Goal: Task Accomplishment & Management: Use online tool/utility

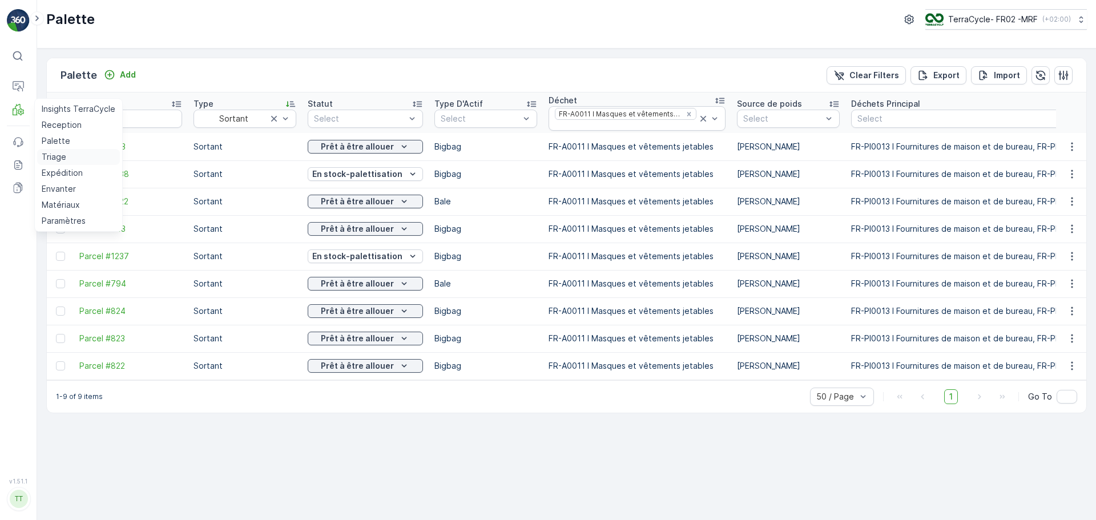
click at [63, 157] on p "Triage" at bounding box center [54, 156] width 25 height 11
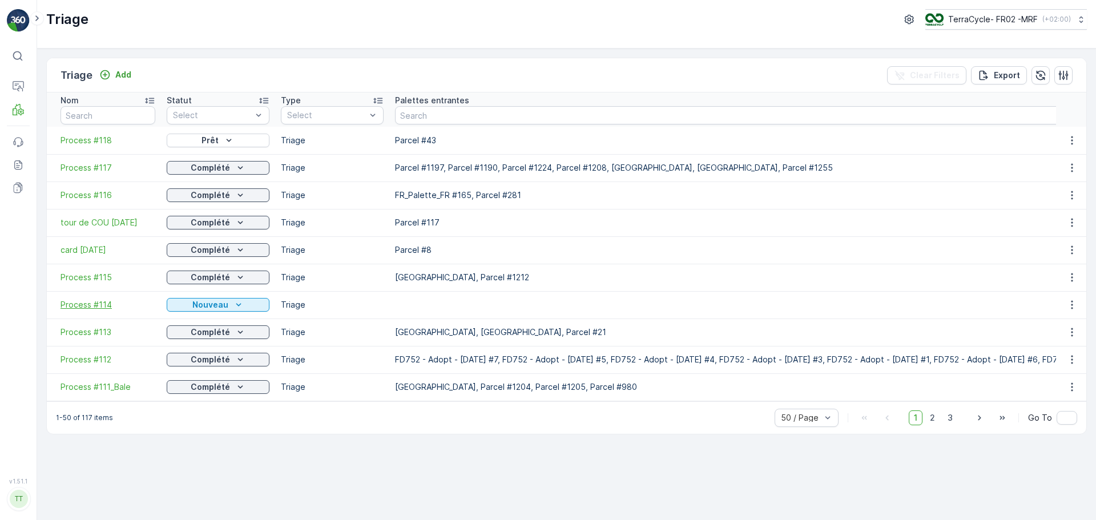
click at [100, 301] on span "Process #114" at bounding box center [108, 304] width 95 height 11
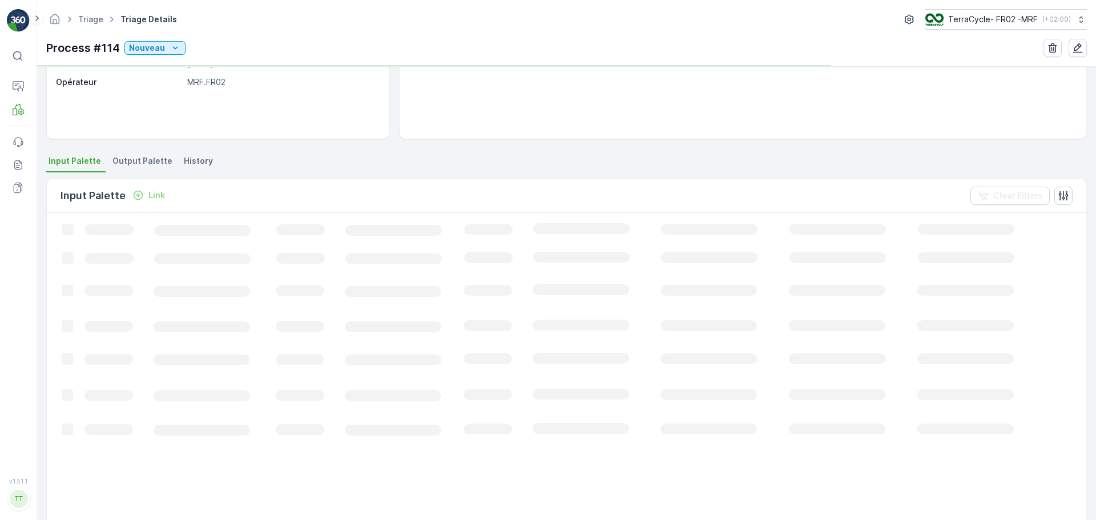
scroll to position [171, 0]
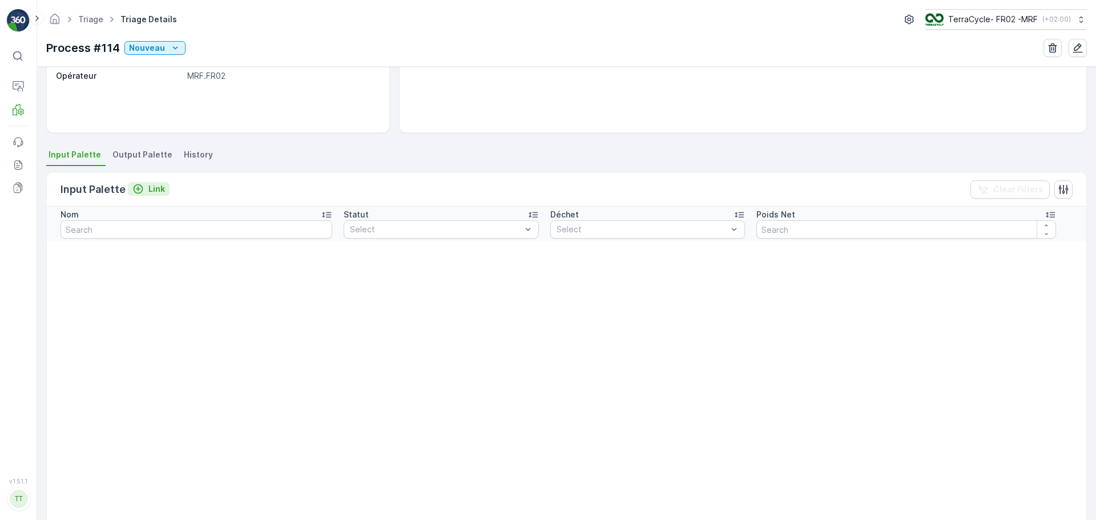
click at [150, 191] on p "Link" at bounding box center [156, 188] width 17 height 11
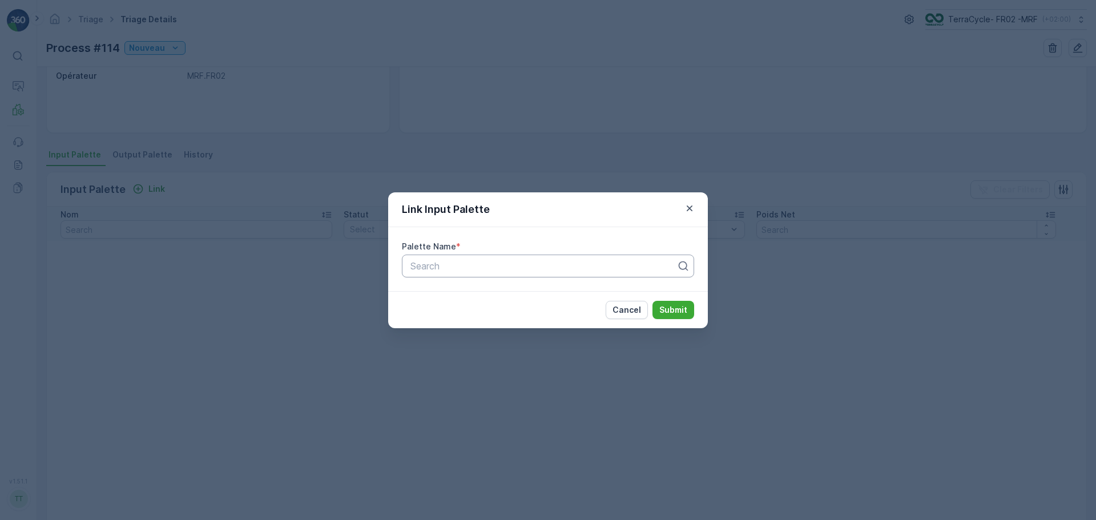
click at [441, 264] on div at bounding box center [543, 266] width 268 height 10
type input "1185"
click at [452, 295] on span "Parcel #1185" at bounding box center [436, 294] width 54 height 10
click at [670, 309] on p "Submit" at bounding box center [673, 309] width 28 height 11
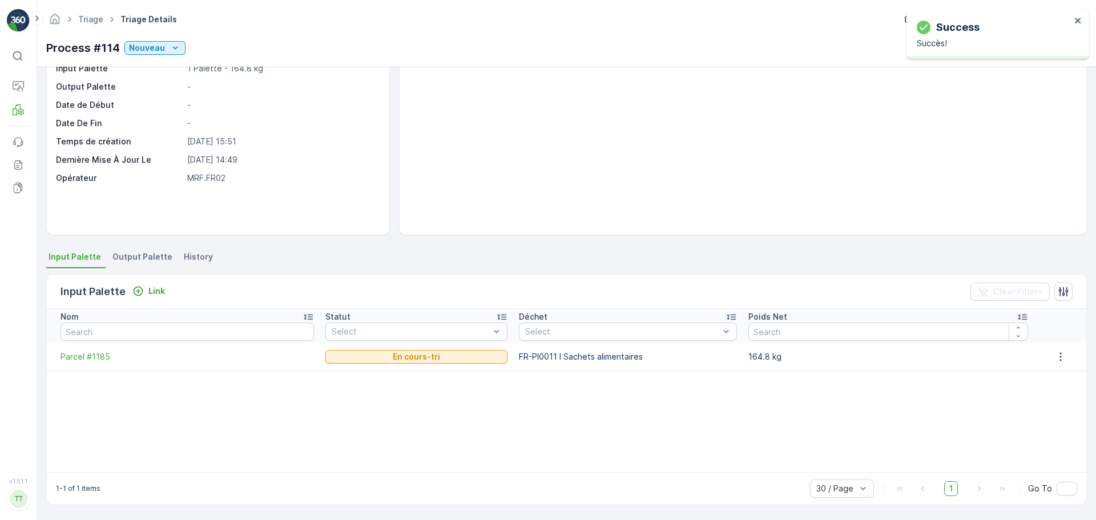
scroll to position [69, 0]
click at [151, 300] on div "Input Palette Link Clear Filters" at bounding box center [567, 292] width 1040 height 34
click at [151, 296] on p "Link" at bounding box center [156, 290] width 17 height 11
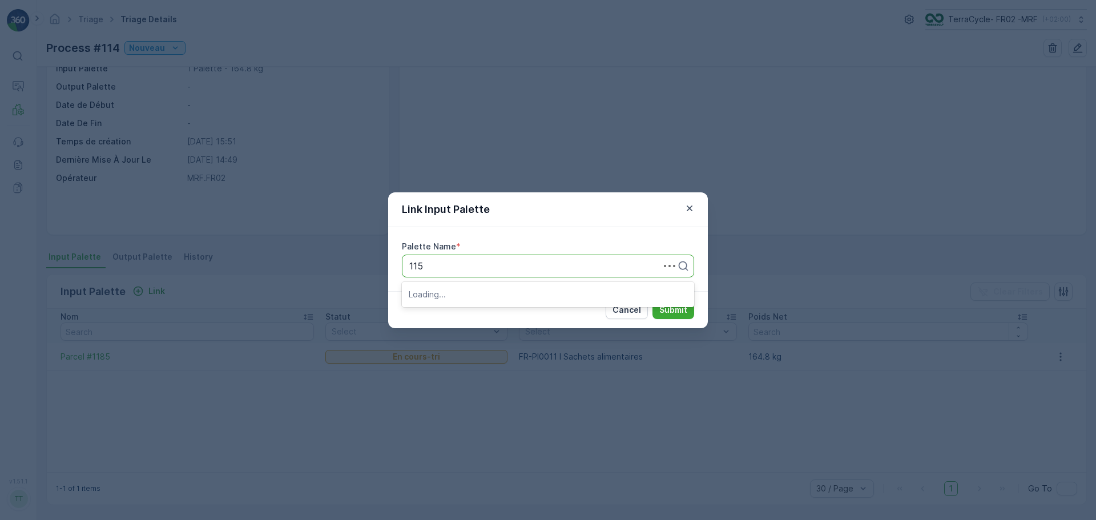
type input "1157"
click at [461, 293] on span "Parcel #1157" at bounding box center [436, 294] width 54 height 10
click at [687, 307] on p "Submit" at bounding box center [673, 309] width 28 height 11
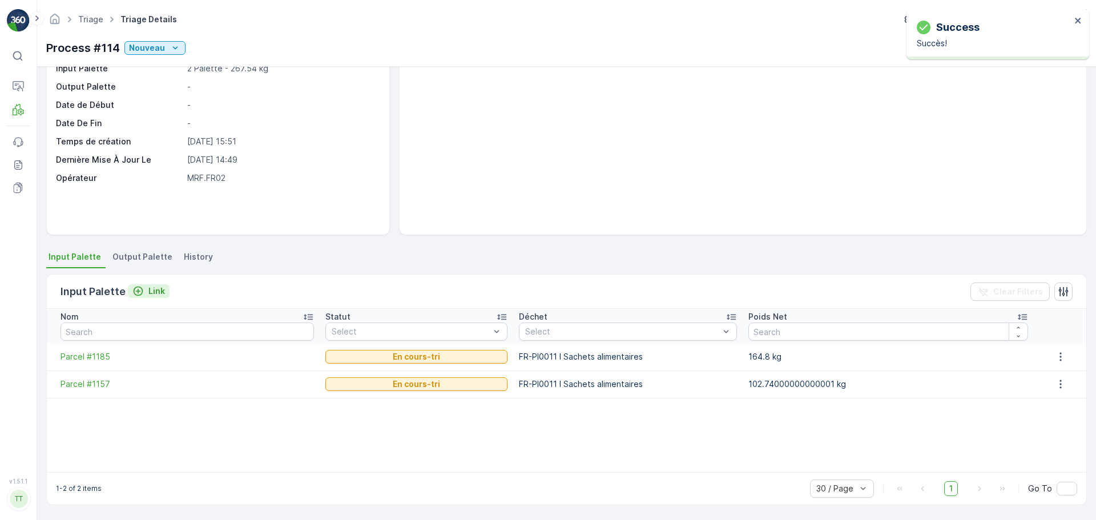
click at [152, 291] on p "Link" at bounding box center [156, 290] width 17 height 11
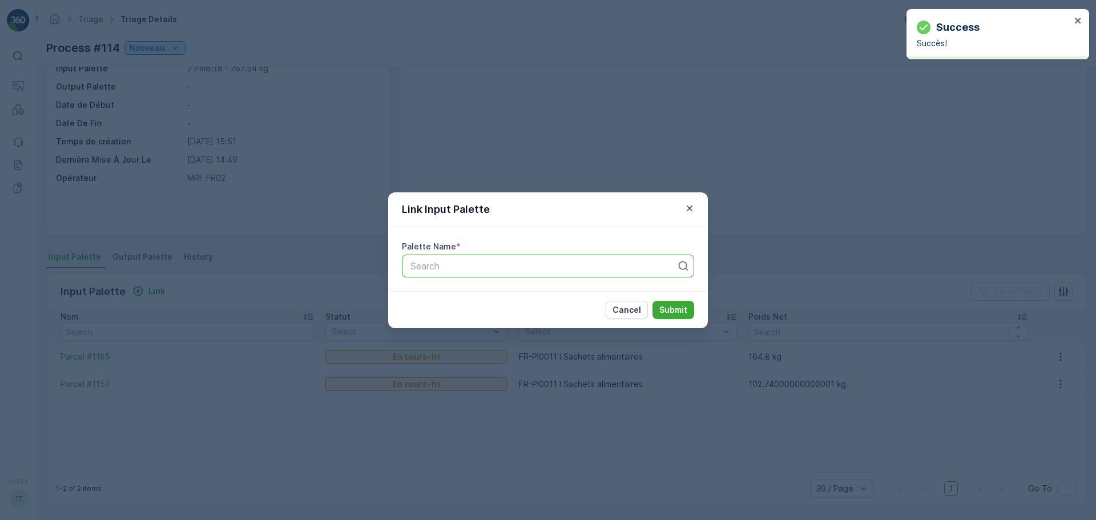
click at [441, 261] on div at bounding box center [543, 266] width 268 height 10
type input "1162"
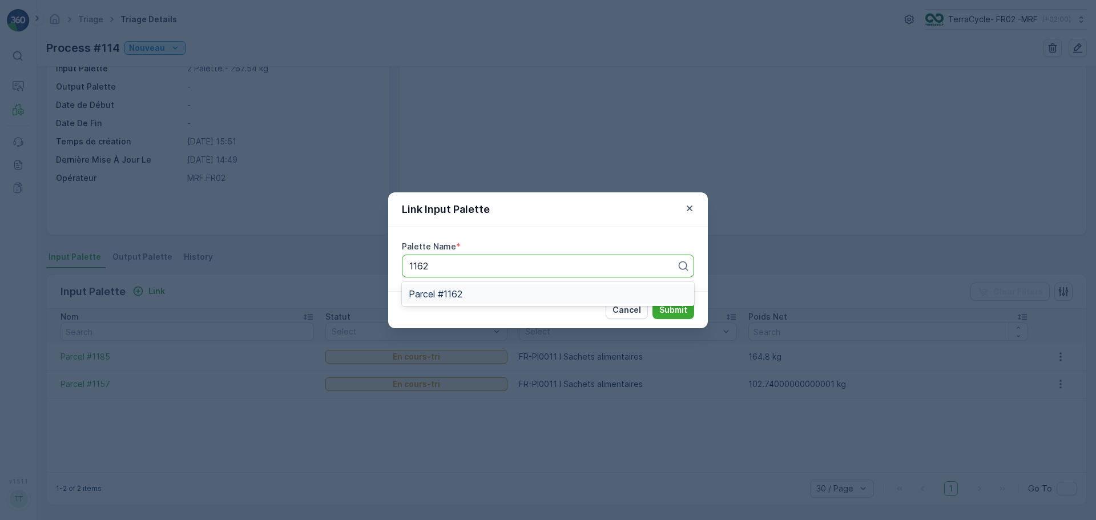
click at [483, 293] on div "Parcel #1162" at bounding box center [548, 294] width 279 height 10
click at [676, 305] on p "Submit" at bounding box center [673, 309] width 28 height 11
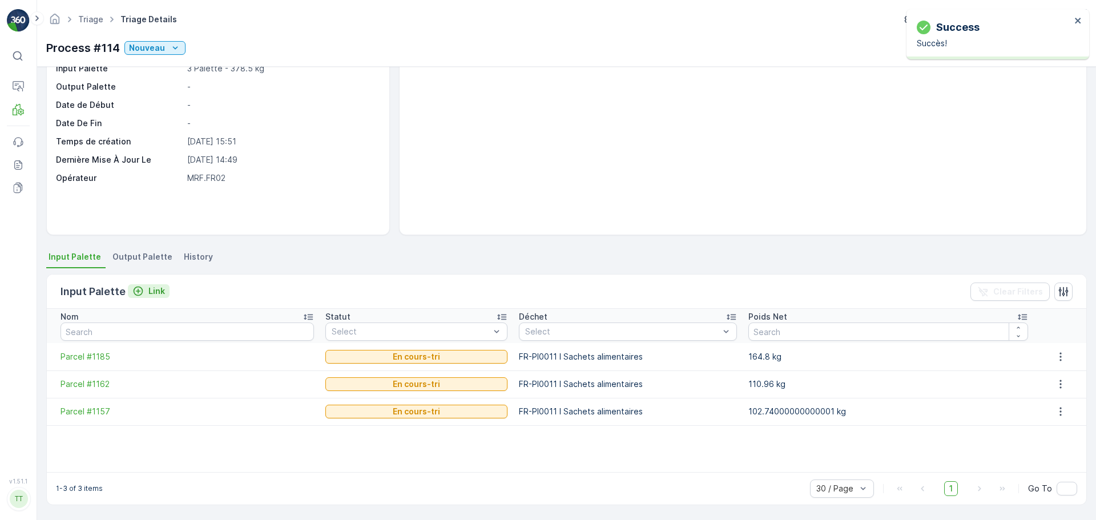
click at [154, 295] on p "Link" at bounding box center [156, 290] width 17 height 11
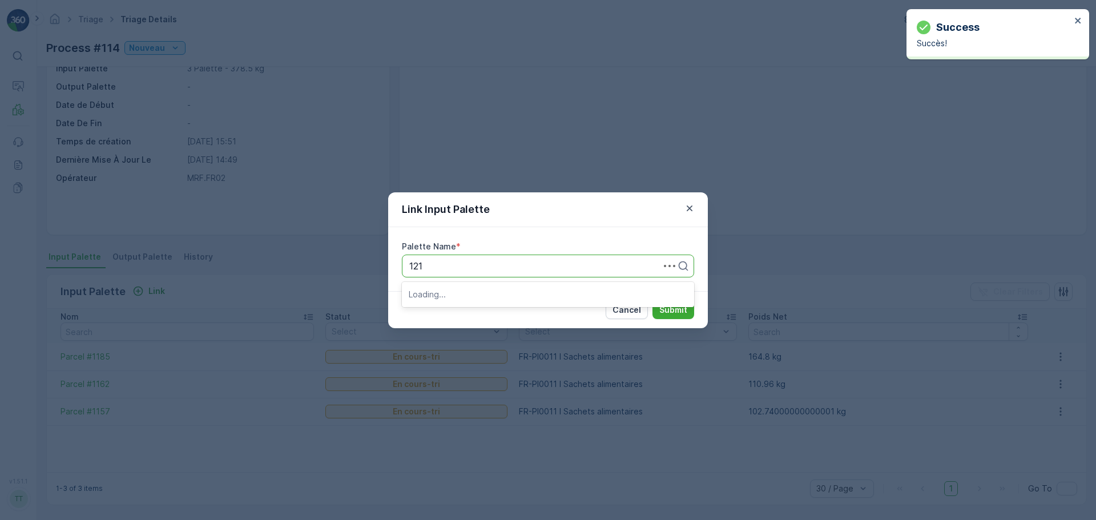
type input "1211"
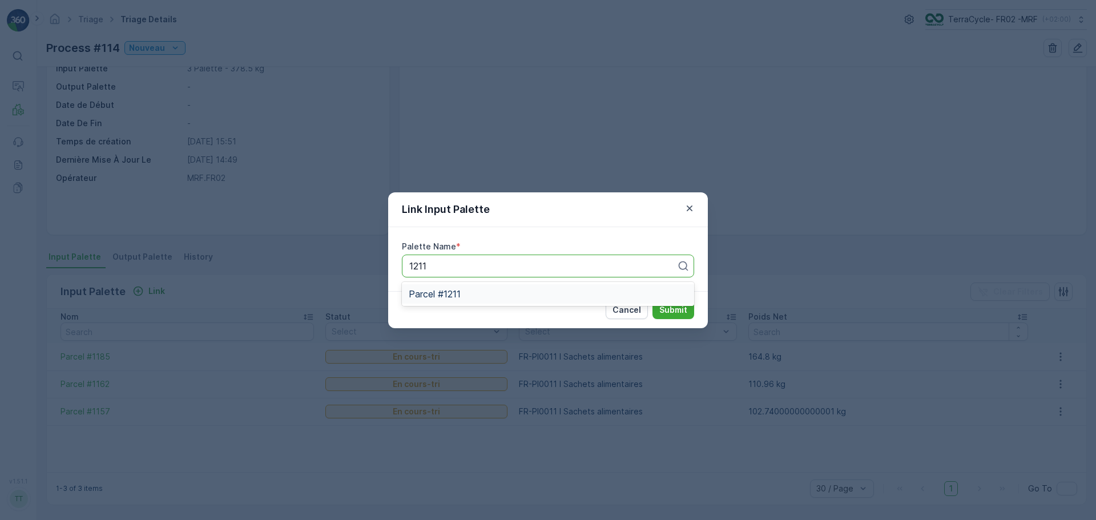
click at [481, 292] on div "Parcel #1211" at bounding box center [548, 294] width 279 height 10
click at [669, 311] on p "Submit" at bounding box center [673, 309] width 28 height 11
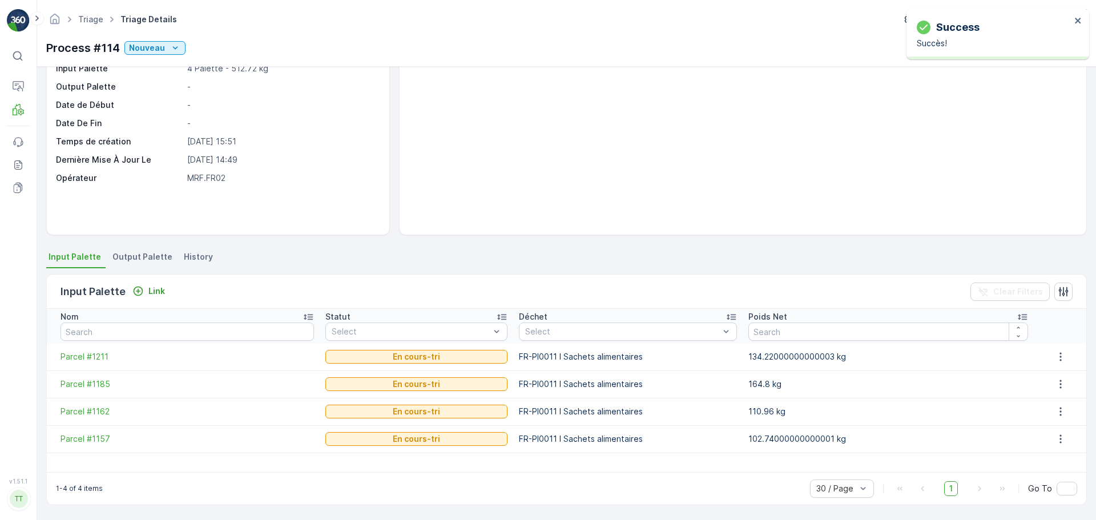
click at [127, 259] on span "Output Palette" at bounding box center [142, 256] width 60 height 11
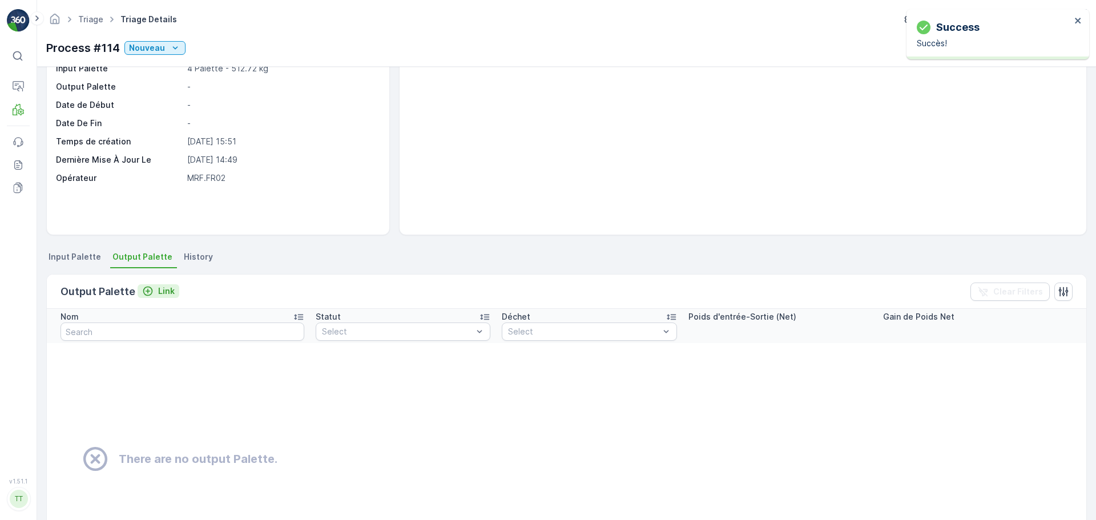
click at [162, 290] on p "Link" at bounding box center [166, 290] width 17 height 11
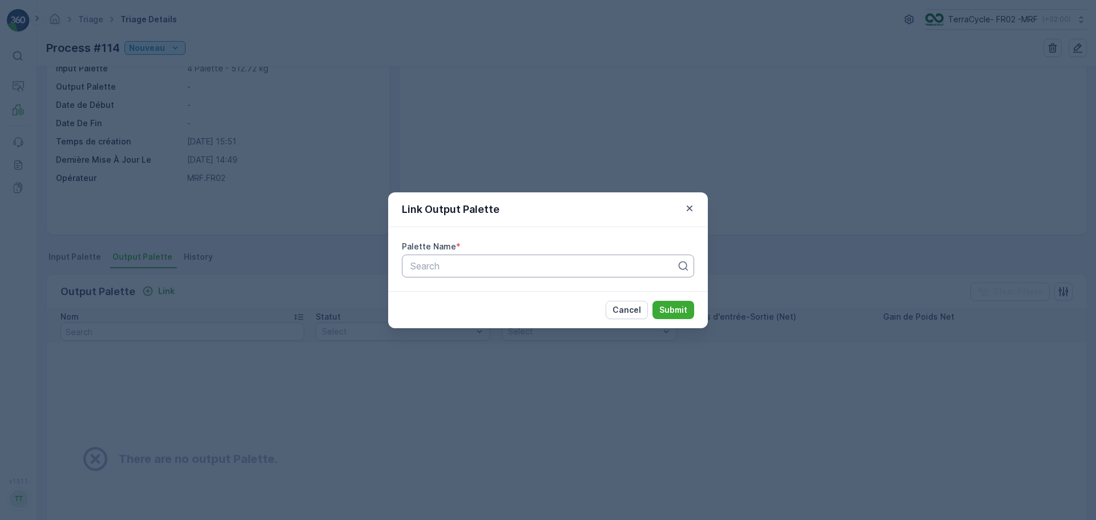
click at [495, 263] on div at bounding box center [543, 266] width 268 height 10
type input "1264"
click at [484, 287] on div "Parcel #1264" at bounding box center [548, 293] width 292 height 19
click at [681, 306] on p "Submit" at bounding box center [673, 309] width 28 height 11
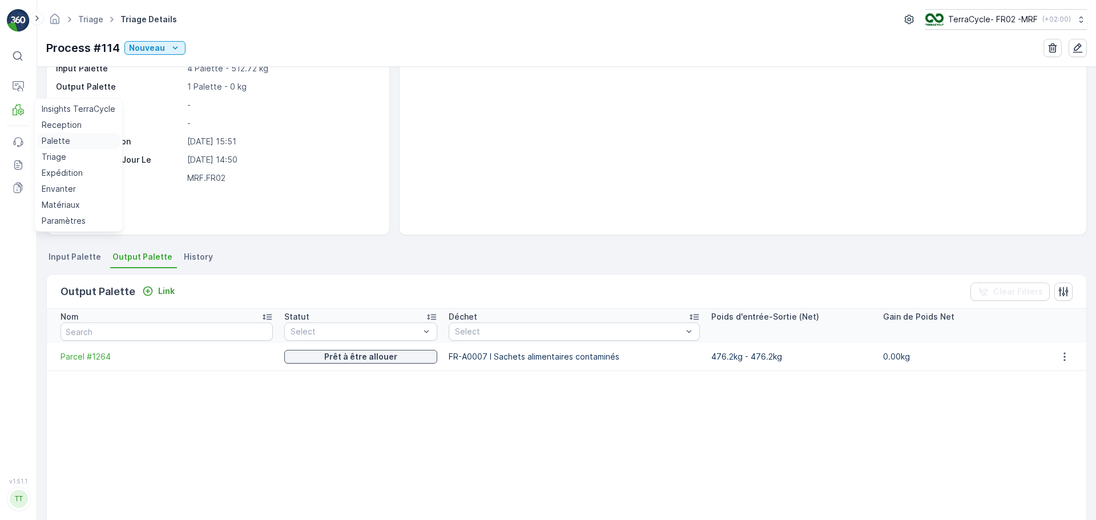
click at [51, 138] on p "Palette" at bounding box center [56, 140] width 29 height 11
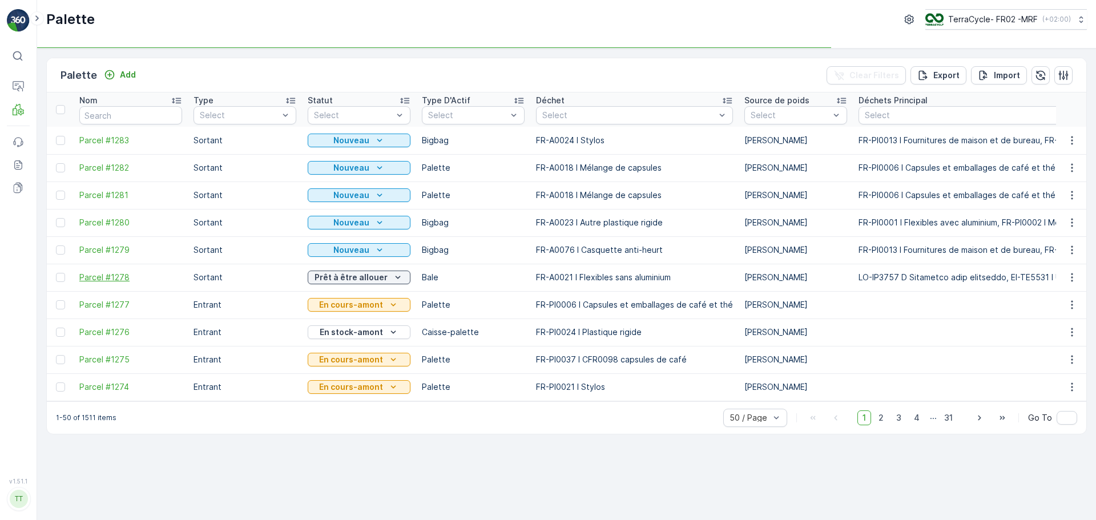
click at [96, 280] on span "Parcel #1278" at bounding box center [130, 277] width 103 height 11
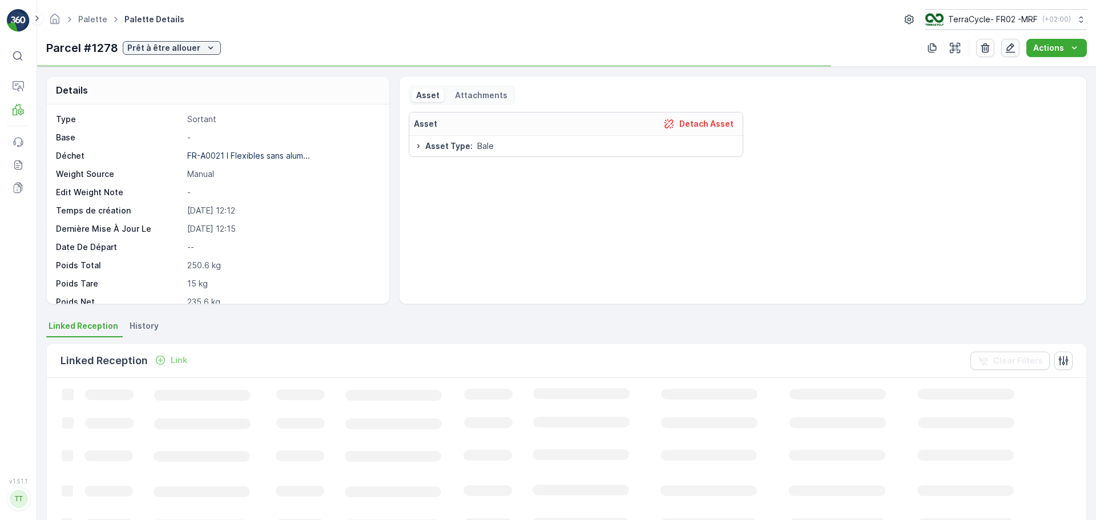
click at [1009, 47] on icon "button" at bounding box center [1011, 48] width 10 height 10
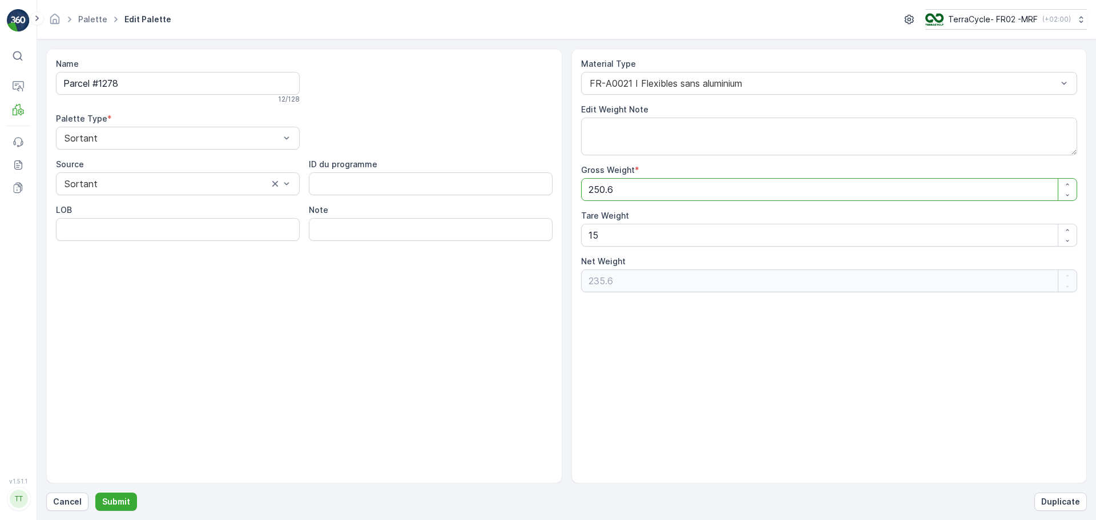
drag, startPoint x: 630, startPoint y: 180, endPoint x: 569, endPoint y: 191, distance: 62.0
click at [569, 191] on div "Name Parcel #1278 12 / 128 Palette Type * Sortant Source Sortant ID du programm…" at bounding box center [566, 266] width 1041 height 435
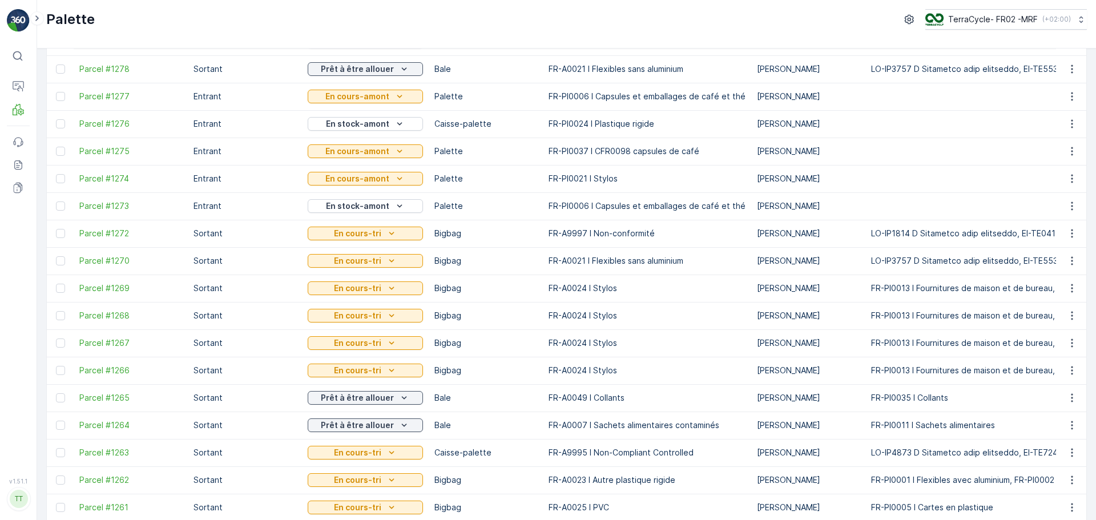
scroll to position [228, 0]
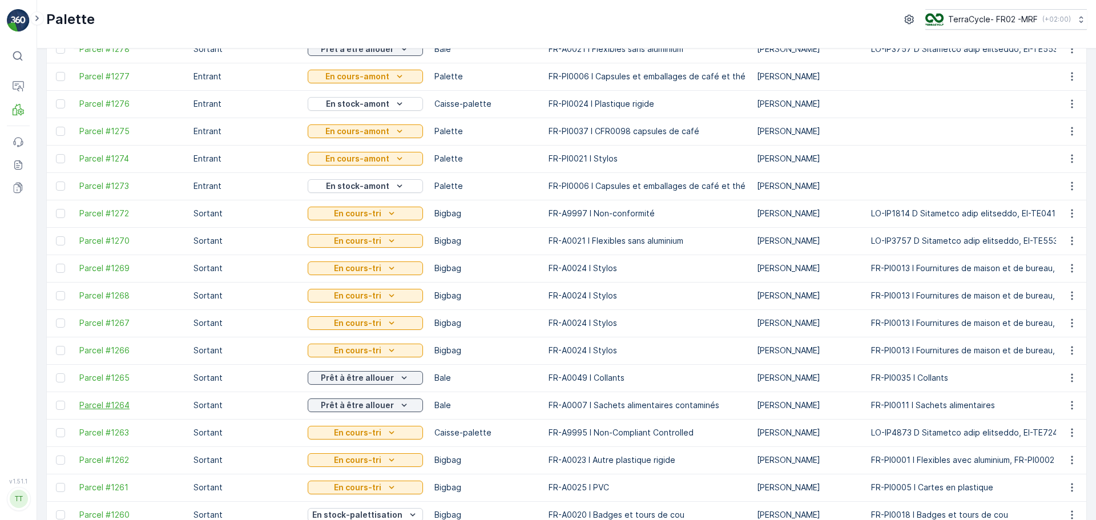
click at [115, 406] on span "Parcel #1264" at bounding box center [130, 405] width 103 height 11
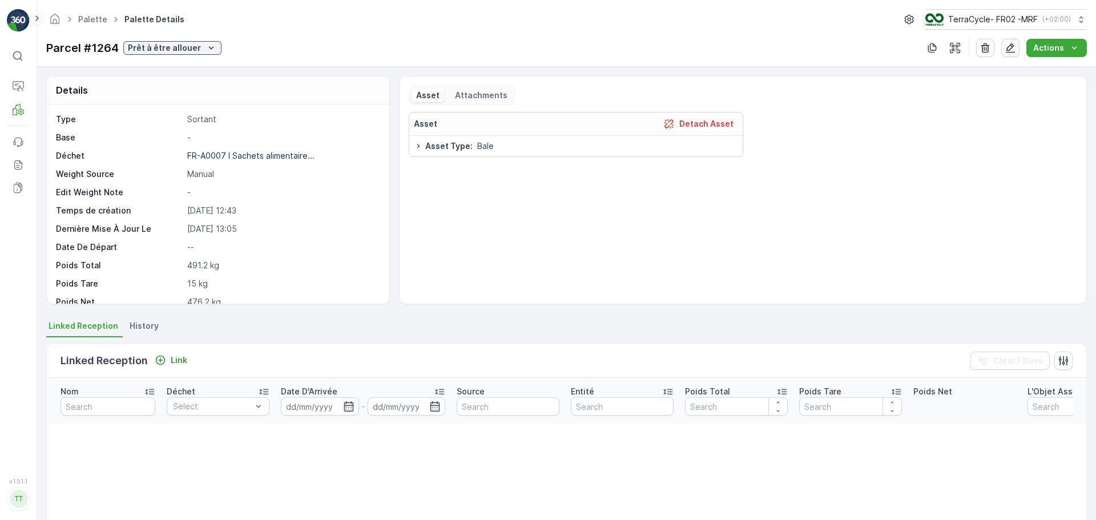
click at [1010, 47] on icon "button" at bounding box center [1010, 47] width 11 height 11
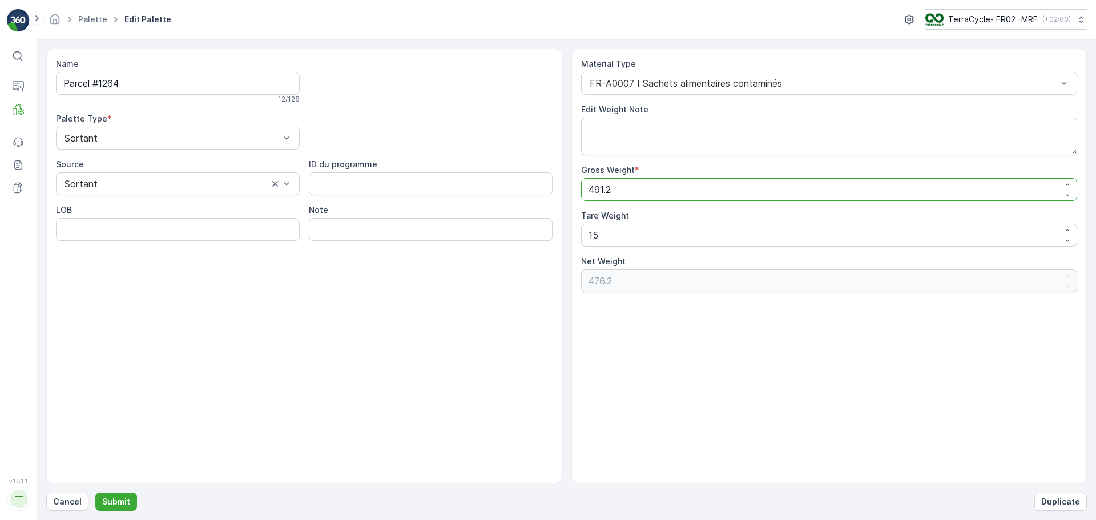
drag, startPoint x: 625, startPoint y: 197, endPoint x: 499, endPoint y: 195, distance: 126.2
click at [499, 196] on div "Name Parcel #1264 12 / 128 Palette Type * Sortant Source Sortant ID du programm…" at bounding box center [566, 266] width 1041 height 435
type Weight "0"
type Weight "-15"
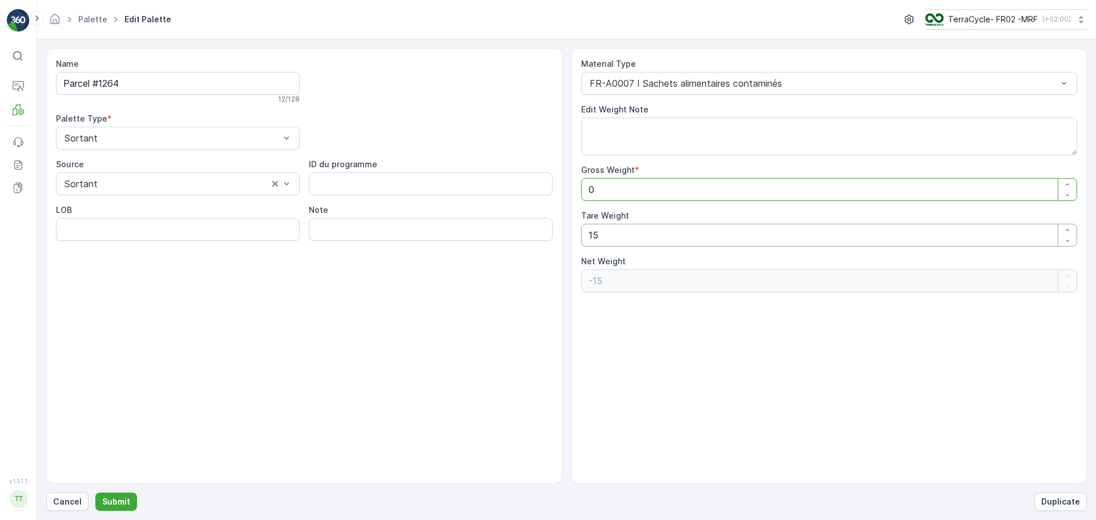
type Weight "0"
drag, startPoint x: 634, startPoint y: 241, endPoint x: 559, endPoint y: 243, distance: 74.8
click at [559, 243] on div "Name Parcel #1264 12 / 128 Palette Type * Sortant Source Sortant ID du programm…" at bounding box center [566, 266] width 1041 height 435
type Weight "0"
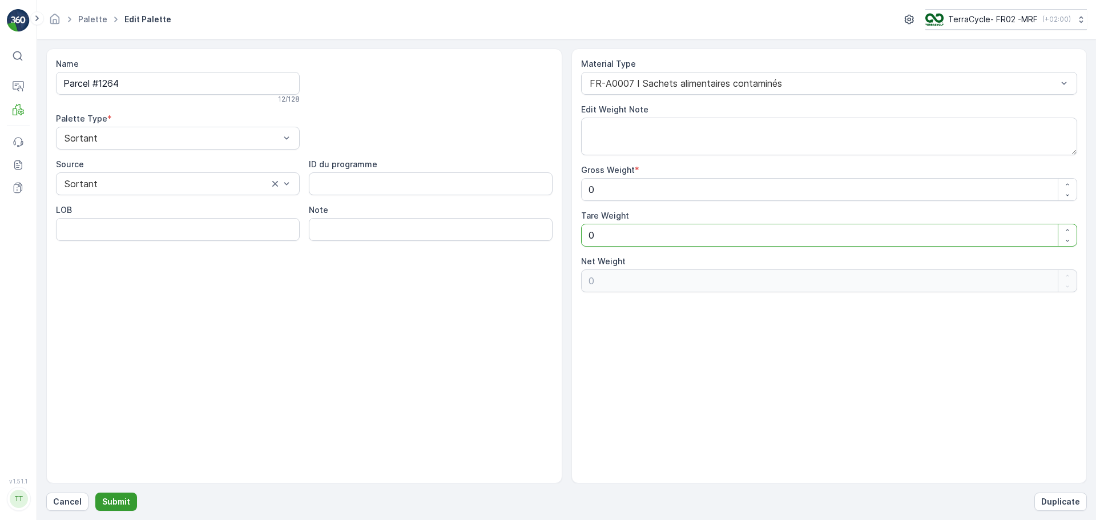
type Weight "0"
click at [130, 504] on button "Submit" at bounding box center [116, 502] width 42 height 18
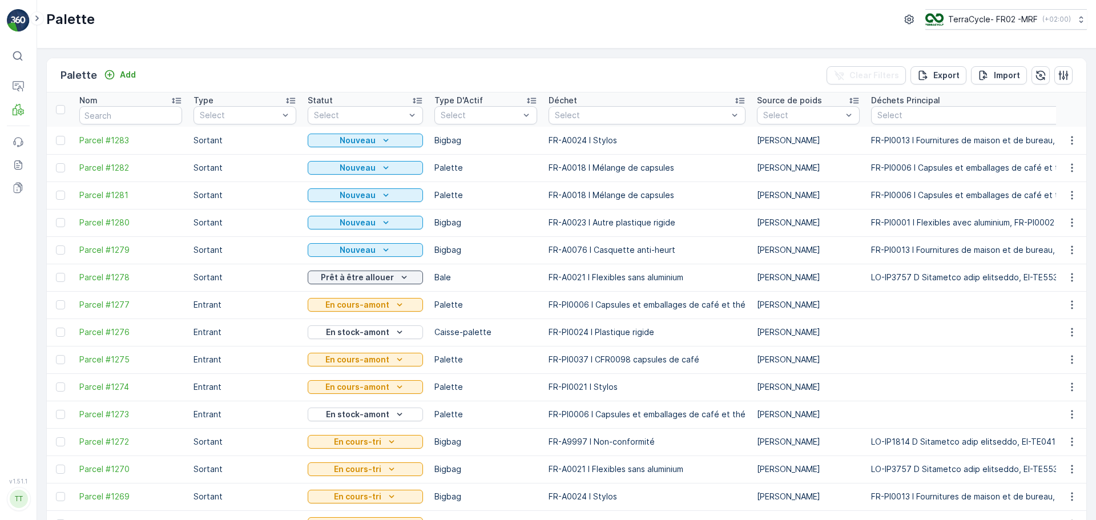
drag, startPoint x: 188, startPoint y: 33, endPoint x: 417, endPoint y: 67, distance: 231.5
click at [188, 33] on div "Palette TerraCycle- FR02 -MRF ( +02:00 )" at bounding box center [566, 24] width 1059 height 49
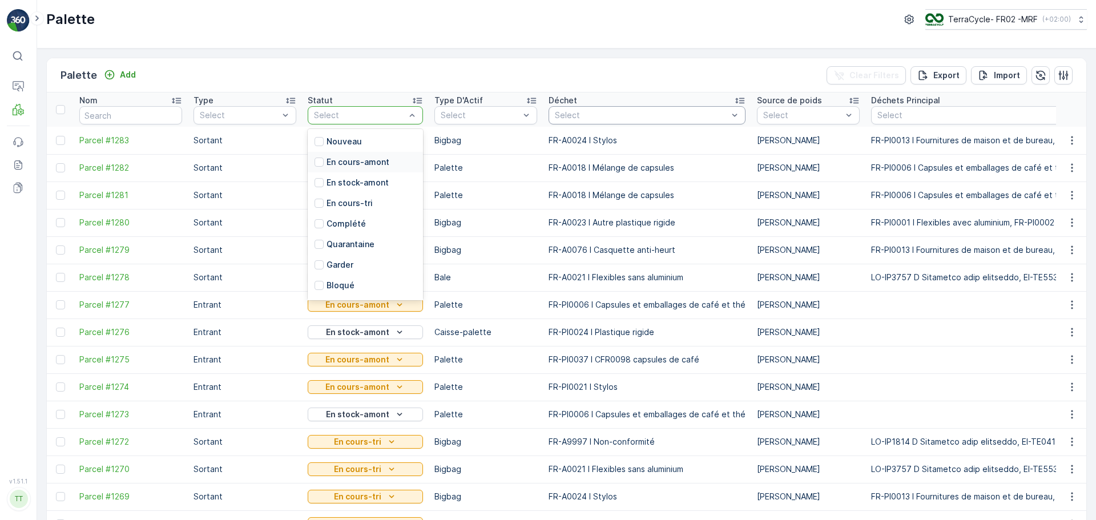
click at [591, 108] on div "Select" at bounding box center [647, 115] width 197 height 18
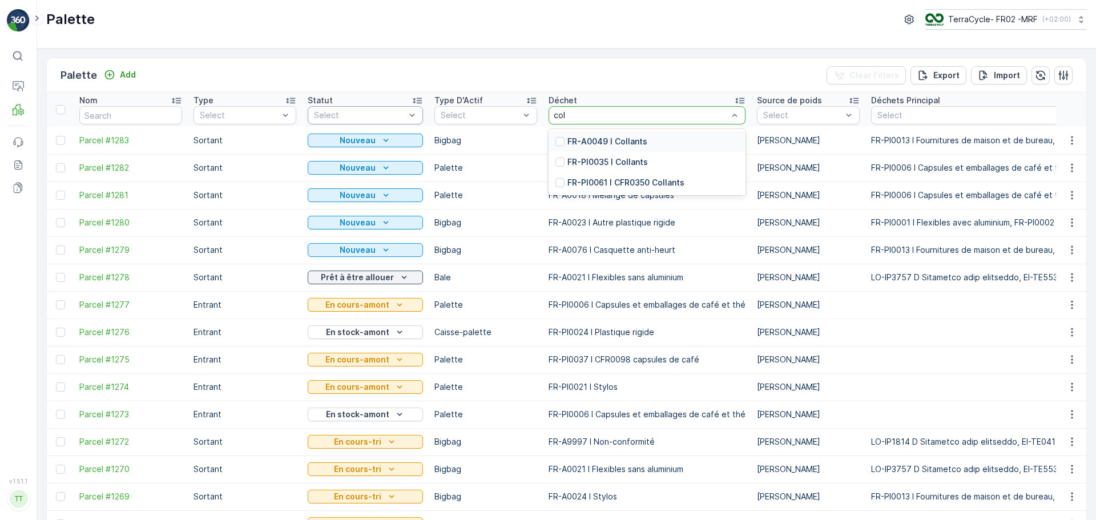
type input "coll"
click at [595, 141] on p "FR-A0049 I Collants" at bounding box center [607, 141] width 80 height 11
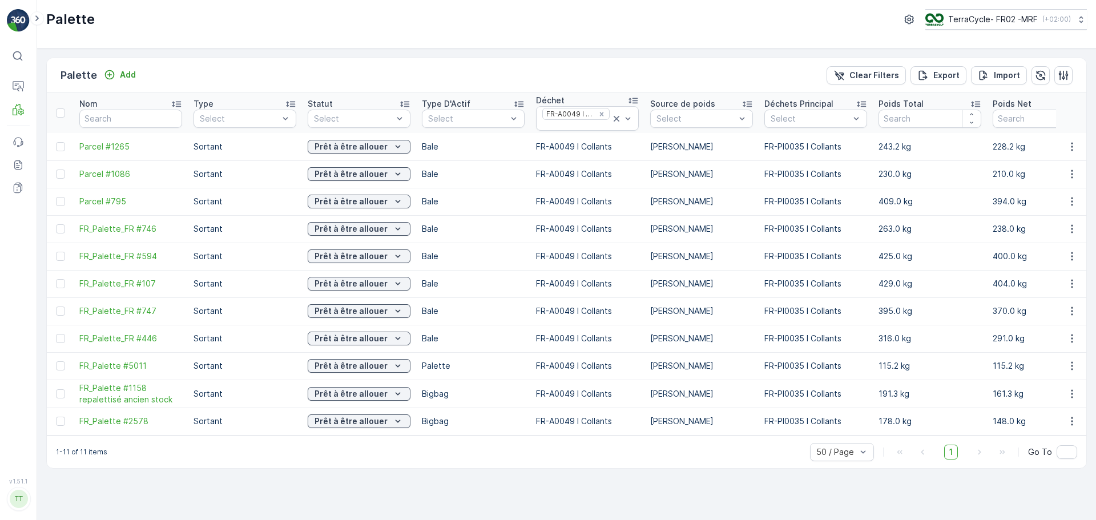
click at [230, 444] on div "1-11 of 11 items 50 / Page 1 Go To" at bounding box center [567, 452] width 1040 height 33
drag, startPoint x: 62, startPoint y: 364, endPoint x: 66, endPoint y: 385, distance: 20.9
click at [62, 364] on div at bounding box center [60, 365] width 9 height 9
click at [56, 361] on input "checkbox" at bounding box center [56, 361] width 0 height 0
click at [62, 388] on td at bounding box center [60, 394] width 27 height 28
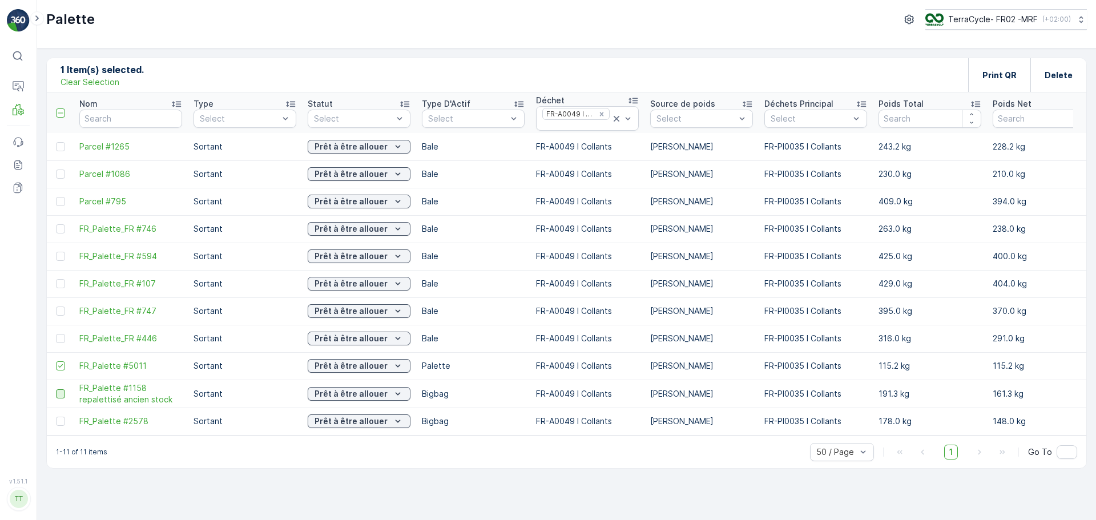
click at [59, 397] on div at bounding box center [60, 393] width 9 height 9
click at [56, 389] on input "checkbox" at bounding box center [56, 389] width 0 height 0
click at [57, 423] on div at bounding box center [60, 421] width 9 height 9
click at [56, 417] on input "checkbox" at bounding box center [56, 417] width 0 height 0
drag, startPoint x: 122, startPoint y: 442, endPoint x: 251, endPoint y: 459, distance: 130.2
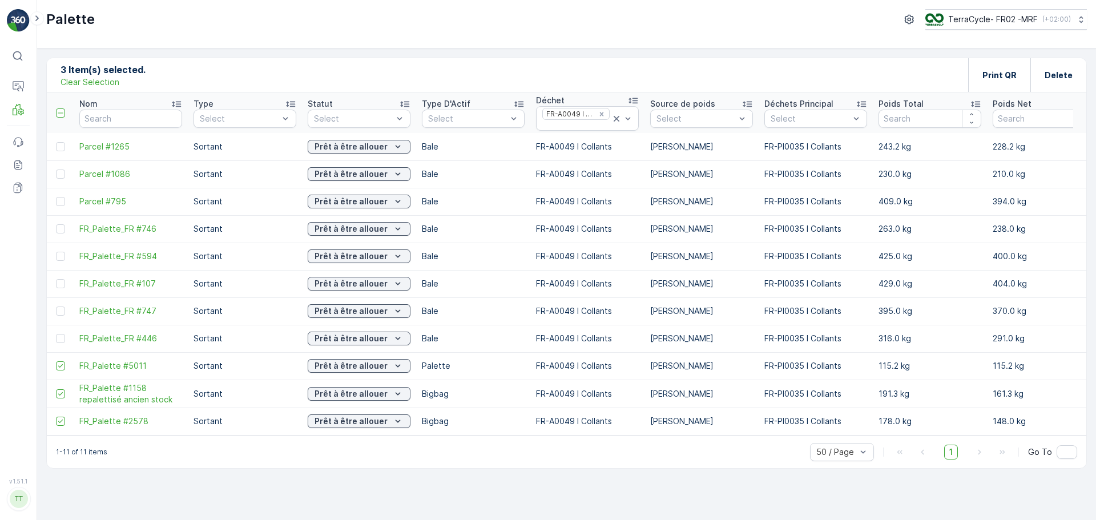
click at [251, 459] on div "1-11 of 11 items 50 / Page 1 Go To" at bounding box center [567, 452] width 1040 height 33
click at [600, 112] on icon "Remove FR-A0049 I Collants" at bounding box center [602, 114] width 8 height 8
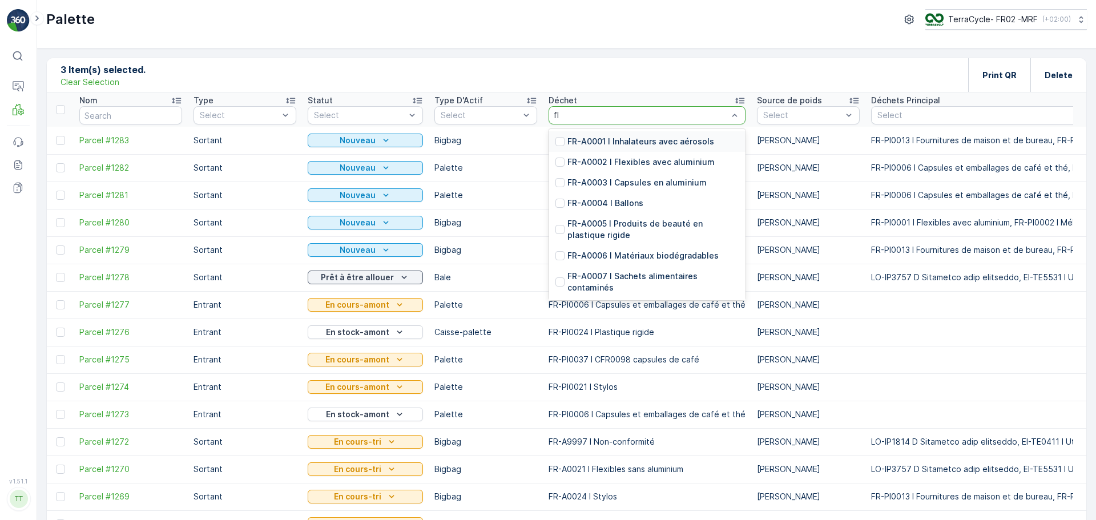
type input "fle"
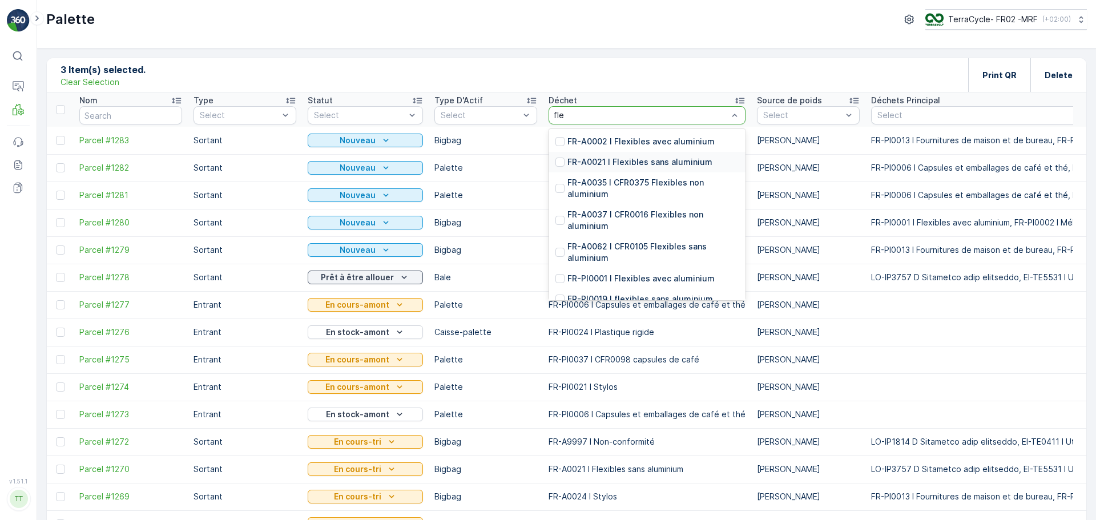
click at [638, 158] on p "FR-A0021 I Flexibles sans aluminium" at bounding box center [639, 161] width 145 height 11
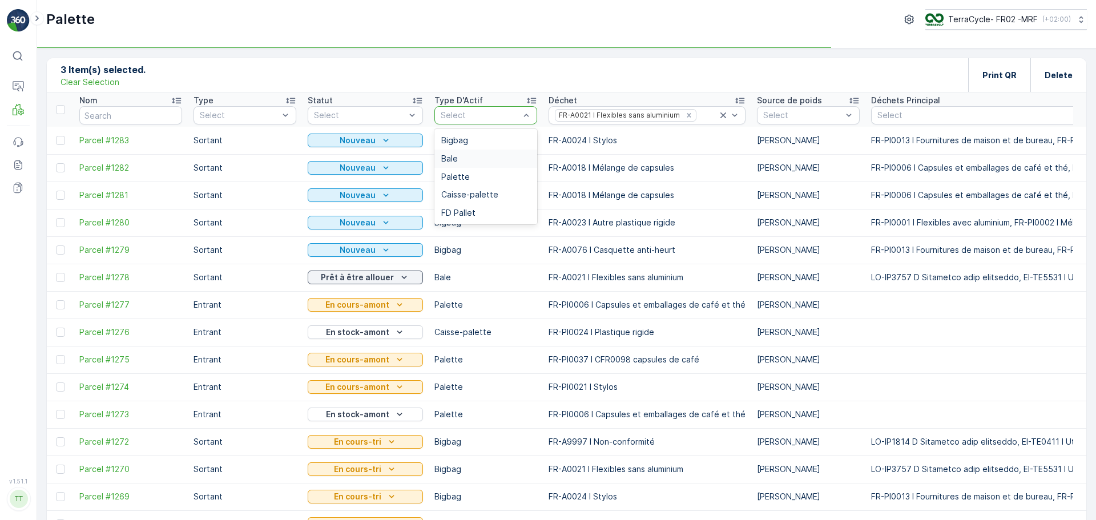
click at [461, 150] on div "Bale" at bounding box center [485, 159] width 103 height 18
click at [465, 116] on div at bounding box center [475, 115] width 70 height 9
click at [495, 116] on div at bounding box center [480, 115] width 81 height 9
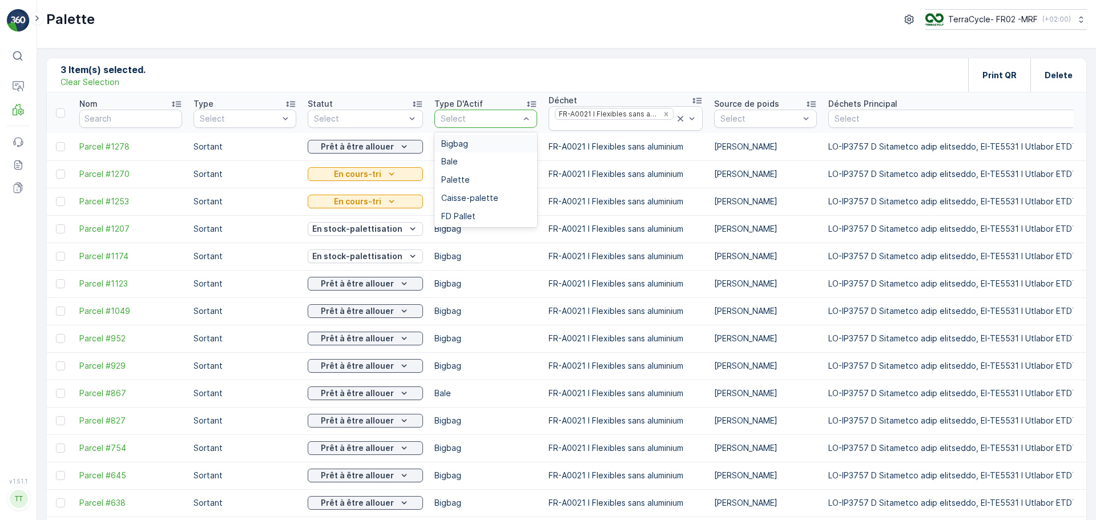
click at [478, 143] on div "Bigbag" at bounding box center [485, 143] width 89 height 9
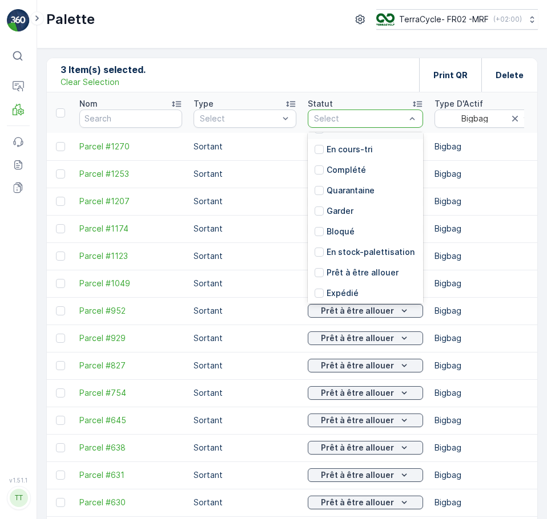
scroll to position [112, 0]
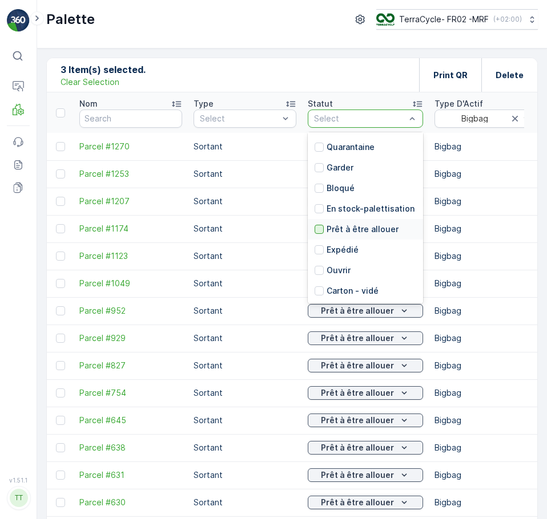
click at [320, 229] on div at bounding box center [319, 229] width 9 height 9
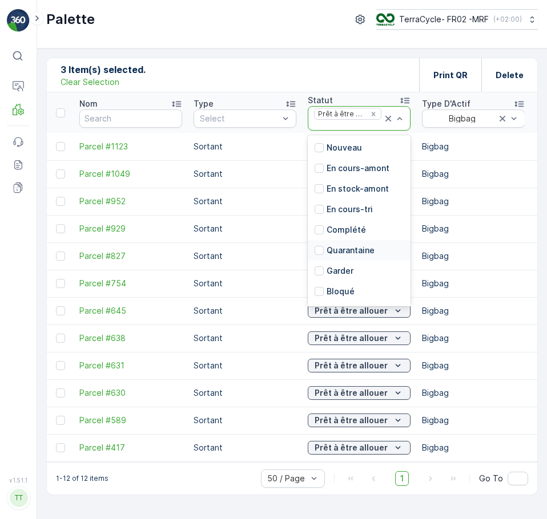
scroll to position [112, 0]
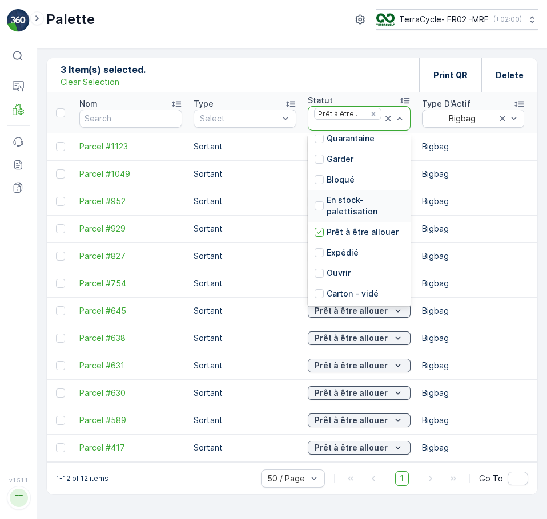
click at [355, 209] on p "En stock-palettisation" at bounding box center [365, 206] width 77 height 23
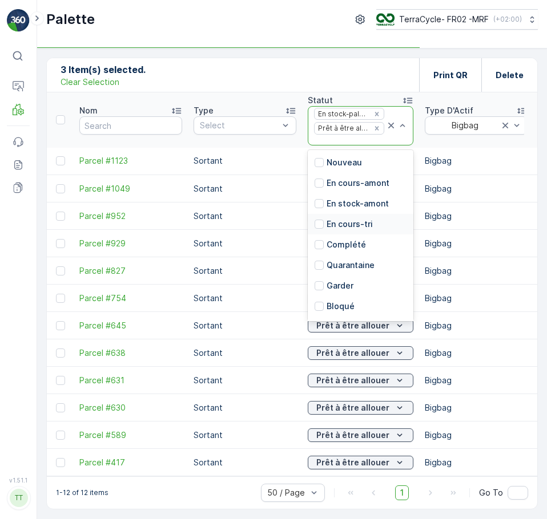
click at [340, 227] on p "En cours-tri" at bounding box center [350, 224] width 46 height 11
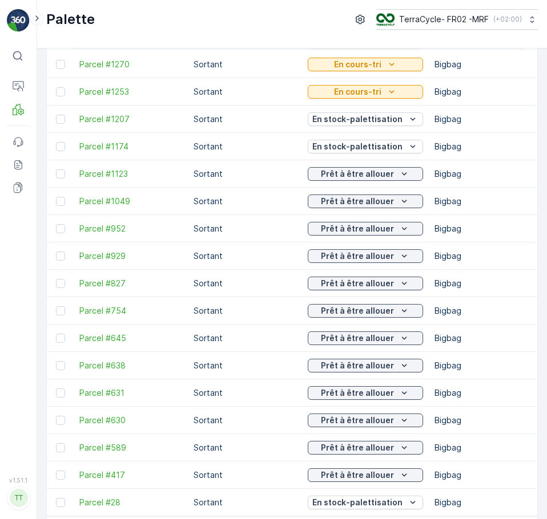
scroll to position [30, 0]
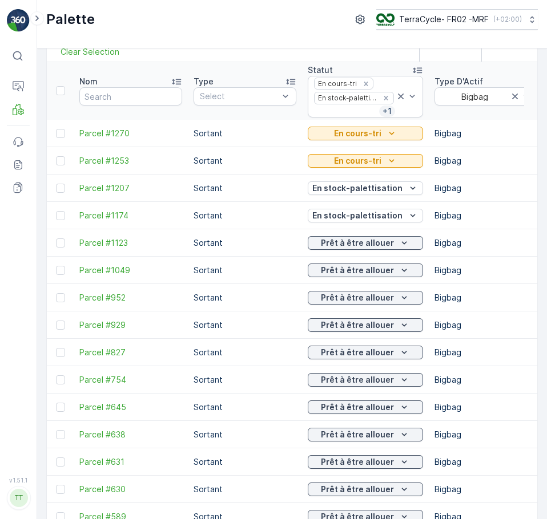
click at [397, 153] on div "En cours-tri" at bounding box center [365, 161] width 115 height 16
click at [392, 160] on icon "En cours-tri" at bounding box center [391, 160] width 11 height 11
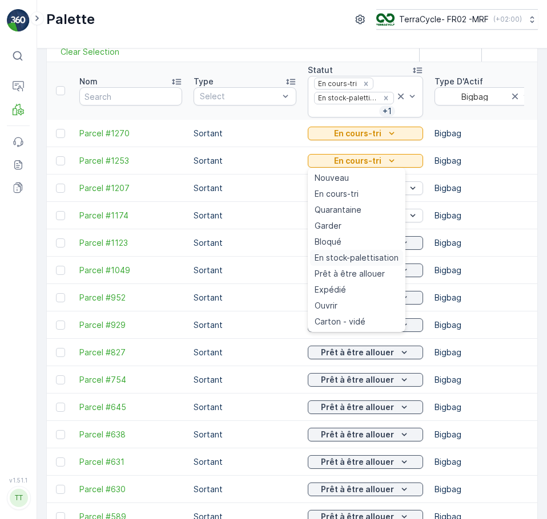
click at [362, 265] on div "En stock-palettisation" at bounding box center [356, 258] width 93 height 16
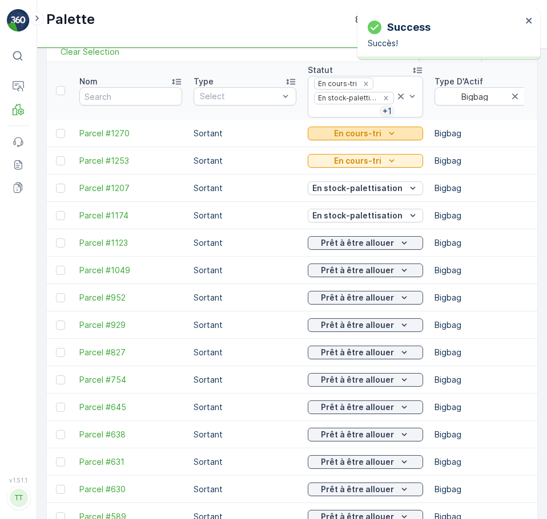
click at [388, 133] on icon "En cours-tri" at bounding box center [391, 133] width 11 height 11
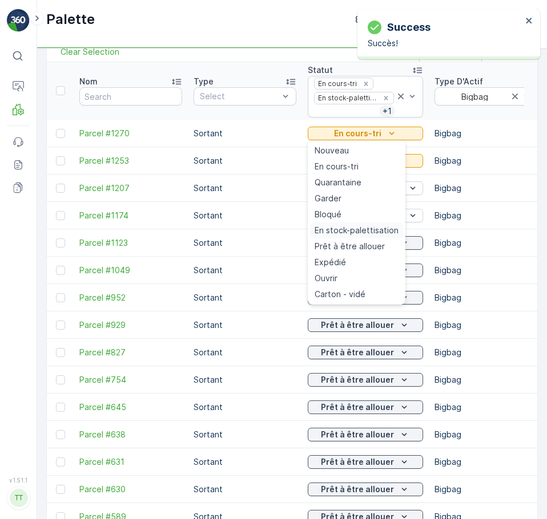
click at [372, 235] on span "En stock-palettisation" at bounding box center [357, 230] width 84 height 11
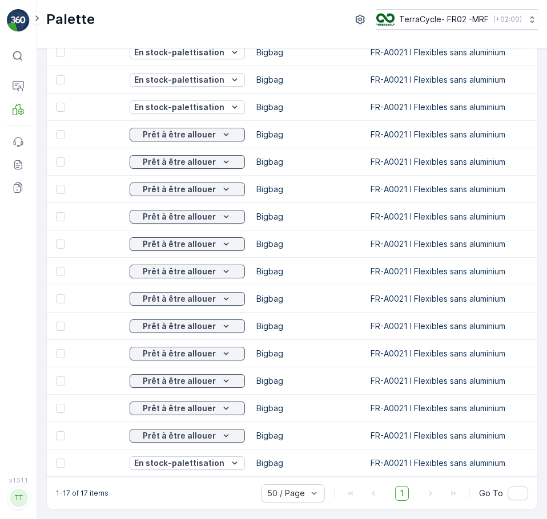
scroll to position [0, 0]
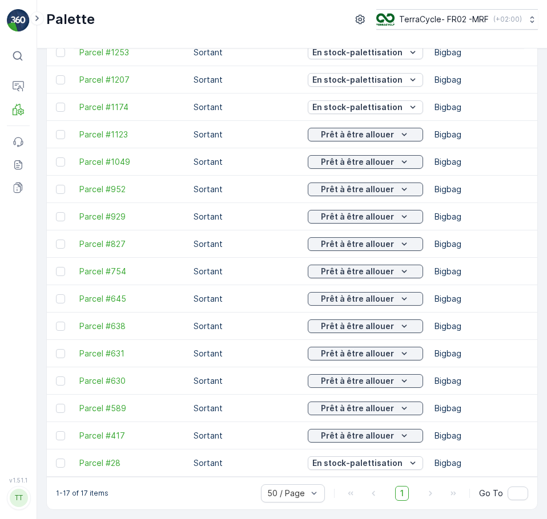
click at [55, 208] on td at bounding box center [60, 216] width 27 height 27
click at [59, 212] on div at bounding box center [60, 216] width 9 height 9
click at [56, 212] on input "checkbox" at bounding box center [56, 212] width 0 height 0
click at [60, 240] on div at bounding box center [60, 244] width 9 height 9
click at [56, 240] on input "checkbox" at bounding box center [56, 240] width 0 height 0
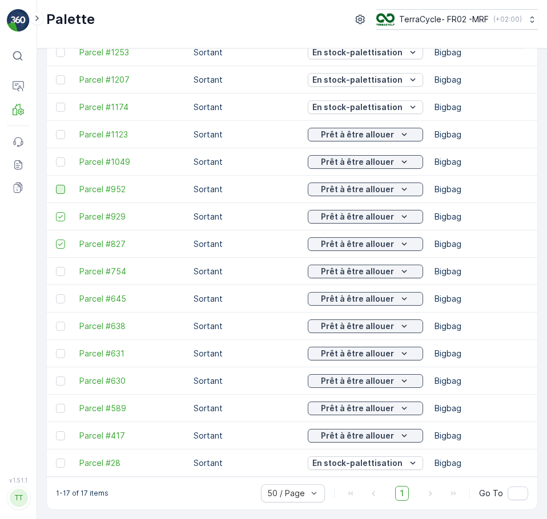
click at [60, 187] on div at bounding box center [60, 189] width 9 height 9
click at [56, 185] on input "checkbox" at bounding box center [56, 185] width 0 height 0
drag, startPoint x: 70, startPoint y: 478, endPoint x: 138, endPoint y: 481, distance: 68.6
click at [138, 481] on div "1-17 of 17 items 50 / Page 1 Go To" at bounding box center [292, 493] width 490 height 33
click at [63, 186] on icon at bounding box center [61, 190] width 8 height 8
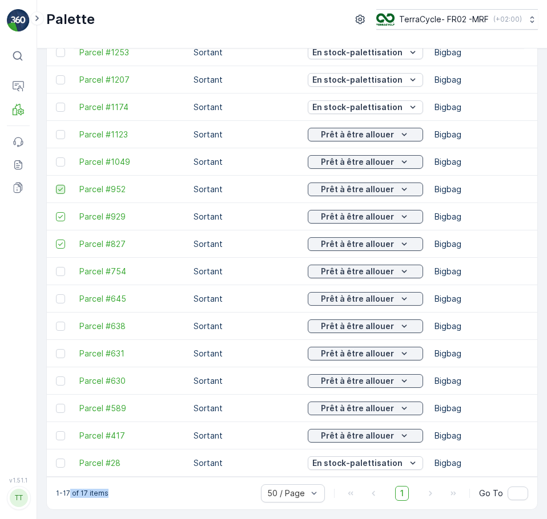
click at [56, 185] on input "checkbox" at bounding box center [56, 185] width 0 height 0
click at [58, 205] on td at bounding box center [60, 216] width 27 height 27
click at [61, 213] on icon at bounding box center [61, 217] width 8 height 8
click at [56, 212] on input "checkbox" at bounding box center [56, 212] width 0 height 0
click at [61, 240] on icon at bounding box center [61, 244] width 8 height 8
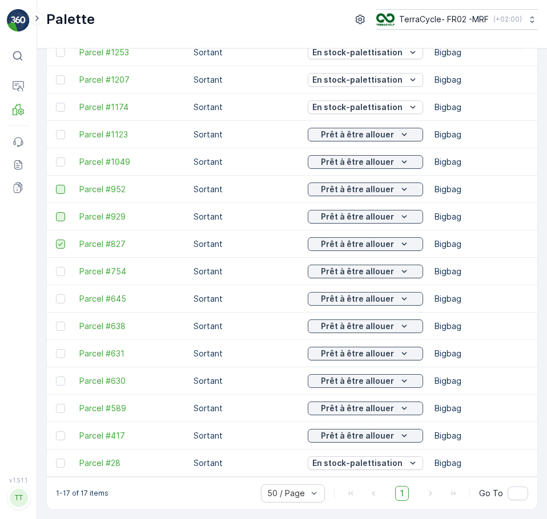
click at [56, 240] on input "checkbox" at bounding box center [56, 240] width 0 height 0
click at [61, 159] on div at bounding box center [60, 162] width 9 height 9
click at [56, 158] on input "checkbox" at bounding box center [56, 158] width 0 height 0
click at [61, 131] on div at bounding box center [60, 134] width 9 height 9
click at [56, 130] on input "checkbox" at bounding box center [56, 130] width 0 height 0
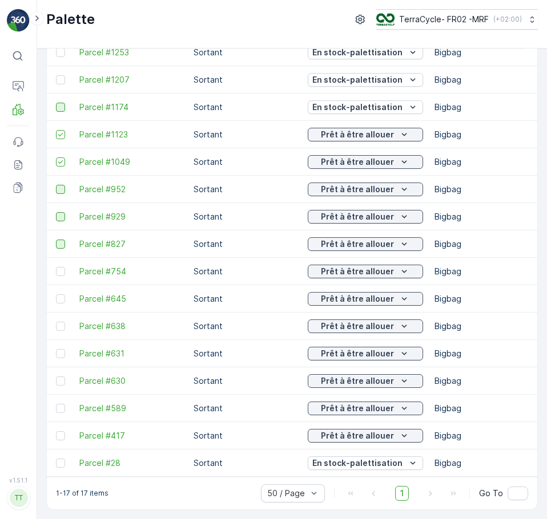
click at [63, 103] on div at bounding box center [60, 107] width 9 height 9
click at [56, 103] on input "checkbox" at bounding box center [56, 103] width 0 height 0
click at [59, 78] on div at bounding box center [60, 79] width 9 height 9
click at [56, 75] on input "checkbox" at bounding box center [56, 75] width 0 height 0
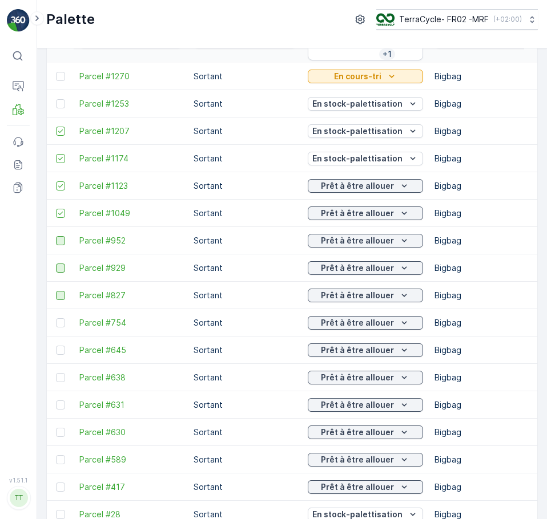
scroll to position [30, 0]
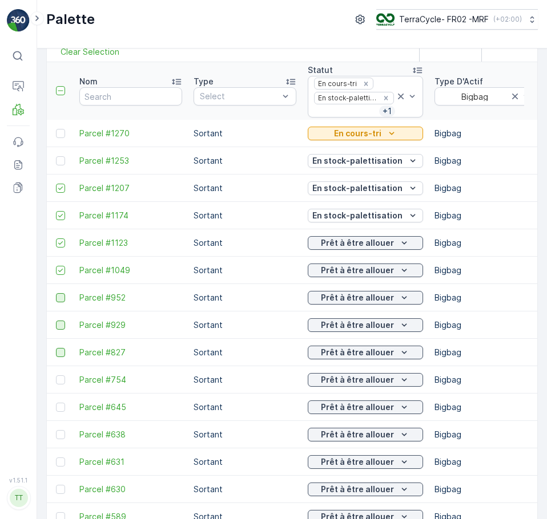
drag, startPoint x: 58, startPoint y: 191, endPoint x: 56, endPoint y: 199, distance: 7.6
click at [58, 191] on icon at bounding box center [61, 188] width 8 height 8
click at [56, 184] on input "checkbox" at bounding box center [56, 184] width 0 height 0
click at [59, 217] on icon at bounding box center [60, 215] width 5 height 3
click at [56, 211] on input "checkbox" at bounding box center [56, 211] width 0 height 0
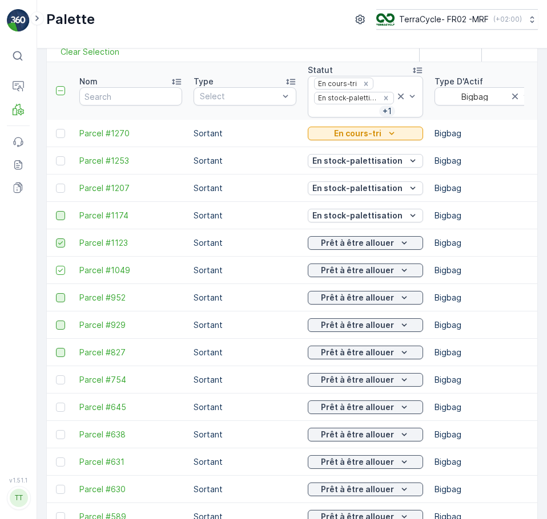
click at [61, 246] on icon at bounding box center [61, 243] width 8 height 8
click at [56, 239] on input "checkbox" at bounding box center [56, 239] width 0 height 0
click at [62, 276] on td at bounding box center [60, 270] width 27 height 27
click at [59, 163] on div at bounding box center [60, 160] width 9 height 9
click at [56, 156] on input "checkbox" at bounding box center [56, 156] width 0 height 0
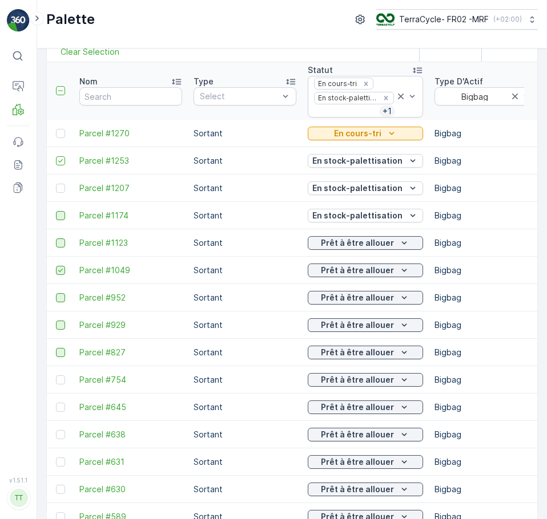
click at [59, 272] on icon at bounding box center [60, 270] width 5 height 3
click at [56, 266] on input "checkbox" at bounding box center [56, 266] width 0 height 0
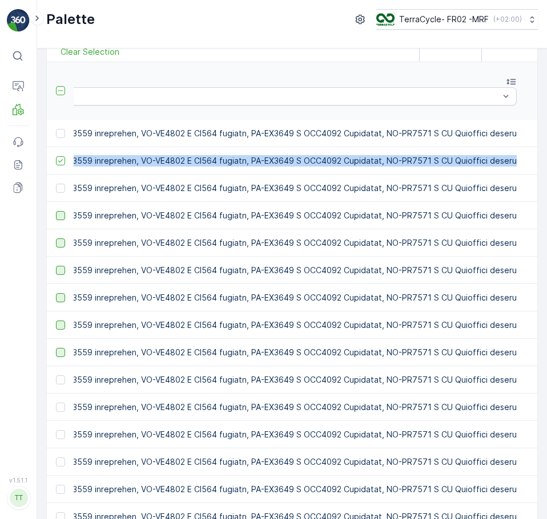
scroll to position [0, 5184]
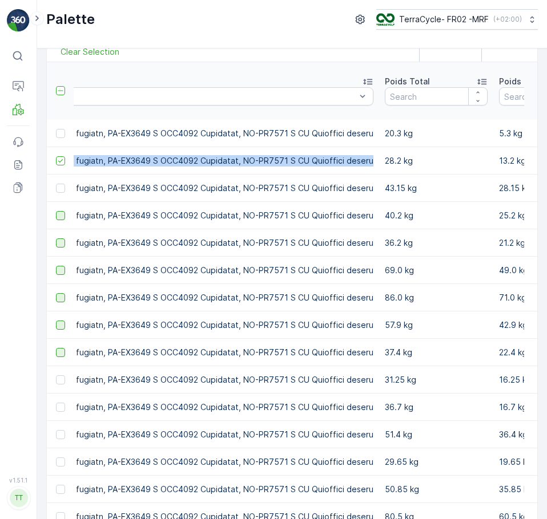
drag, startPoint x: 251, startPoint y: 156, endPoint x: 94, endPoint y: 165, distance: 156.7
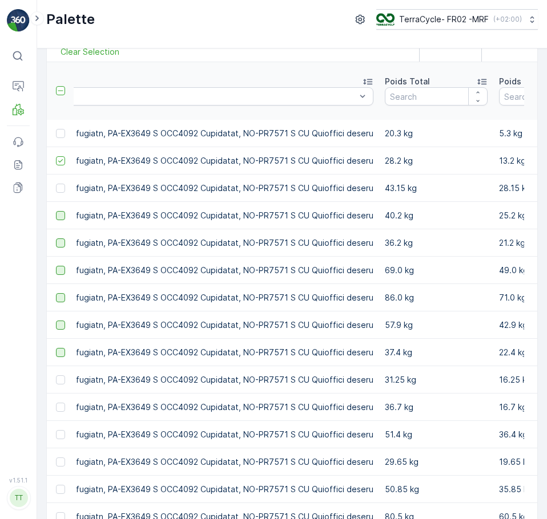
click at [385, 159] on p "28.2 kg" at bounding box center [436, 160] width 103 height 11
drag, startPoint x: 57, startPoint y: 159, endPoint x: 105, endPoint y: 153, distance: 48.9
click at [57, 159] on icon at bounding box center [61, 161] width 8 height 8
click at [56, 156] on input "checkbox" at bounding box center [56, 156] width 0 height 0
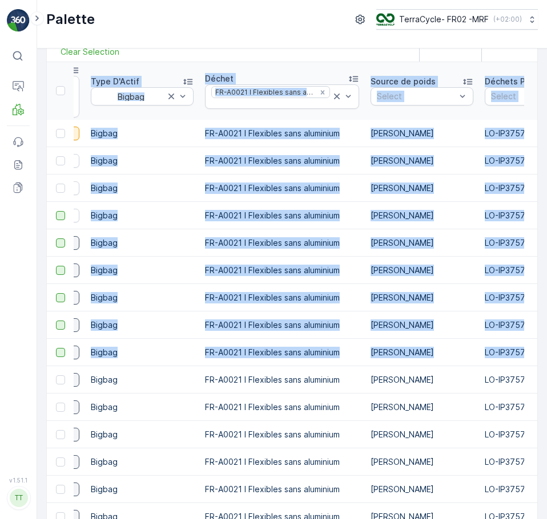
scroll to position [0, 0]
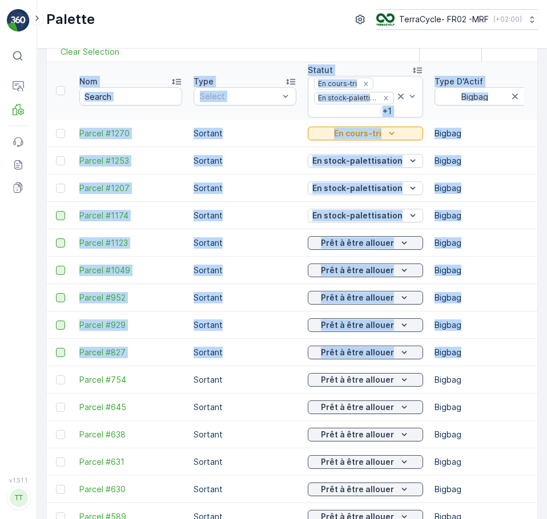
drag, startPoint x: 372, startPoint y: 358, endPoint x: -135, endPoint y: 322, distance: 508.8
click at [0, 322] on html "⌘B Operations MRF Events Reports Documents v 1.51.1 TT [DOMAIN_NAME] Palette Te…" at bounding box center [273, 259] width 547 height 519
click at [218, 135] on p "Sortant" at bounding box center [245, 133] width 103 height 11
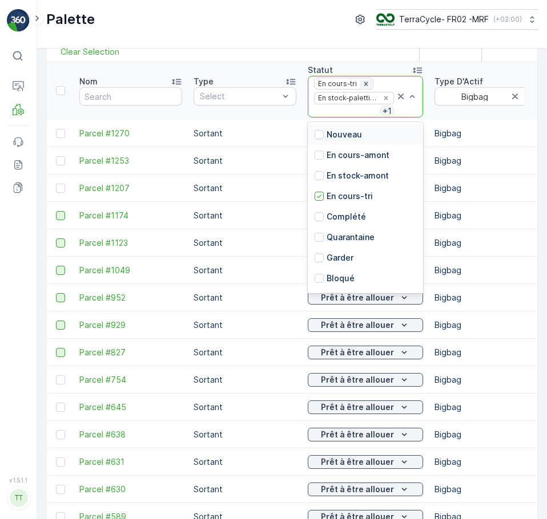
click at [367, 83] on icon "Remove En cours-tri" at bounding box center [366, 84] width 8 height 8
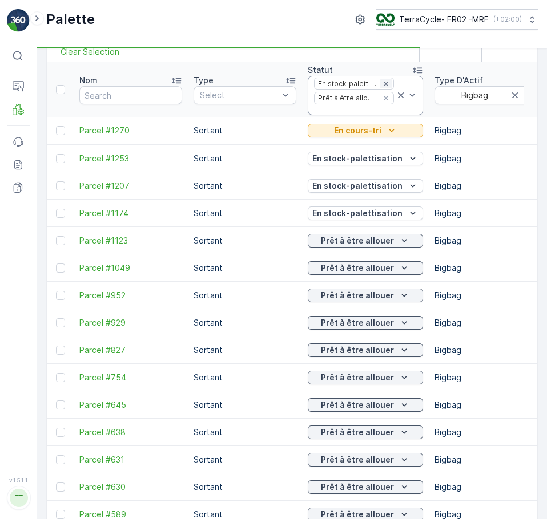
click at [382, 82] on icon "Remove En stock-palettisation" at bounding box center [386, 84] width 8 height 8
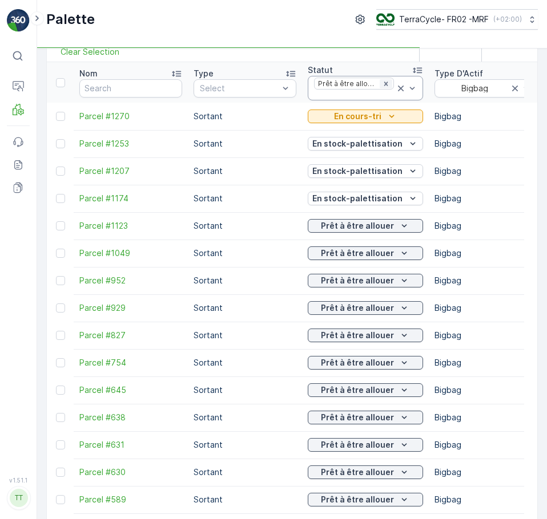
click at [382, 83] on icon "Remove Prêt à être allouer" at bounding box center [386, 84] width 8 height 8
drag, startPoint x: 530, startPoint y: 228, endPoint x: 547, endPoint y: 226, distance: 16.6
click at [547, 226] on html "⌘B Operations MRF Events Reports Documents v 1.51.1 TT [DOMAIN_NAME] Palette Te…" at bounding box center [273, 259] width 547 height 519
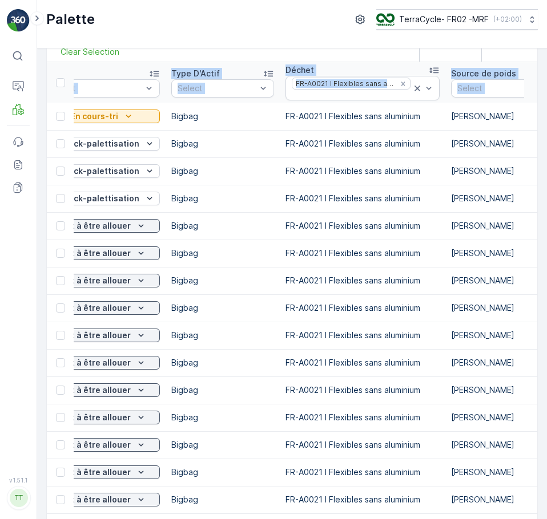
scroll to position [0, 413]
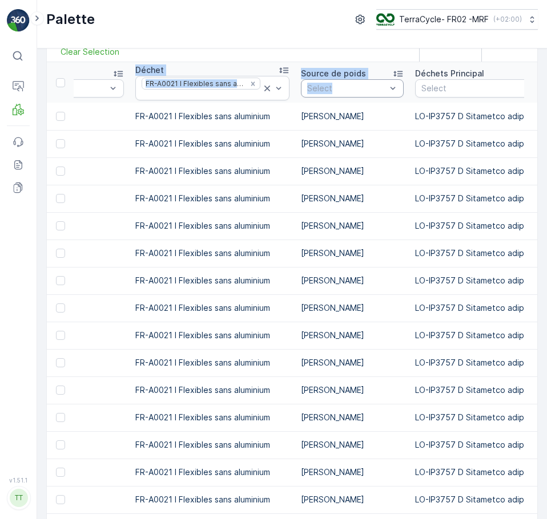
drag, startPoint x: 360, startPoint y: 66, endPoint x: 336, endPoint y: 86, distance: 30.8
click at [249, 82] on icon "Remove FR-A0021 I Flexibles sans aluminium" at bounding box center [253, 84] width 8 height 8
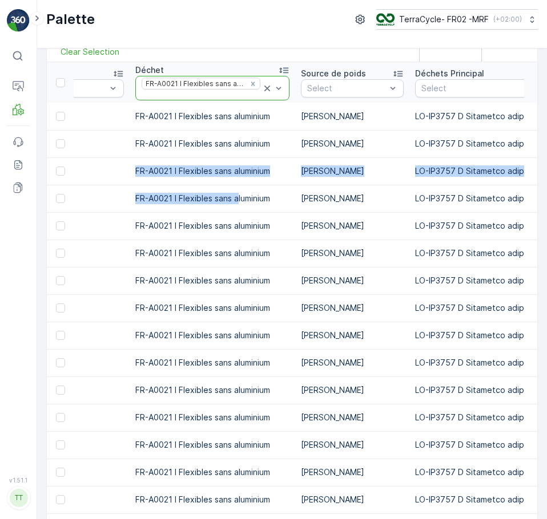
scroll to position [0, 0]
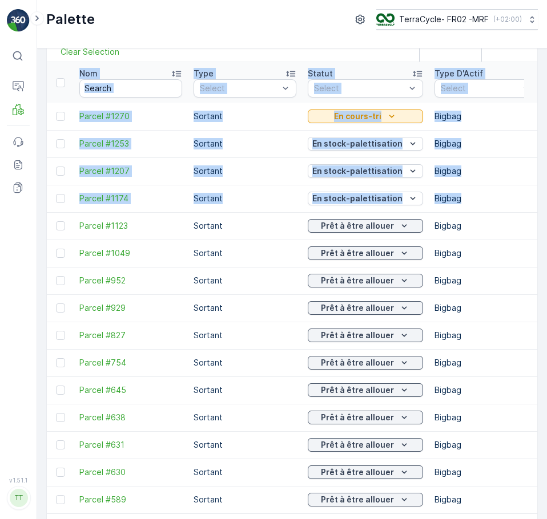
drag, startPoint x: 234, startPoint y: 192, endPoint x: -70, endPoint y: 162, distance: 305.8
click at [0, 162] on html "⌘B Operations MRF Events Reports Documents v 1.51.1 TT [DOMAIN_NAME] Palette Te…" at bounding box center [273, 259] width 547 height 519
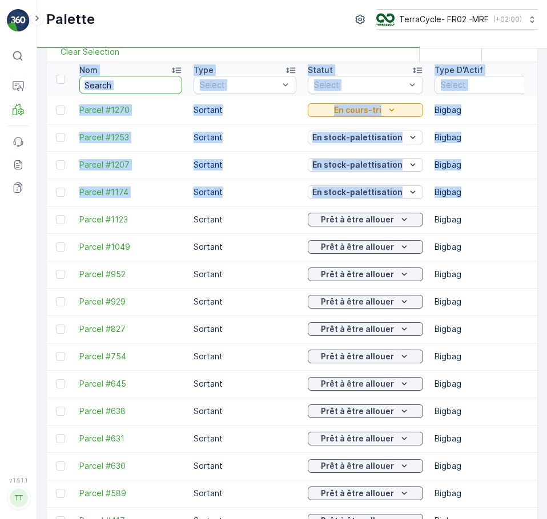
click at [102, 78] on input "text" at bounding box center [130, 85] width 103 height 18
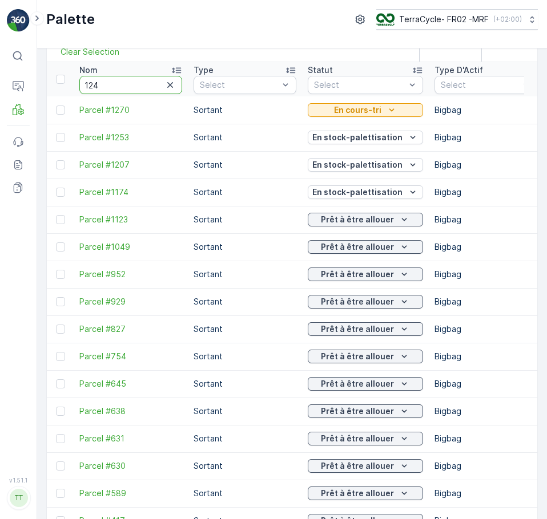
type input "1241"
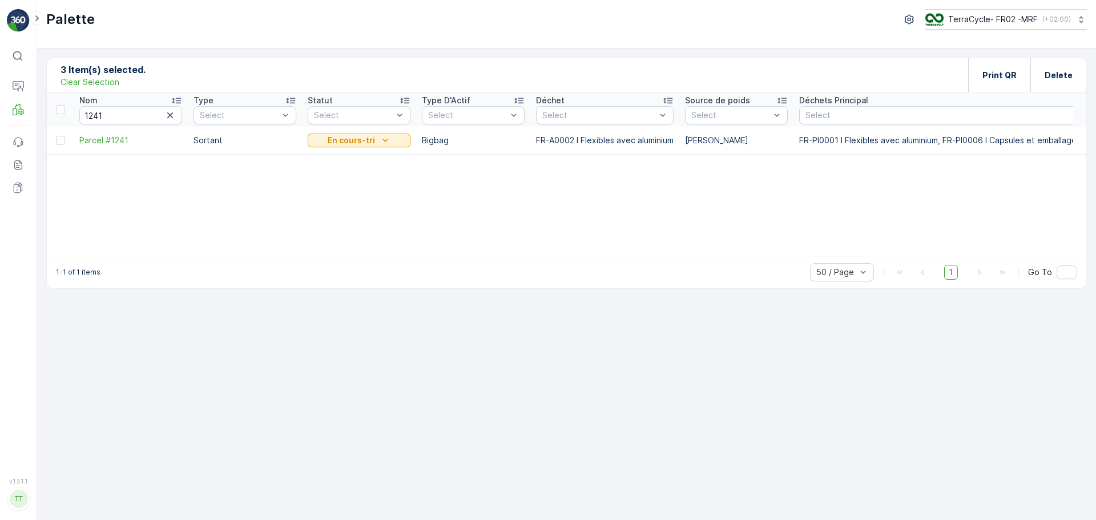
click at [303, 195] on div "Nom 1241 Type Select Statut Select Type D'Actif Select Déchet Select Source de …" at bounding box center [567, 173] width 1040 height 163
click at [57, 157] on p "Triage" at bounding box center [54, 156] width 25 height 11
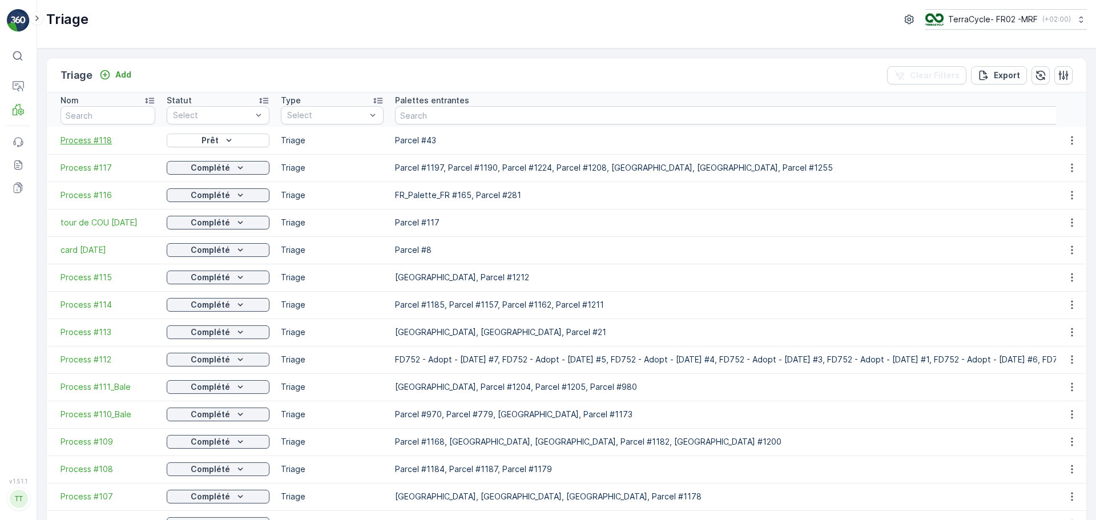
click at [87, 138] on span "Process #118" at bounding box center [108, 140] width 95 height 11
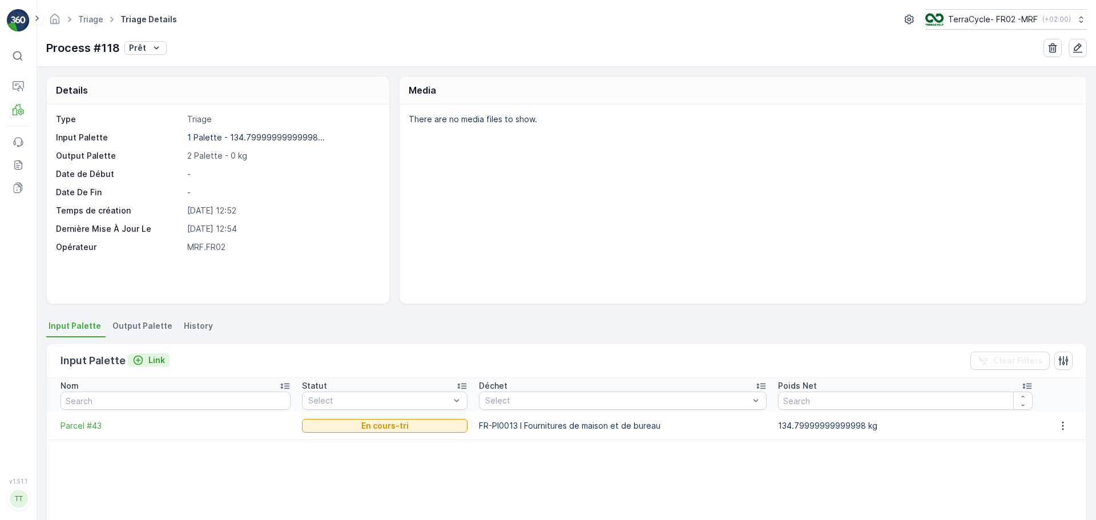
click at [156, 357] on p "Link" at bounding box center [156, 360] width 17 height 11
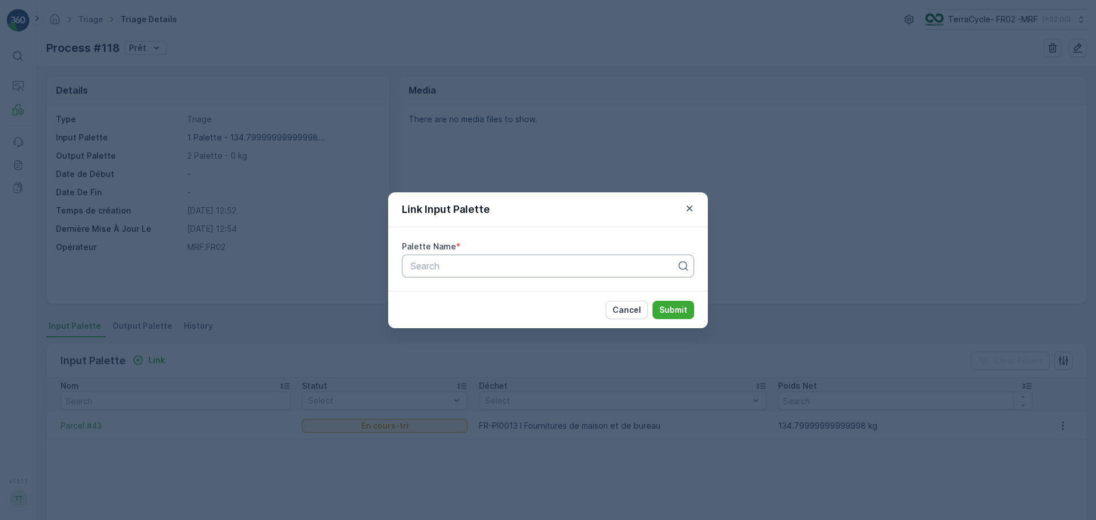
click at [441, 261] on div at bounding box center [543, 266] width 268 height 10
type input "159"
click at [487, 299] on div "Parcel #159" at bounding box center [548, 293] width 292 height 19
click at [687, 312] on p "Submit" at bounding box center [673, 309] width 28 height 11
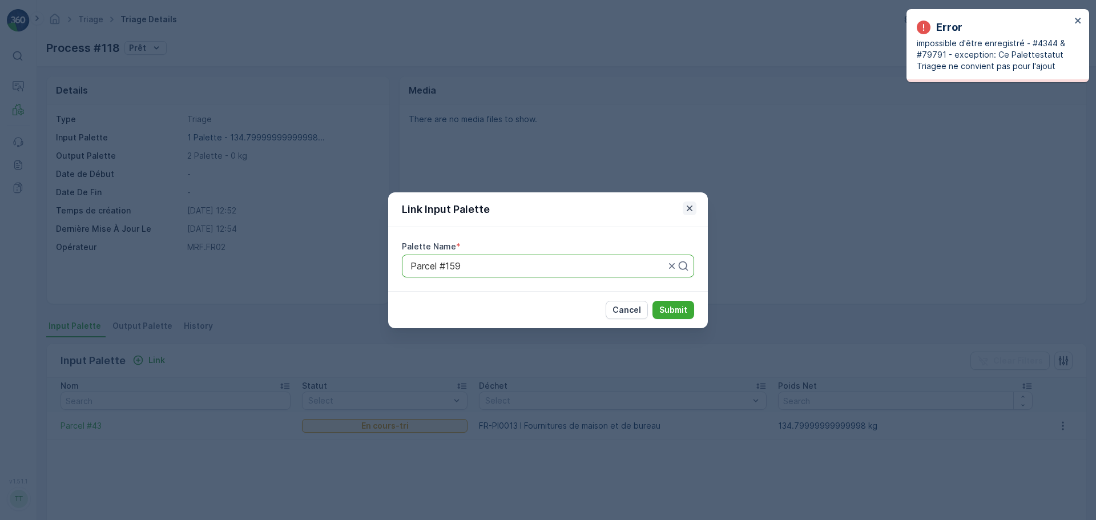
click at [690, 207] on icon "button" at bounding box center [690, 208] width 6 height 6
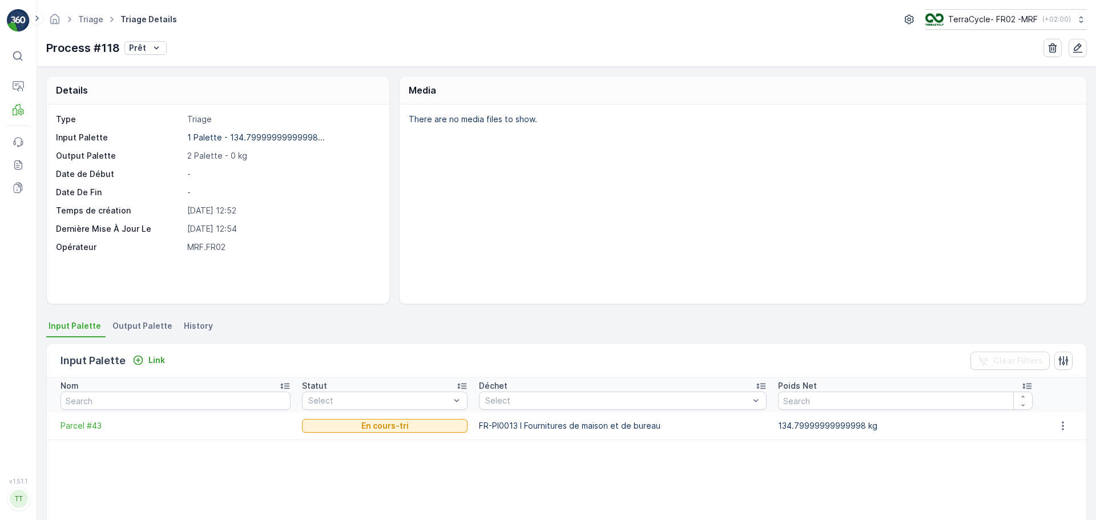
click at [138, 328] on span "Output Palette" at bounding box center [142, 325] width 60 height 11
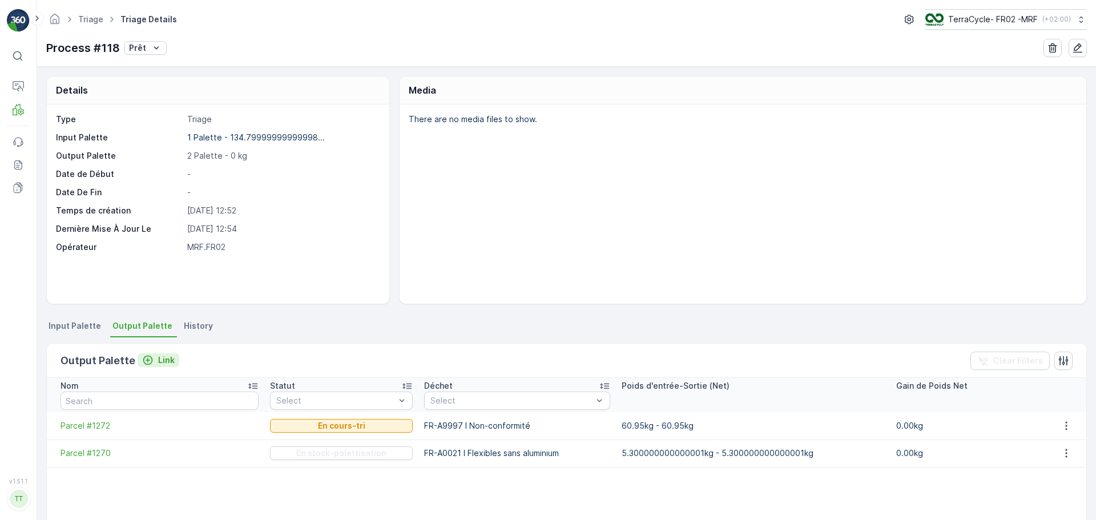
click at [158, 362] on p "Link" at bounding box center [166, 360] width 17 height 11
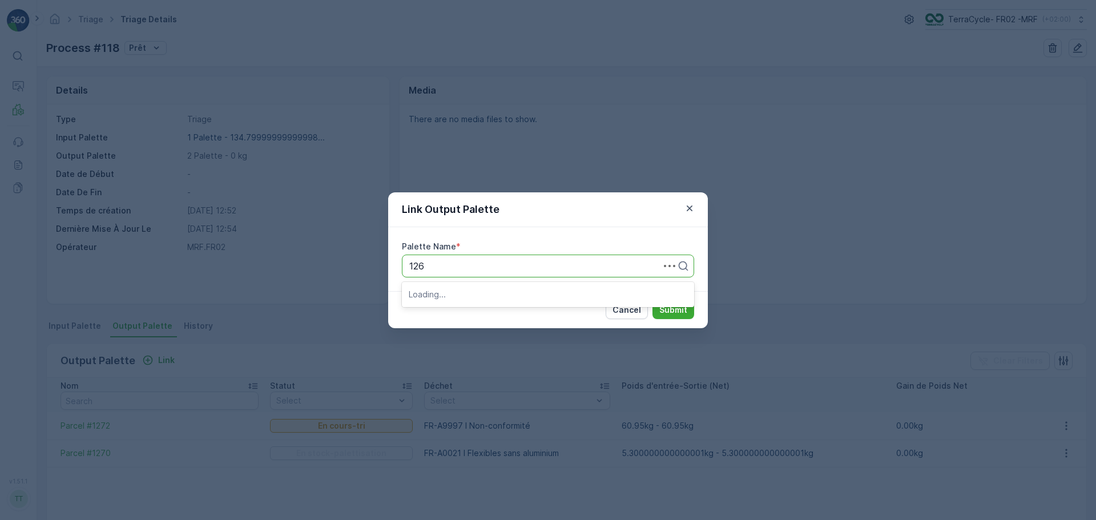
type input "1261"
click at [460, 289] on span "Parcel #1261" at bounding box center [436, 294] width 54 height 10
click at [658, 309] on button "Submit" at bounding box center [674, 310] width 42 height 18
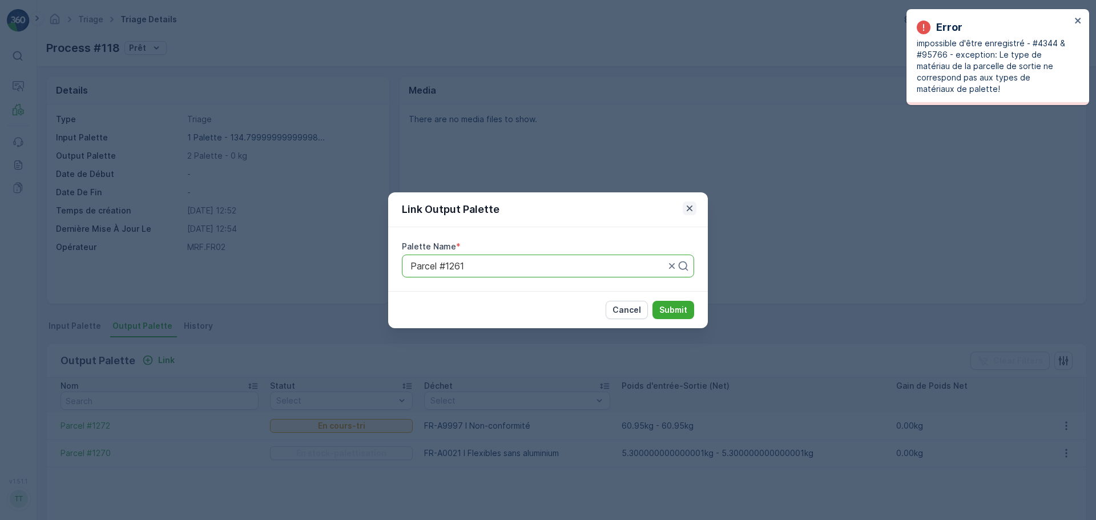
click at [692, 206] on icon "button" at bounding box center [690, 208] width 6 height 6
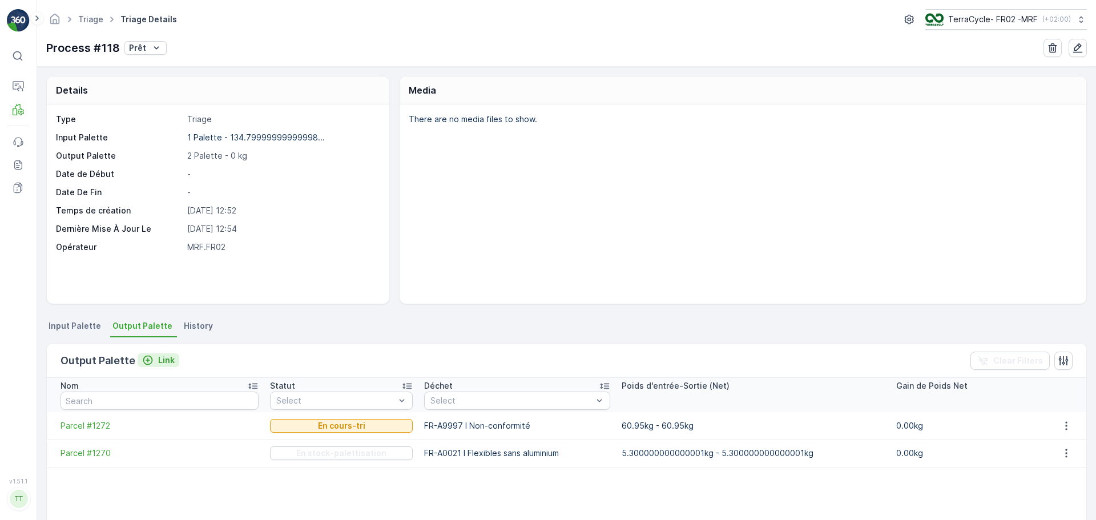
click at [166, 350] on div "Output Palette Link Clear Filters" at bounding box center [567, 361] width 1040 height 34
click at [162, 361] on p "Link" at bounding box center [166, 360] width 17 height 11
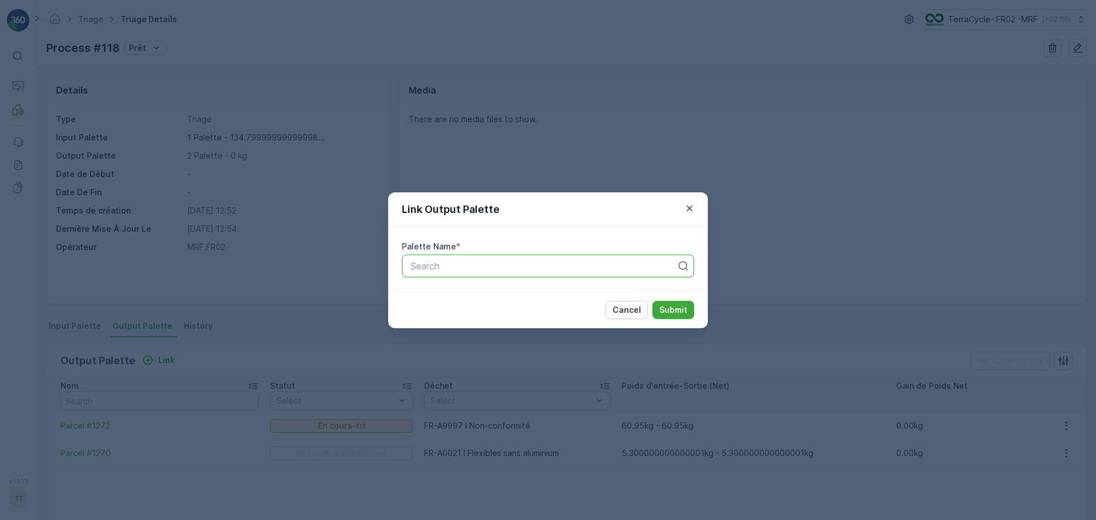
click at [427, 274] on div "Search" at bounding box center [548, 266] width 292 height 23
type input "1279"
click at [458, 293] on span "Parcel #1279" at bounding box center [436, 294] width 55 height 10
click at [673, 308] on p "Submit" at bounding box center [673, 309] width 28 height 11
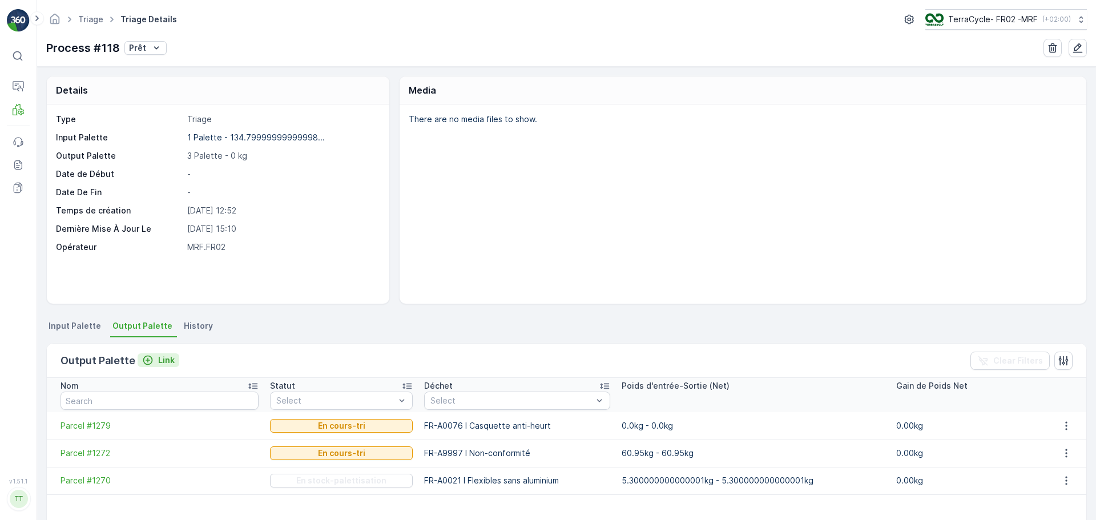
click at [159, 362] on p "Link" at bounding box center [166, 360] width 17 height 11
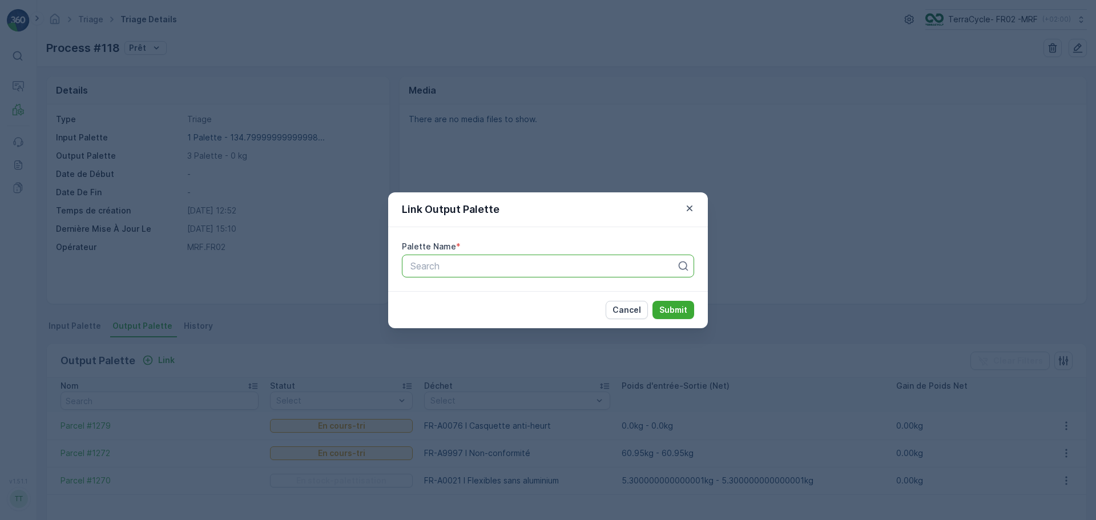
click at [495, 270] on div at bounding box center [543, 266] width 268 height 10
type input "1280"
click at [494, 297] on div "Parcel #1280" at bounding box center [548, 294] width 279 height 10
click at [662, 302] on button "Submit" at bounding box center [674, 310] width 42 height 18
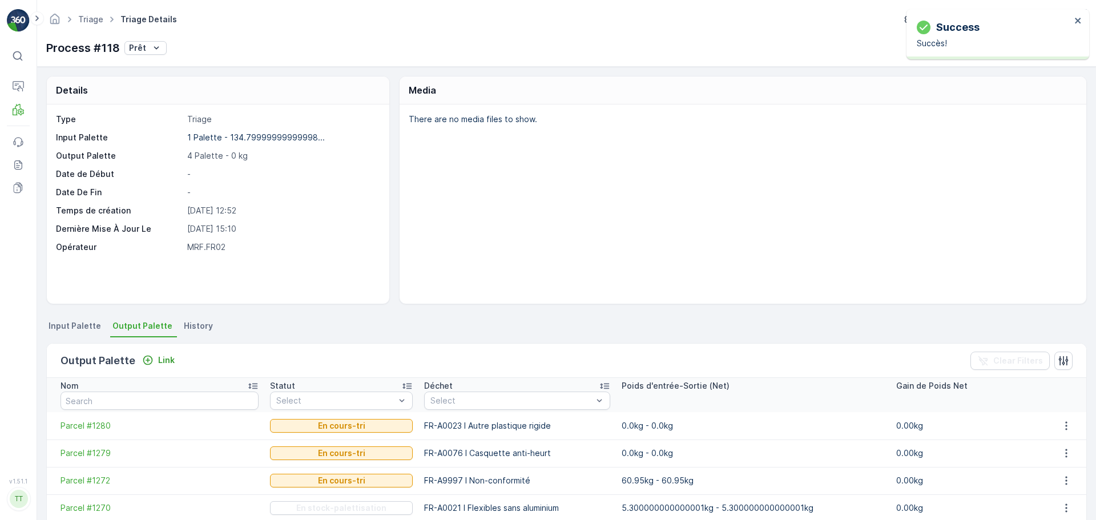
scroll to position [57, 0]
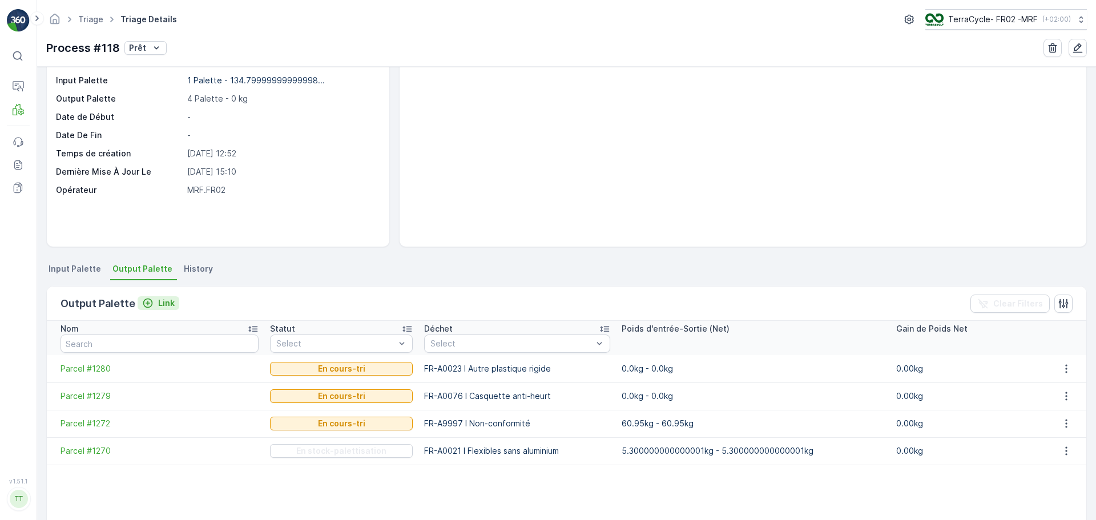
click at [165, 303] on p "Link" at bounding box center [166, 302] width 17 height 11
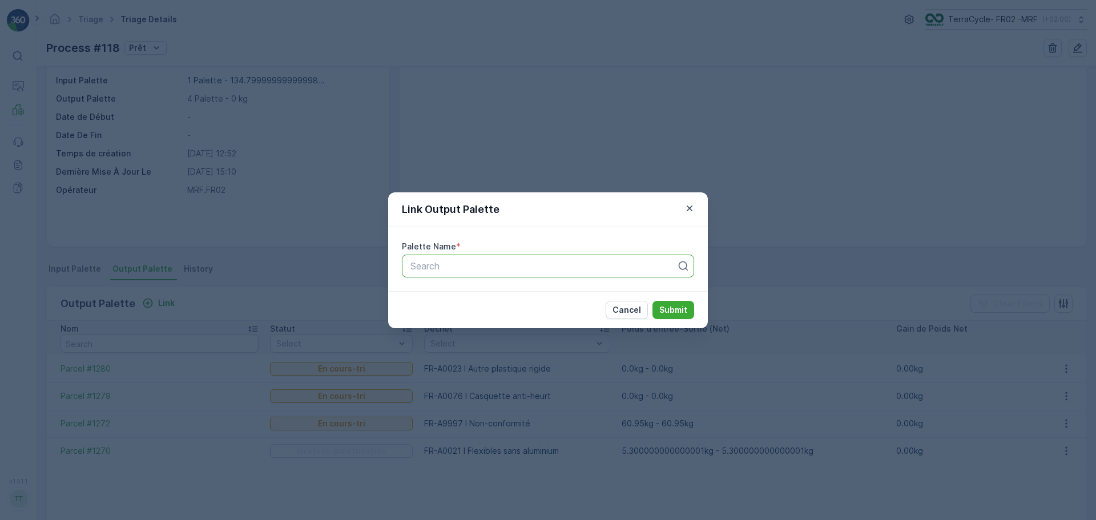
click at [566, 267] on div at bounding box center [543, 266] width 268 height 10
type input "304"
click at [453, 289] on span "Parcel #304" at bounding box center [435, 294] width 52 height 10
click at [665, 310] on p "Submit" at bounding box center [673, 309] width 28 height 11
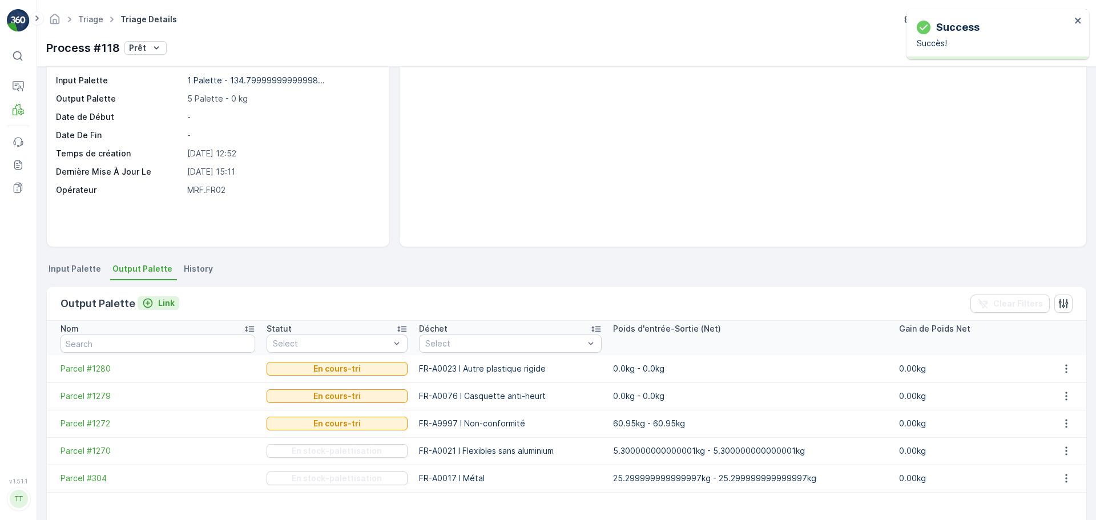
click at [162, 299] on p "Link" at bounding box center [166, 302] width 17 height 11
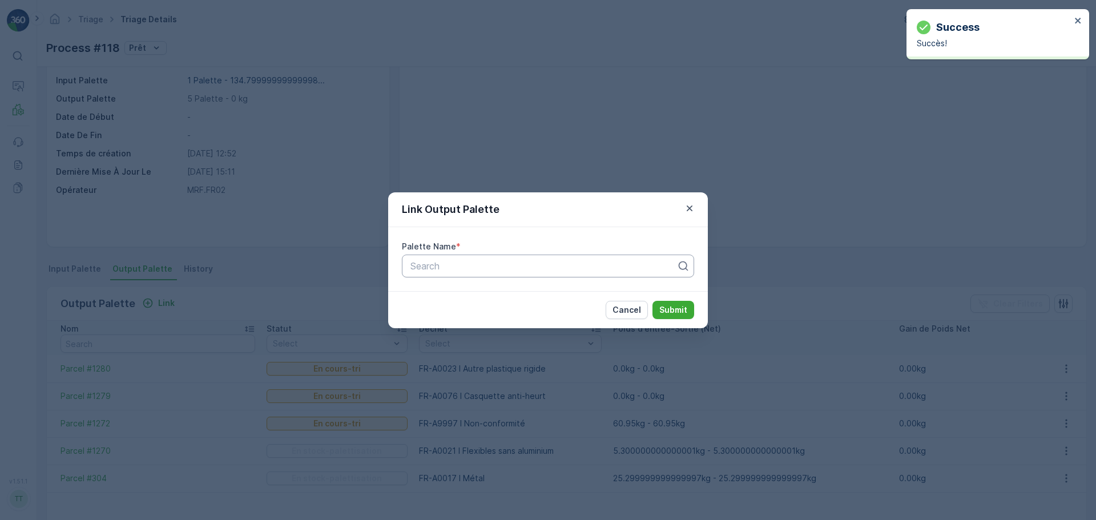
click at [527, 269] on div at bounding box center [543, 266] width 268 height 10
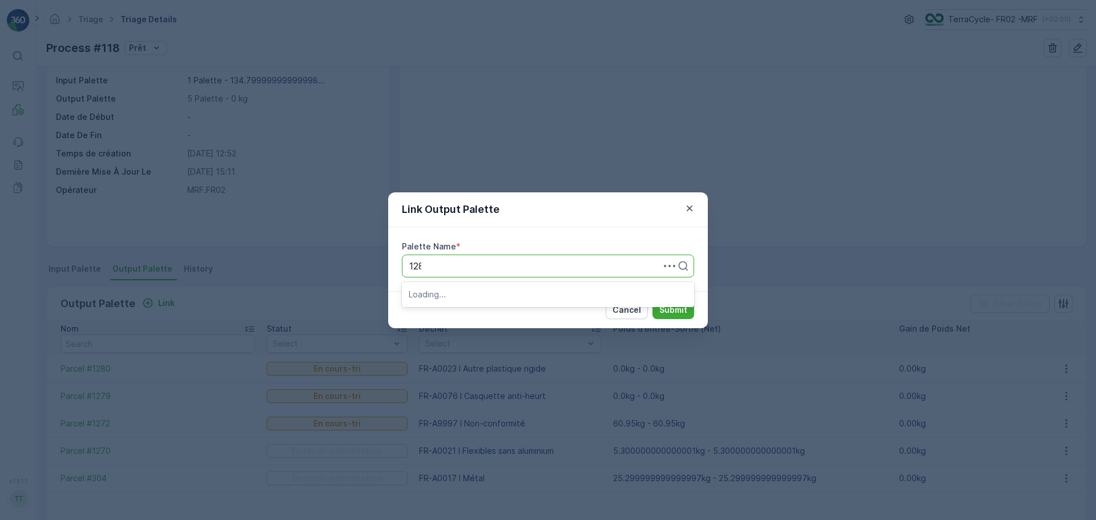
type input "1283"
click at [479, 291] on div "Parcel #1283" at bounding box center [548, 294] width 279 height 10
click at [679, 313] on p "Submit" at bounding box center [673, 309] width 28 height 11
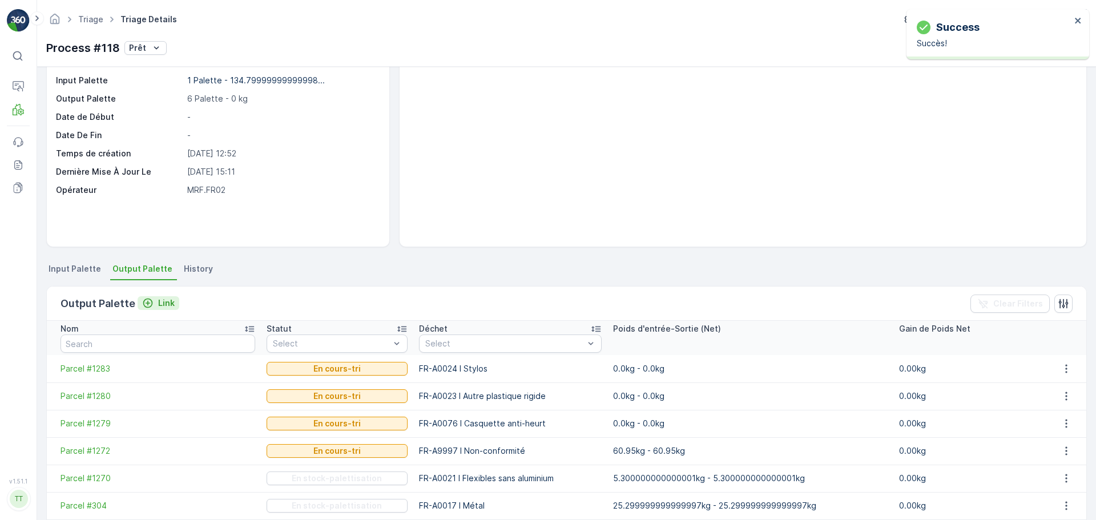
click at [158, 300] on p "Link" at bounding box center [166, 302] width 17 height 11
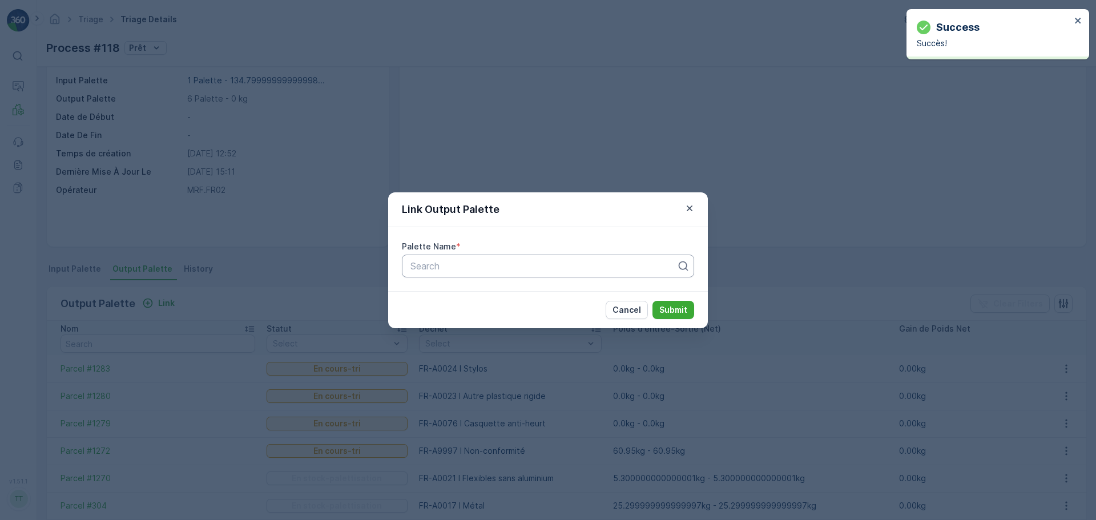
click at [464, 266] on div at bounding box center [543, 266] width 268 height 10
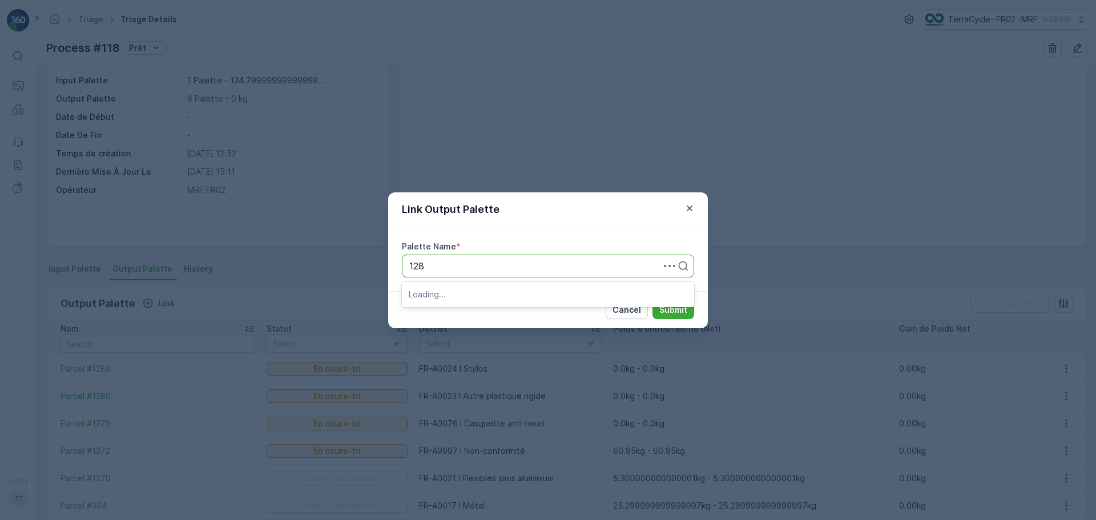
type input "1282"
click at [456, 295] on span "Parcel #1282" at bounding box center [436, 294] width 55 height 10
click at [661, 307] on p "Submit" at bounding box center [673, 309] width 28 height 11
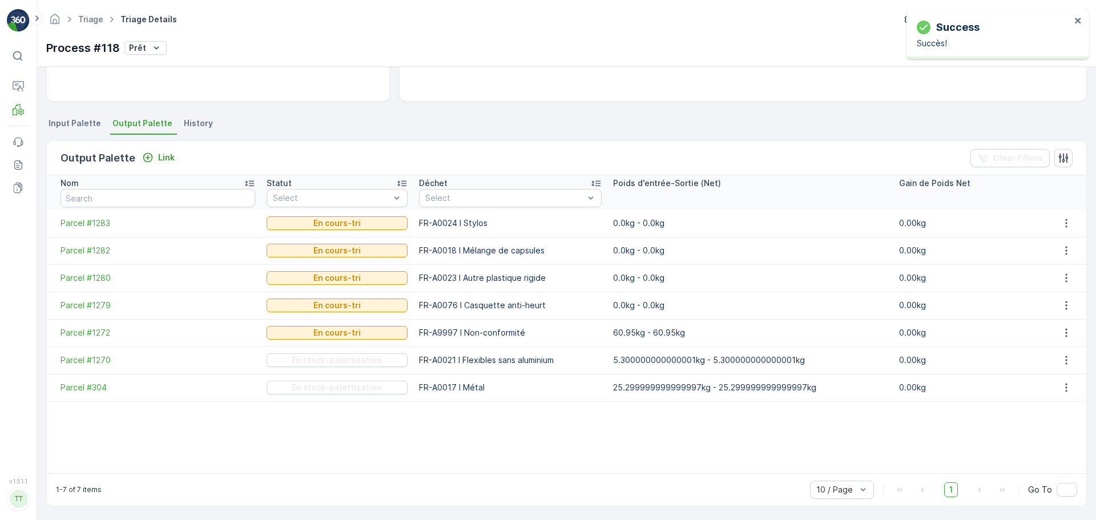
scroll to position [204, 0]
drag, startPoint x: 158, startPoint y: 156, endPoint x: 164, endPoint y: 155, distance: 5.7
click at [164, 155] on p "Link" at bounding box center [166, 156] width 17 height 11
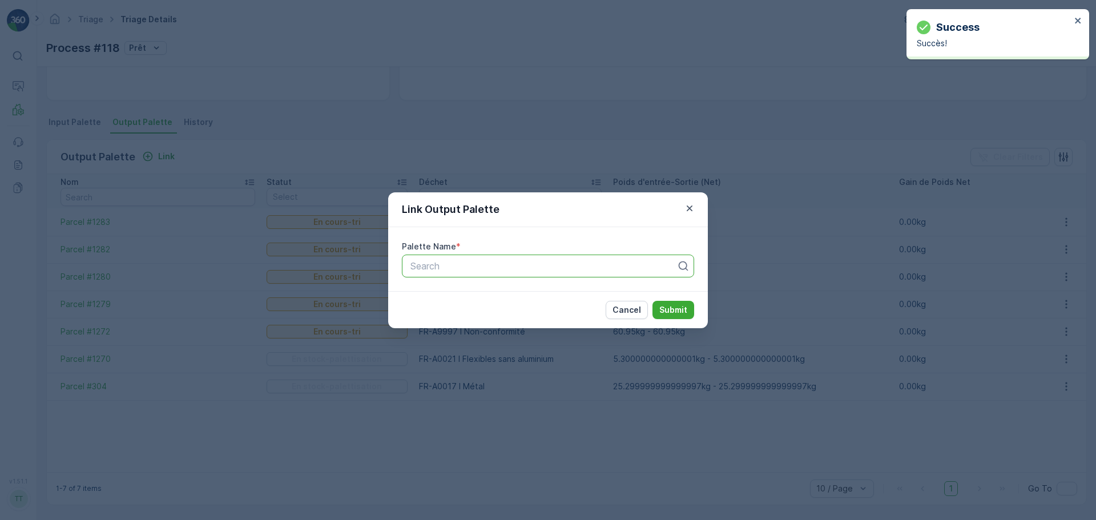
click at [486, 267] on div at bounding box center [543, 266] width 268 height 10
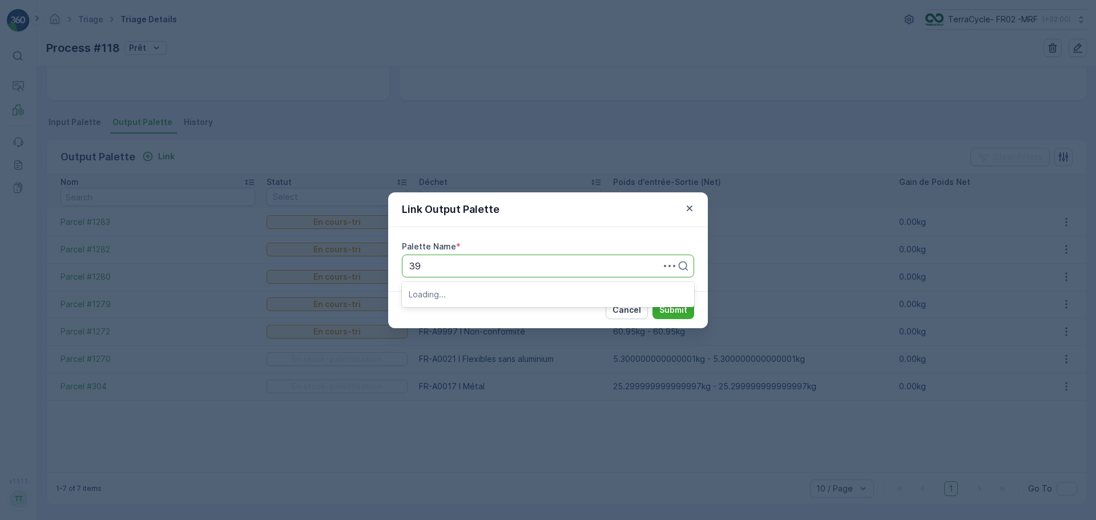
type input "390"
click at [477, 296] on div "Parcel #390" at bounding box center [548, 294] width 279 height 10
click at [665, 310] on p "Submit" at bounding box center [673, 309] width 28 height 11
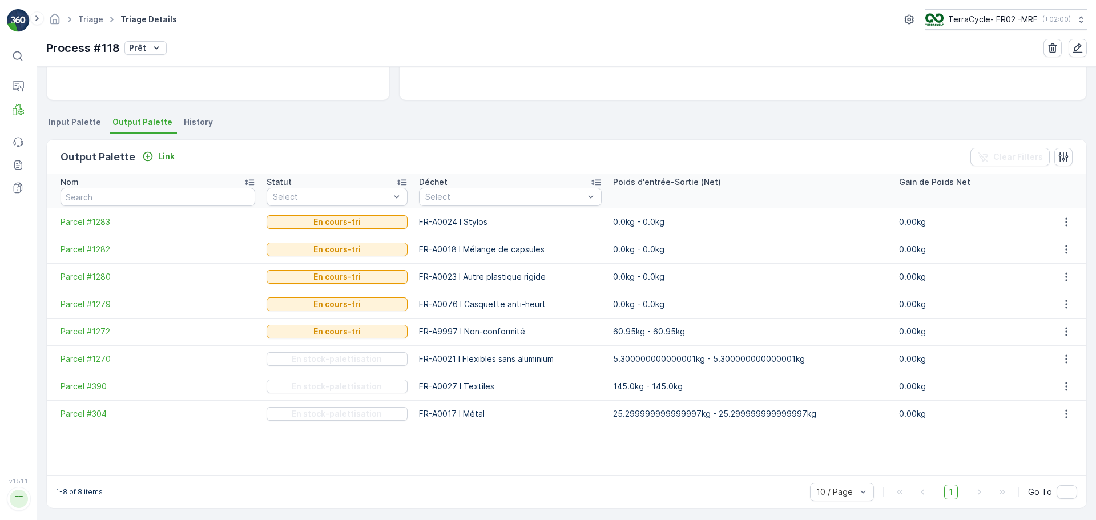
scroll to position [33, 0]
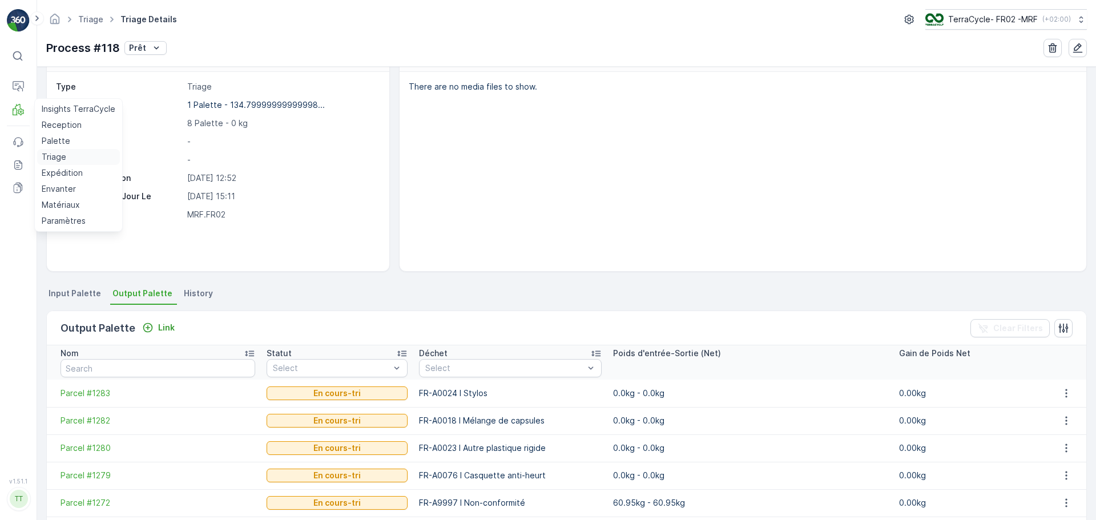
click at [54, 155] on p "Triage" at bounding box center [54, 156] width 25 height 11
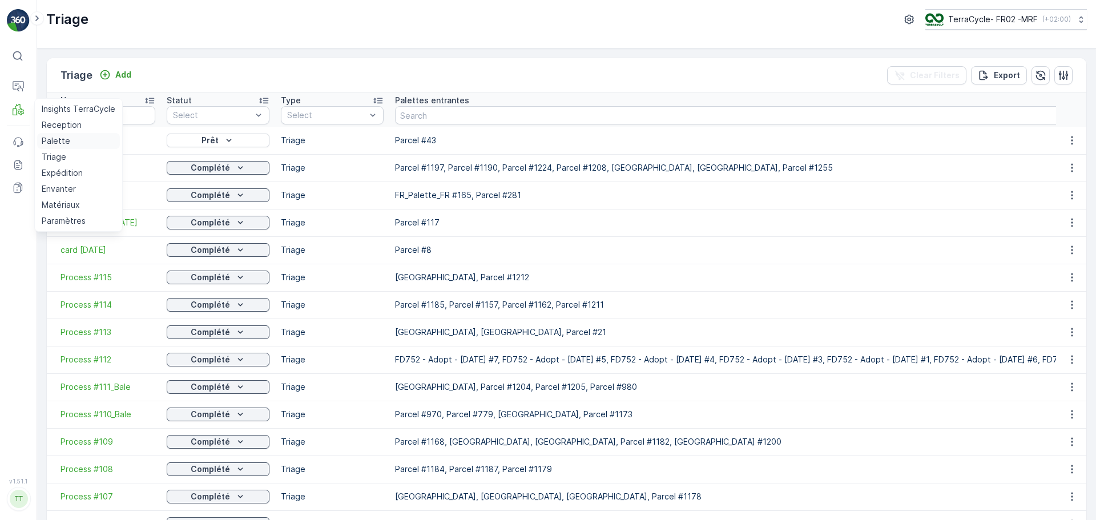
click at [58, 135] on link "Palette" at bounding box center [78, 141] width 83 height 16
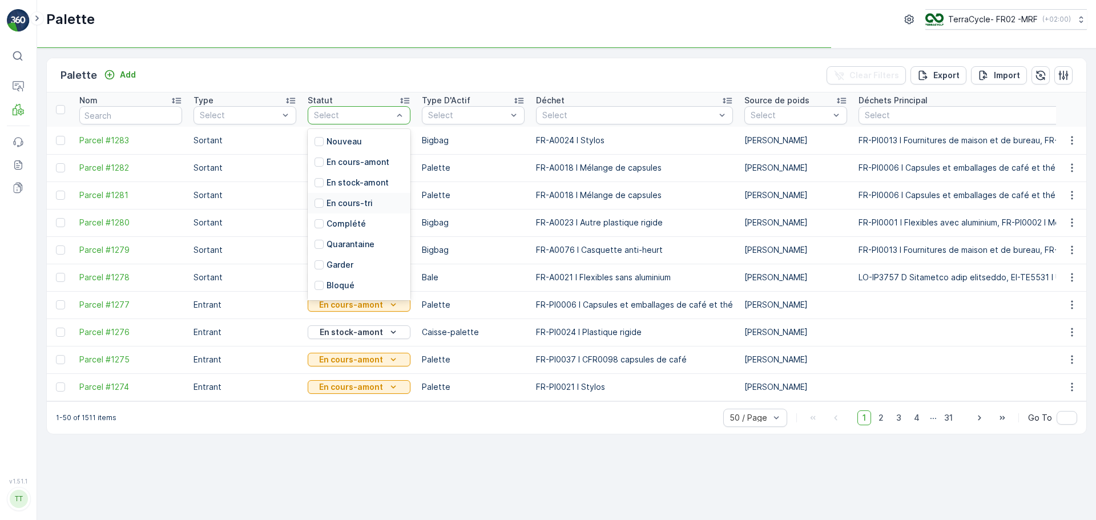
click at [357, 208] on p "En cours-tri" at bounding box center [350, 203] width 46 height 11
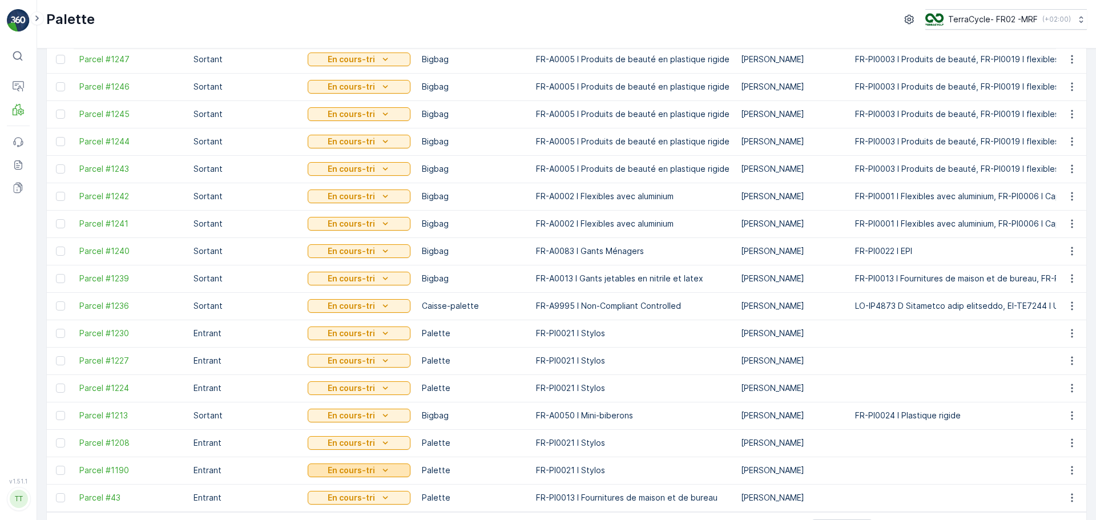
scroll to position [475, 0]
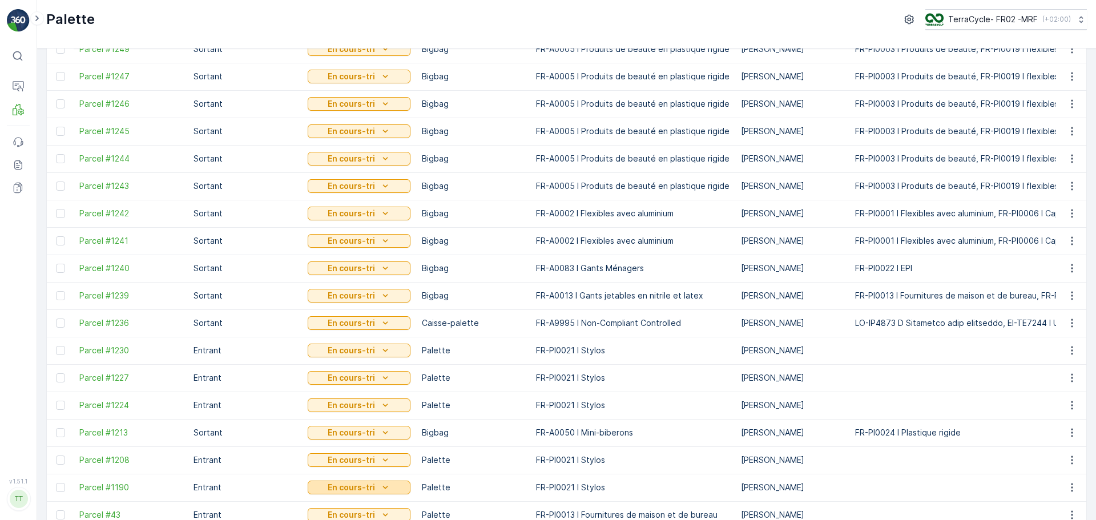
click at [380, 432] on icon "En cours-tri" at bounding box center [385, 432] width 11 height 11
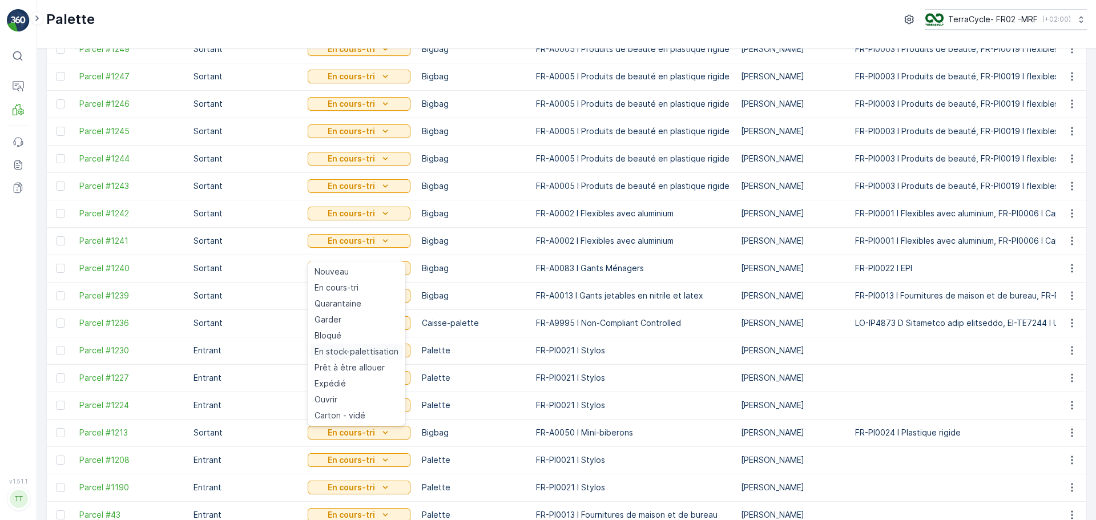
click at [367, 357] on span "En stock-palettisation" at bounding box center [357, 351] width 84 height 11
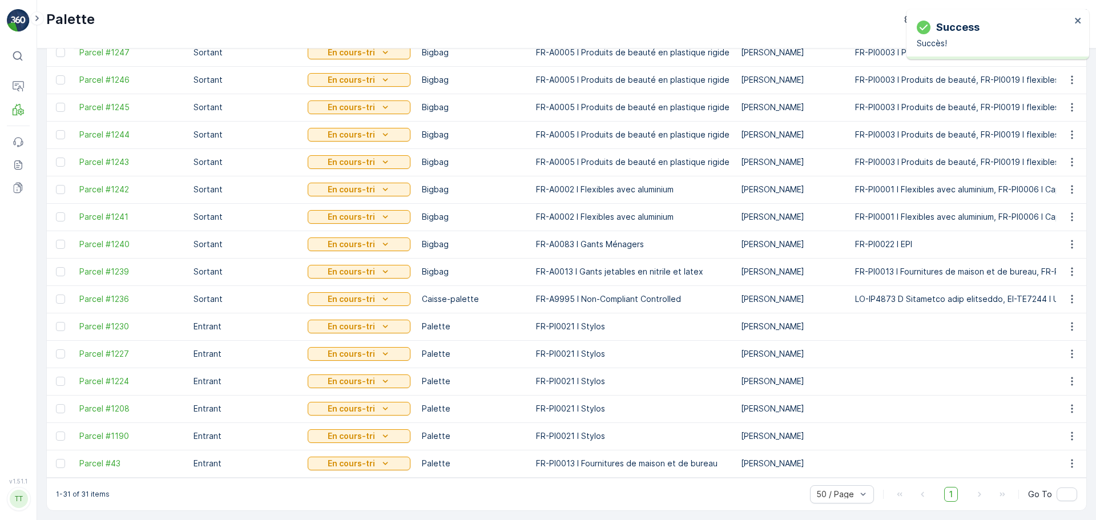
scroll to position [505, 0]
click at [377, 293] on div "En cours-tri" at bounding box center [359, 298] width 94 height 11
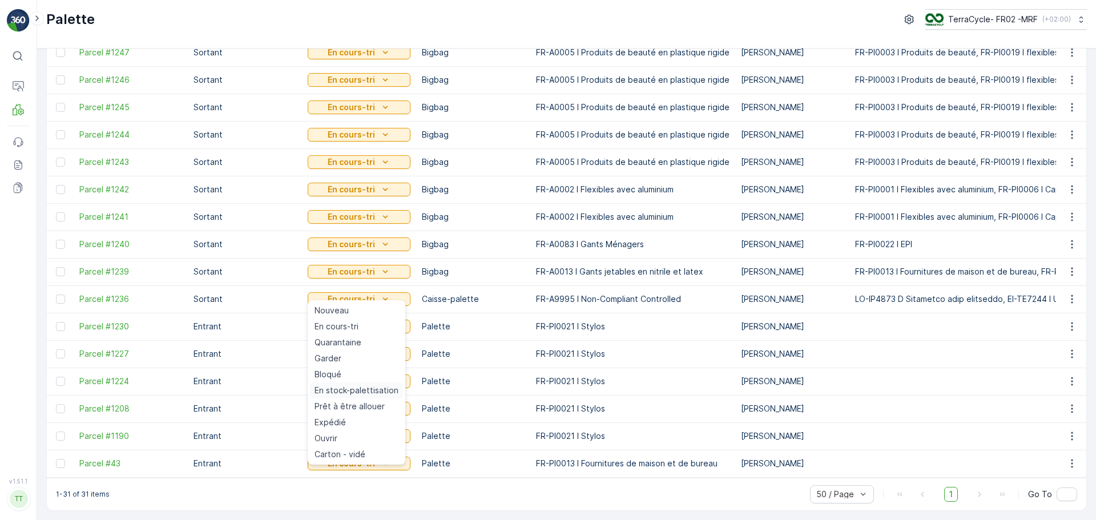
click at [376, 390] on span "En stock-palettisation" at bounding box center [357, 390] width 84 height 11
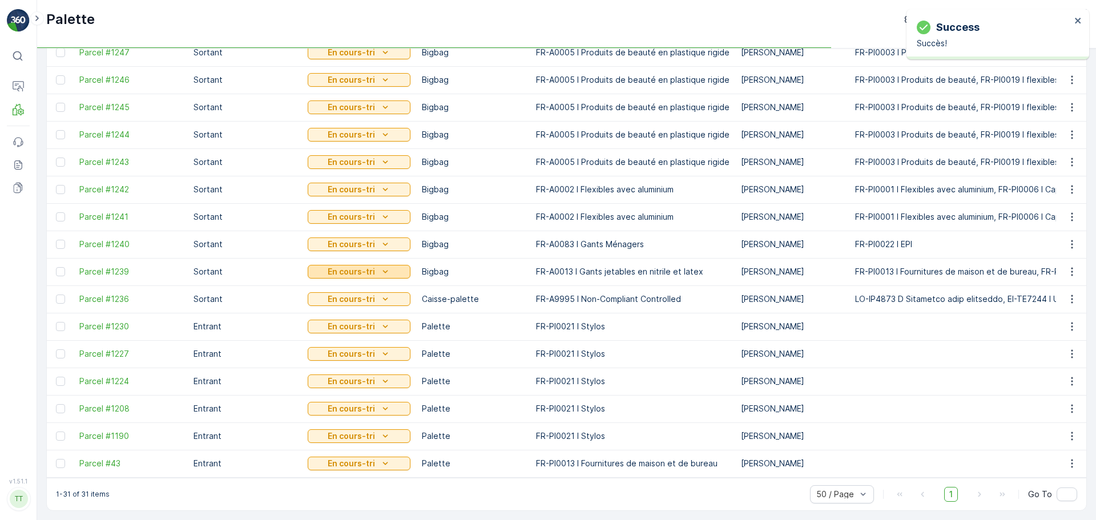
click at [372, 268] on p "En cours-tri" at bounding box center [351, 271] width 47 height 11
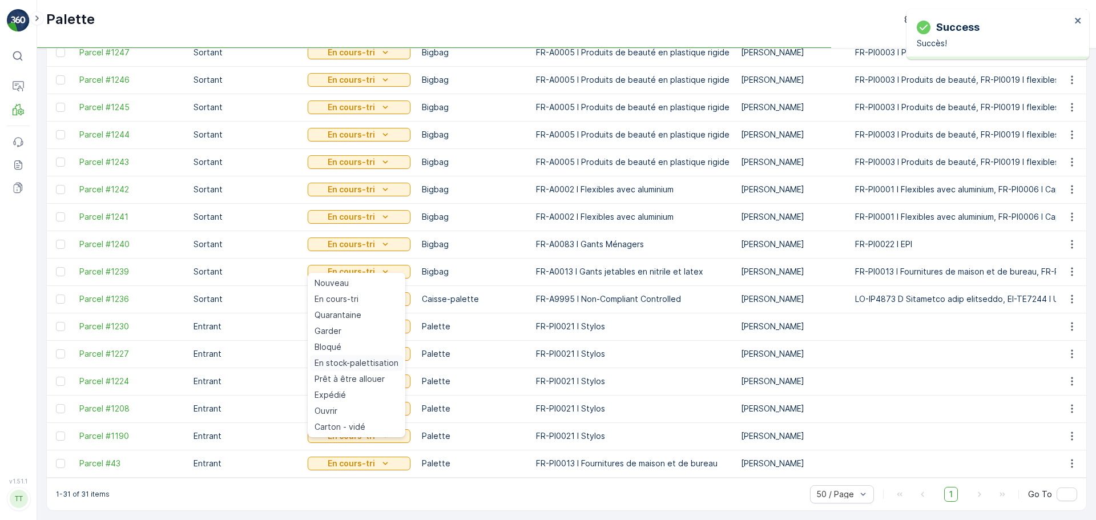
click at [367, 367] on span "En stock-palettisation" at bounding box center [357, 362] width 84 height 11
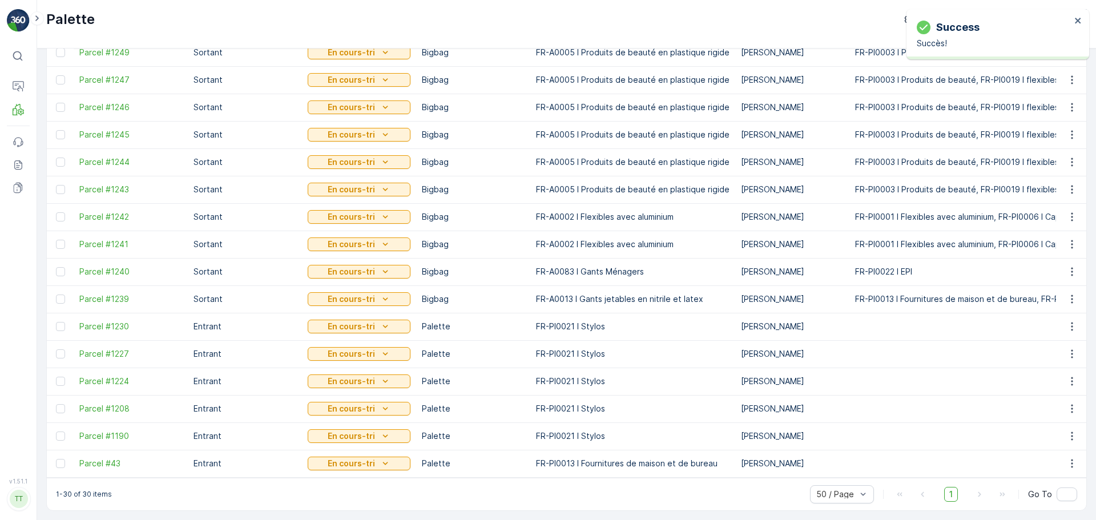
scroll to position [477, 0]
click at [355, 268] on p "En cours-tri" at bounding box center [351, 271] width 47 height 11
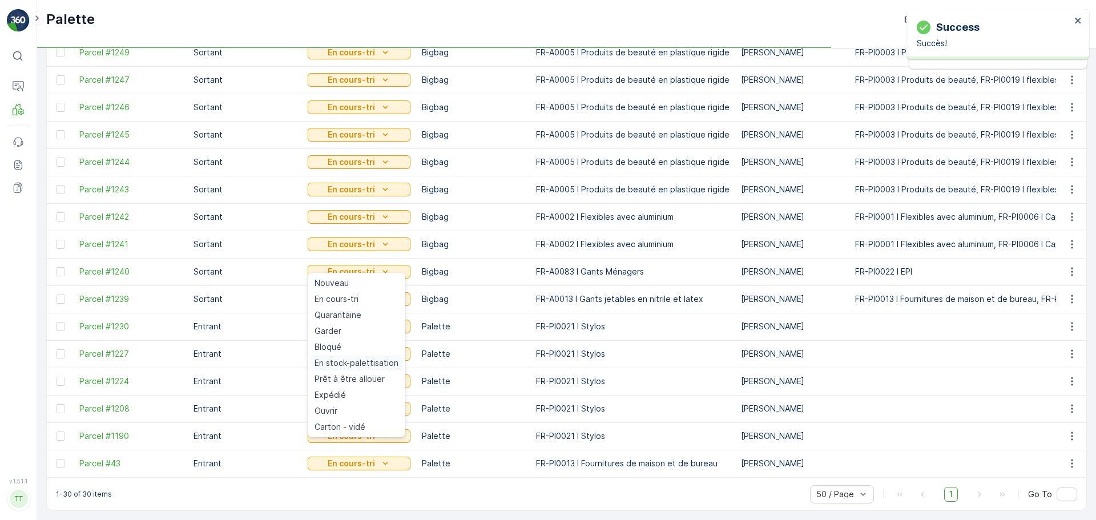
click at [365, 365] on span "En stock-palettisation" at bounding box center [357, 362] width 84 height 11
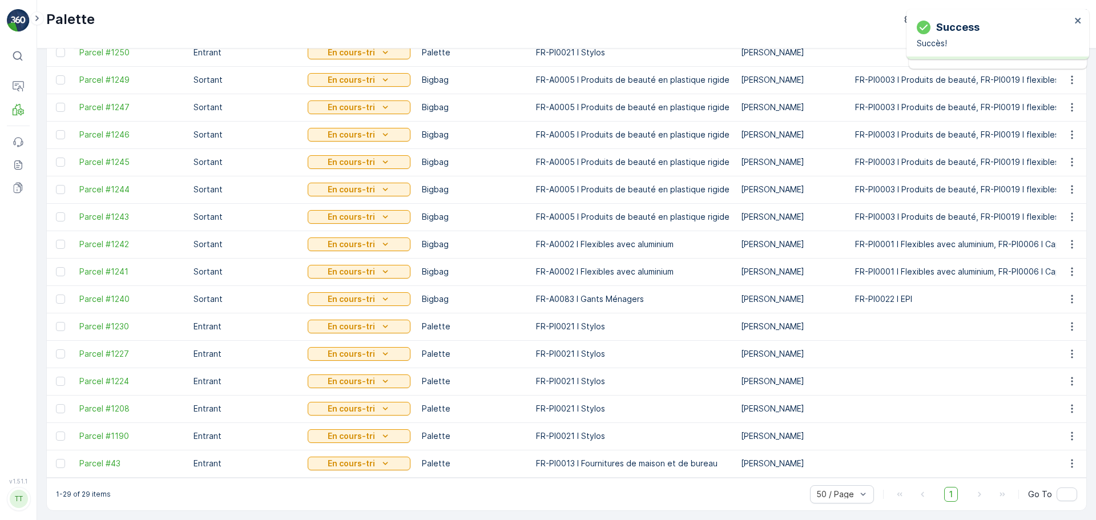
scroll to position [450, 0]
click at [393, 299] on button "En cours-tri" at bounding box center [359, 299] width 103 height 14
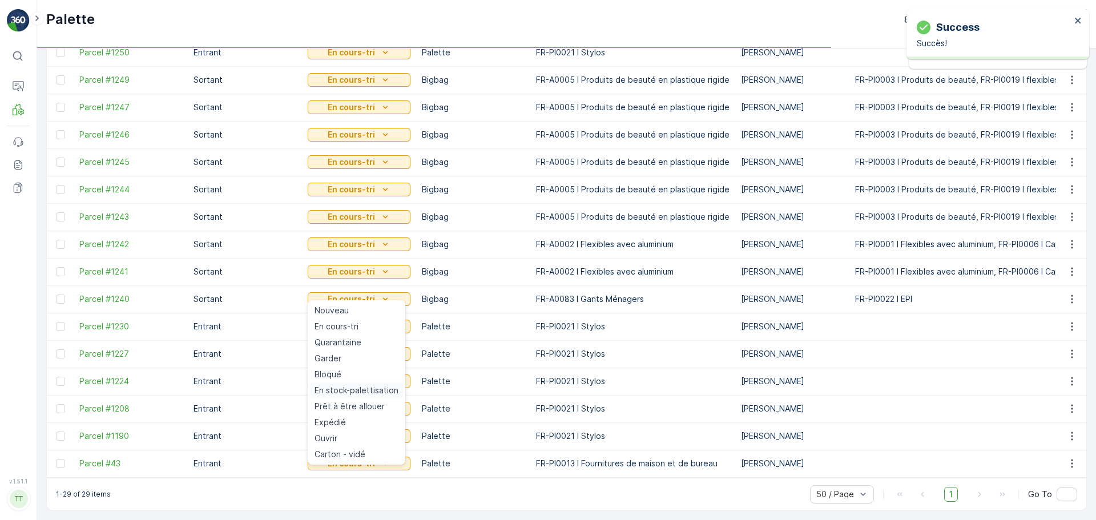
click at [377, 392] on span "En stock-palettisation" at bounding box center [357, 390] width 84 height 11
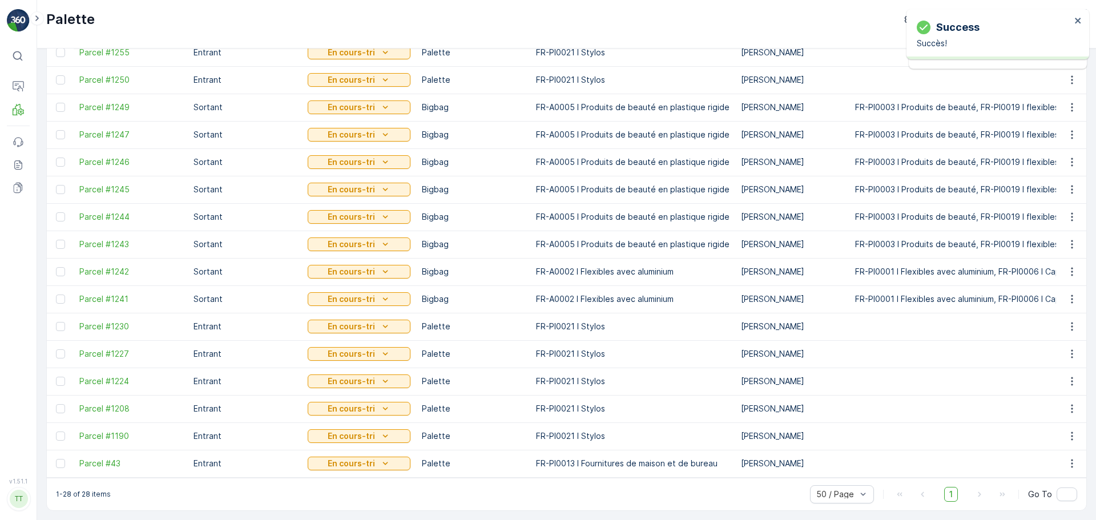
scroll to position [422, 0]
click at [352, 328] on div "En cours-tri" at bounding box center [359, 327] width 103 height 16
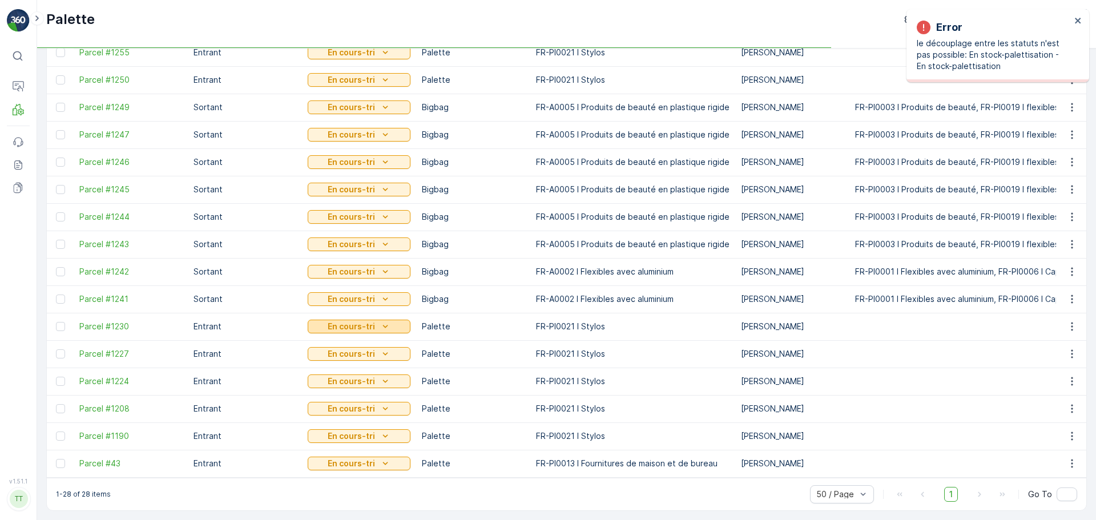
click at [359, 321] on p "En cours-tri" at bounding box center [351, 326] width 47 height 11
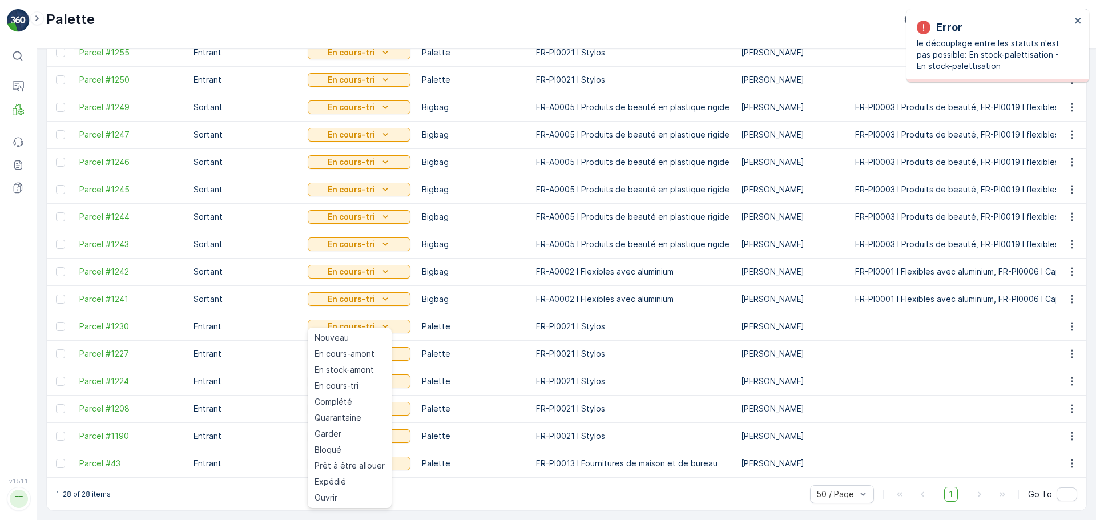
click at [541, 450] on td "FR-PI0013 I Fournitures de maison et de bureau" at bounding box center [632, 463] width 205 height 27
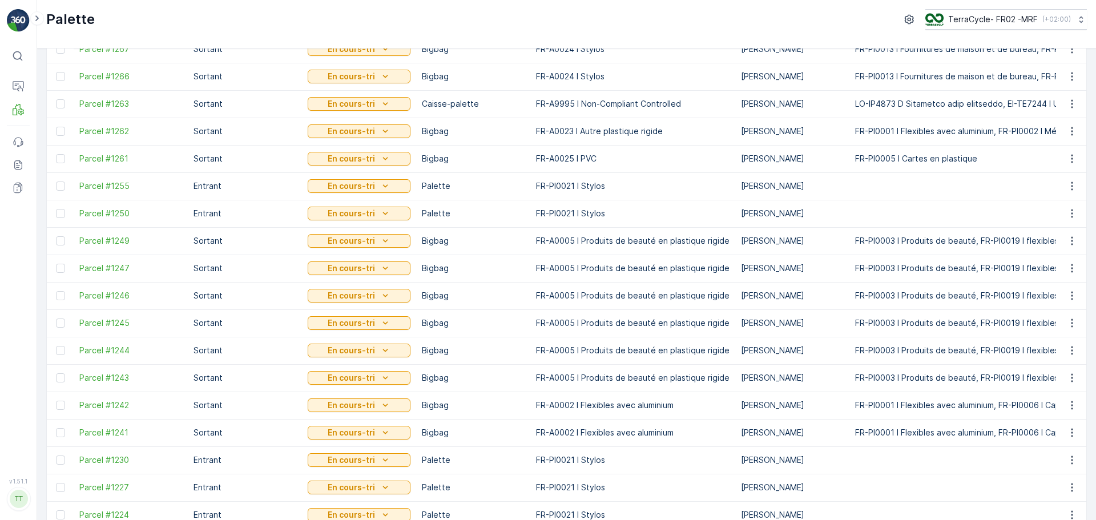
scroll to position [308, 0]
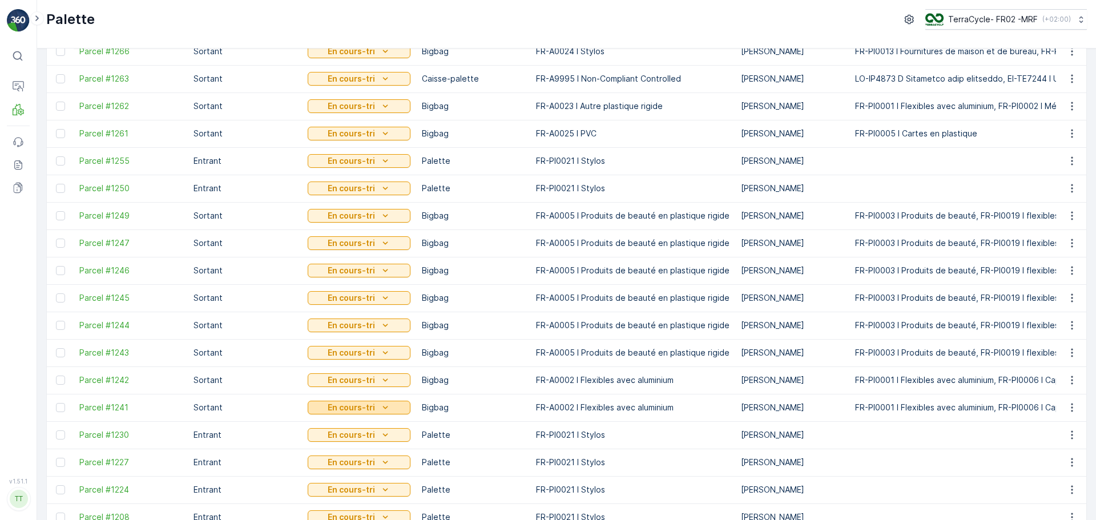
click at [375, 407] on div "En cours-tri" at bounding box center [359, 407] width 94 height 11
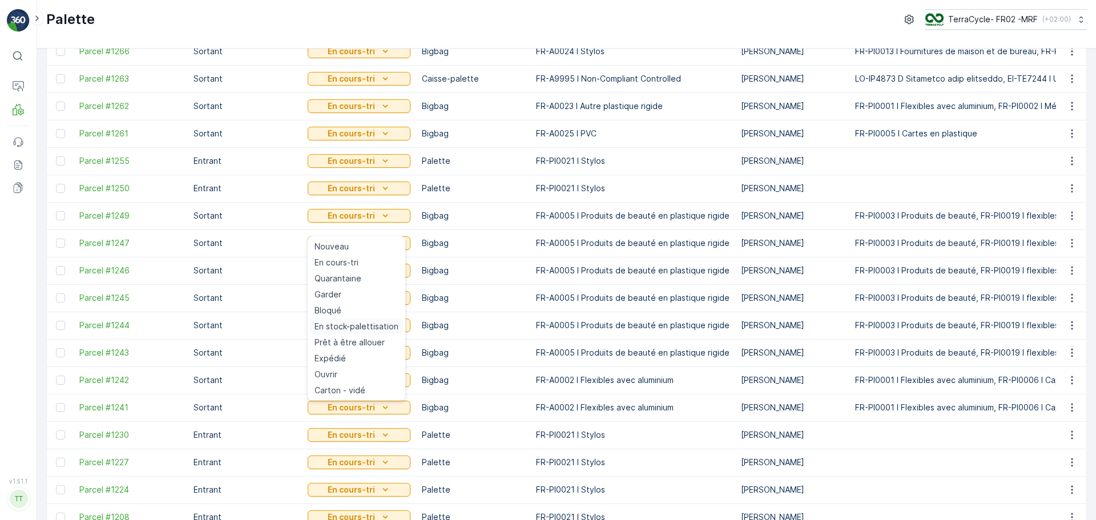
click at [363, 325] on span "En stock-palettisation" at bounding box center [357, 326] width 84 height 11
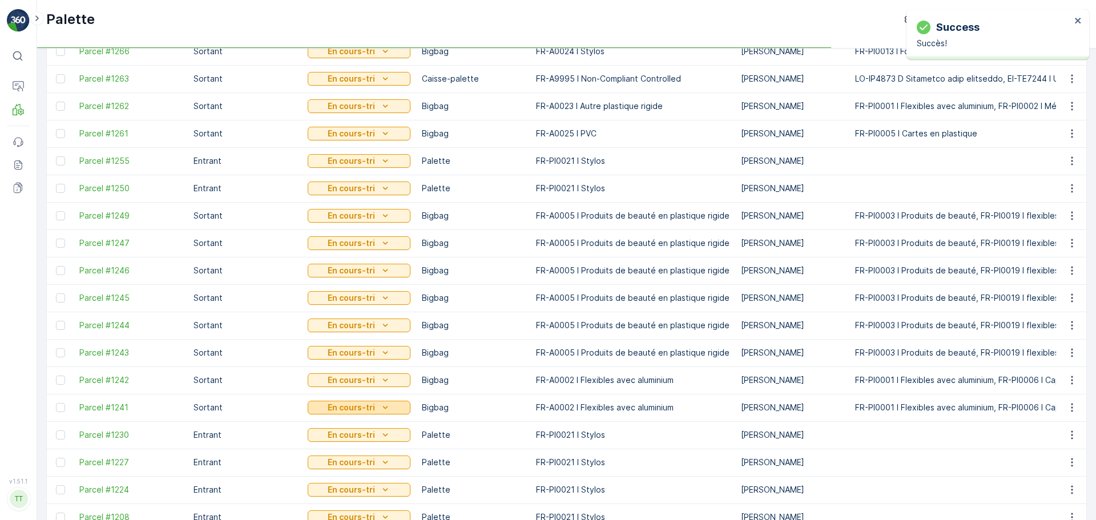
click at [351, 407] on p "En cours-tri" at bounding box center [351, 407] width 47 height 11
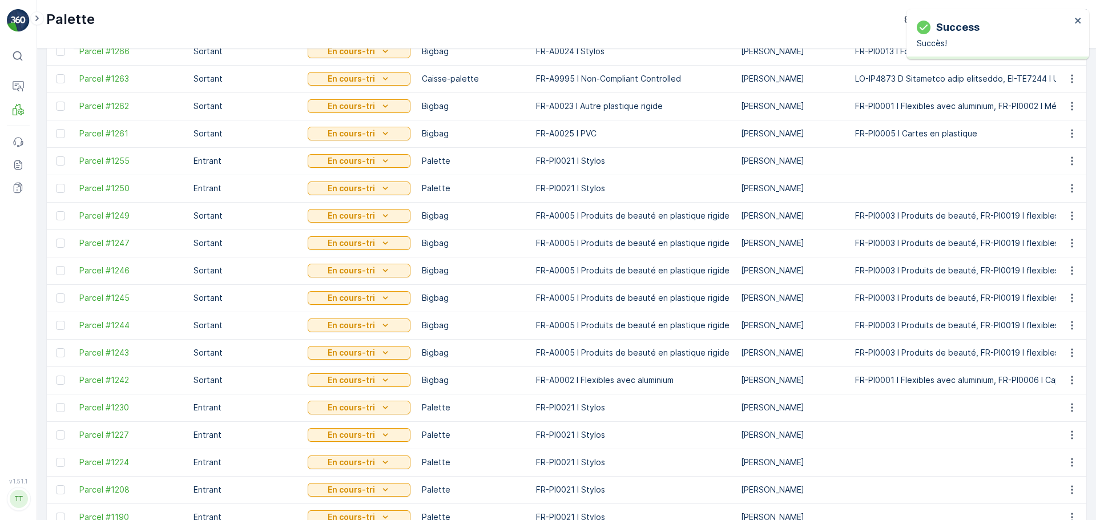
click at [368, 326] on p "En cours-tri" at bounding box center [351, 325] width 47 height 11
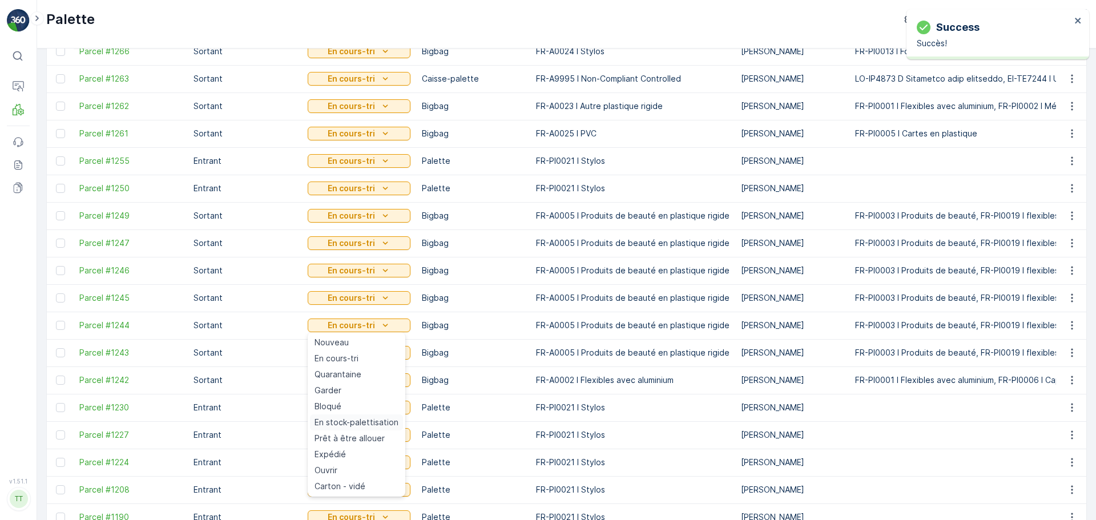
click at [360, 421] on span "En stock-palettisation" at bounding box center [357, 422] width 84 height 11
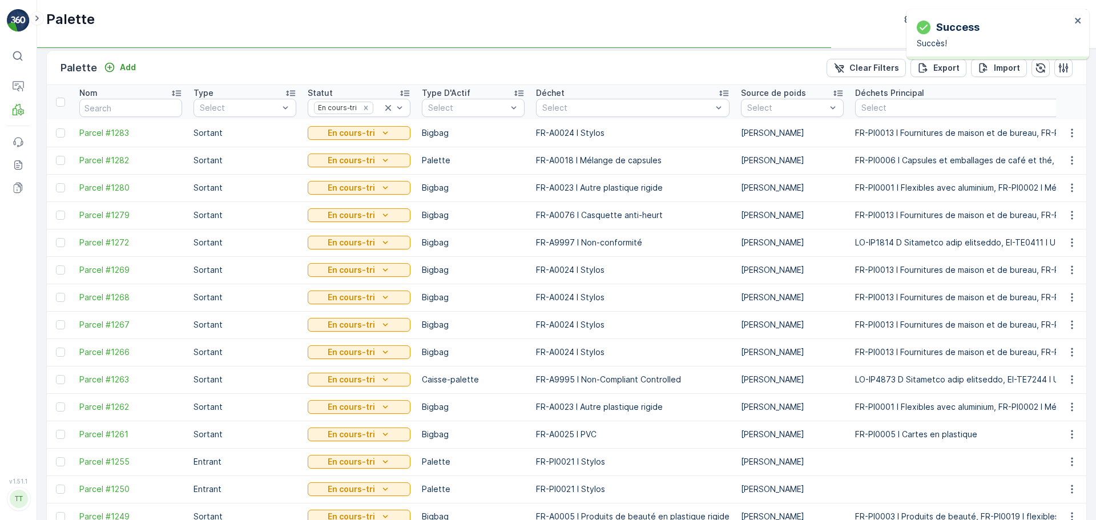
scroll to position [0, 0]
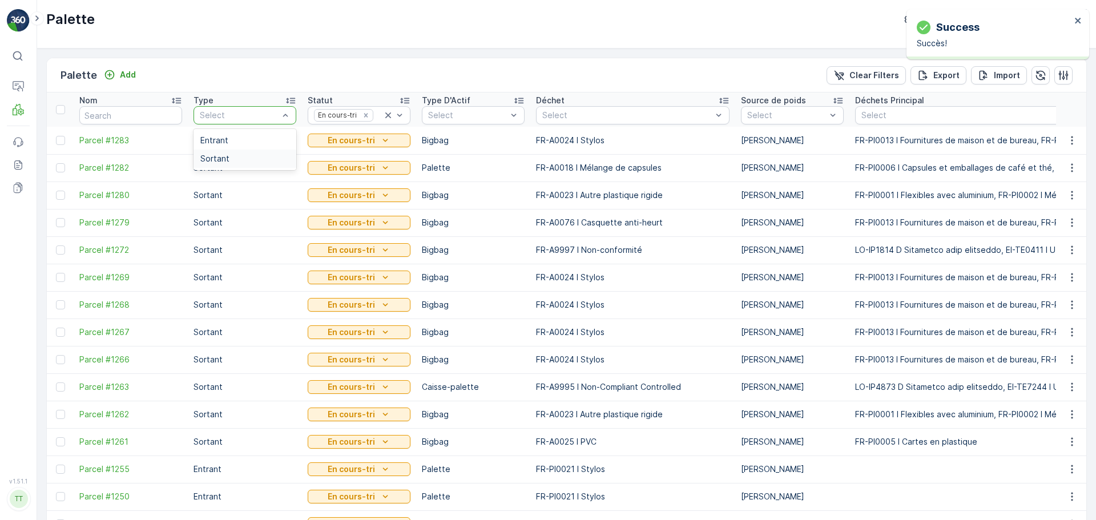
click at [231, 156] on div "Sortant" at bounding box center [244, 158] width 89 height 9
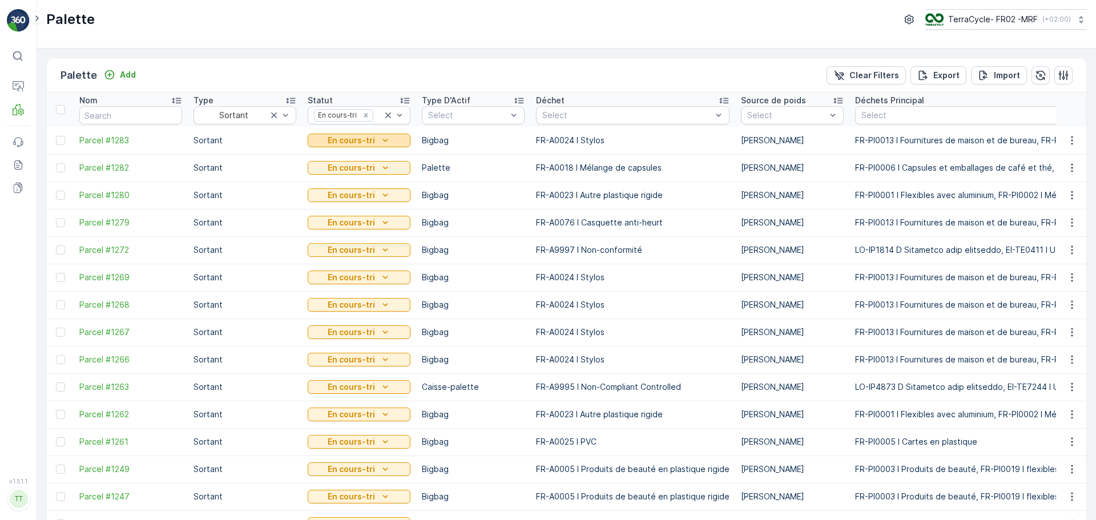
click at [373, 138] on p "En cours-tri" at bounding box center [351, 140] width 47 height 11
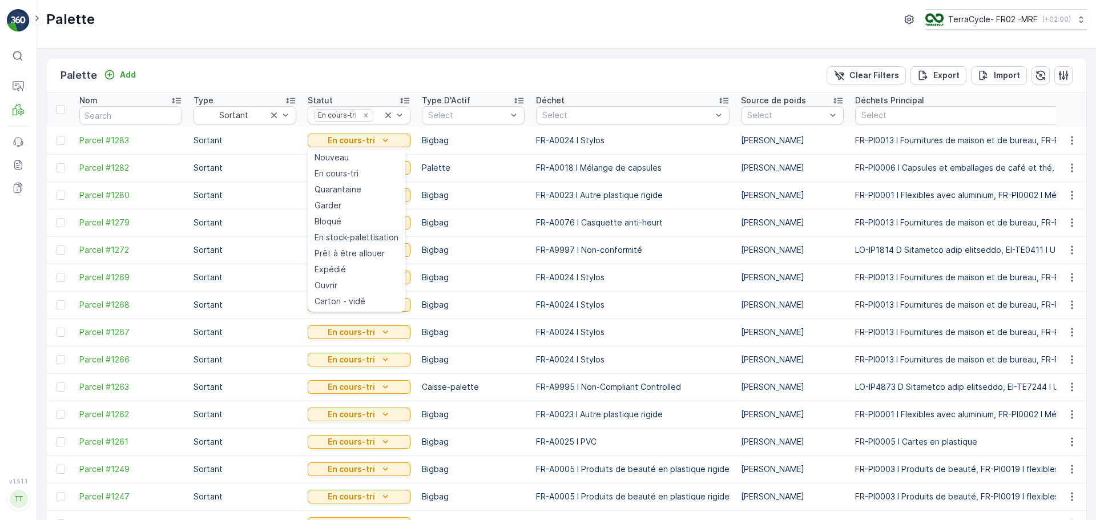
click at [382, 237] on span "En stock-palettisation" at bounding box center [357, 237] width 84 height 11
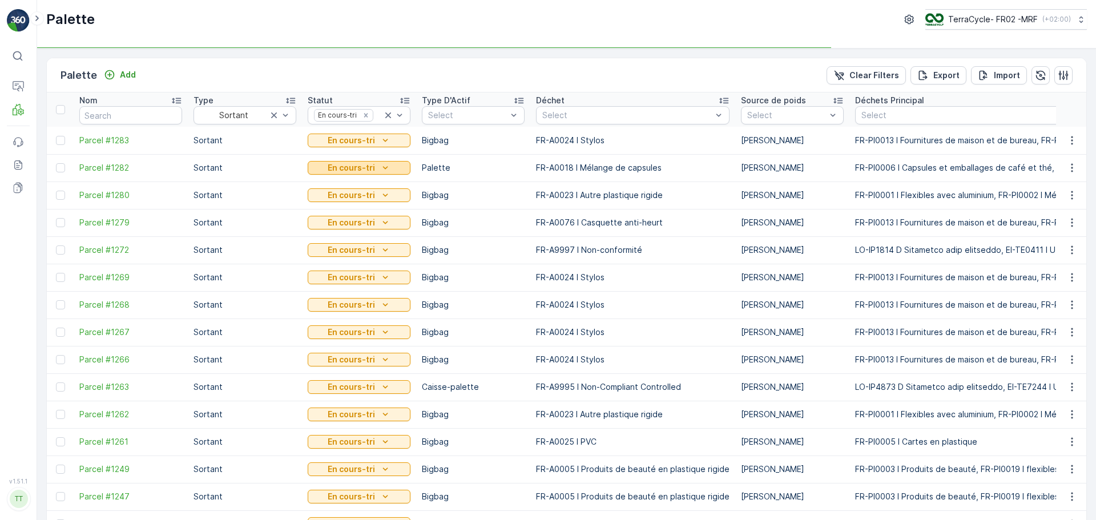
click at [393, 166] on div "En cours-tri" at bounding box center [359, 167] width 94 height 11
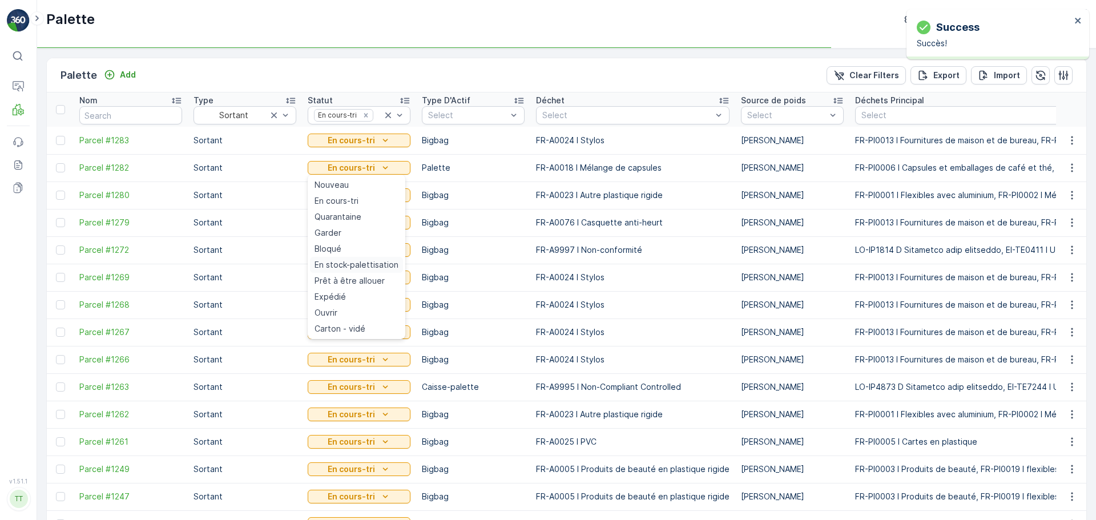
click at [384, 263] on span "En stock-palettisation" at bounding box center [357, 264] width 84 height 11
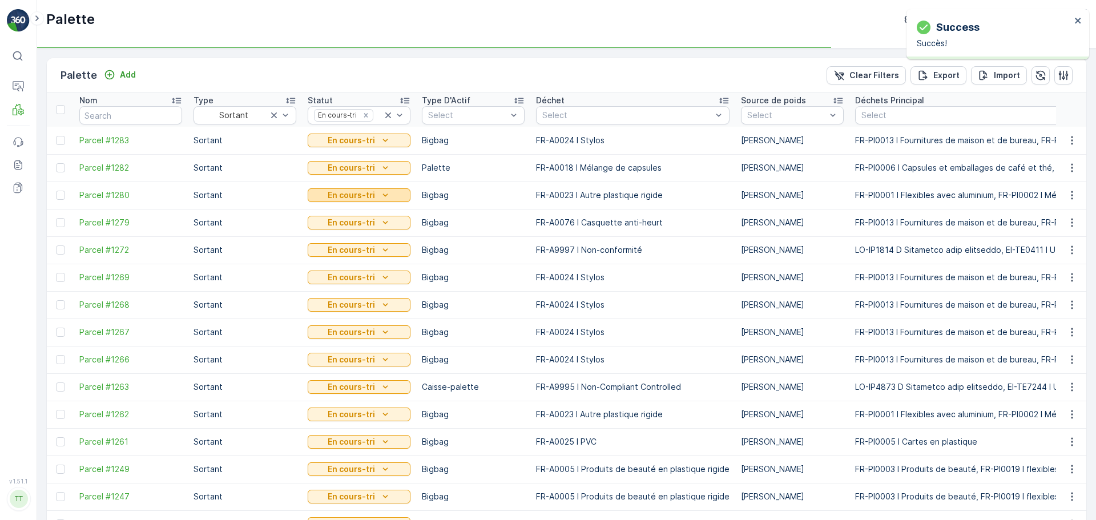
click at [381, 194] on icon "En cours-tri" at bounding box center [385, 195] width 11 height 11
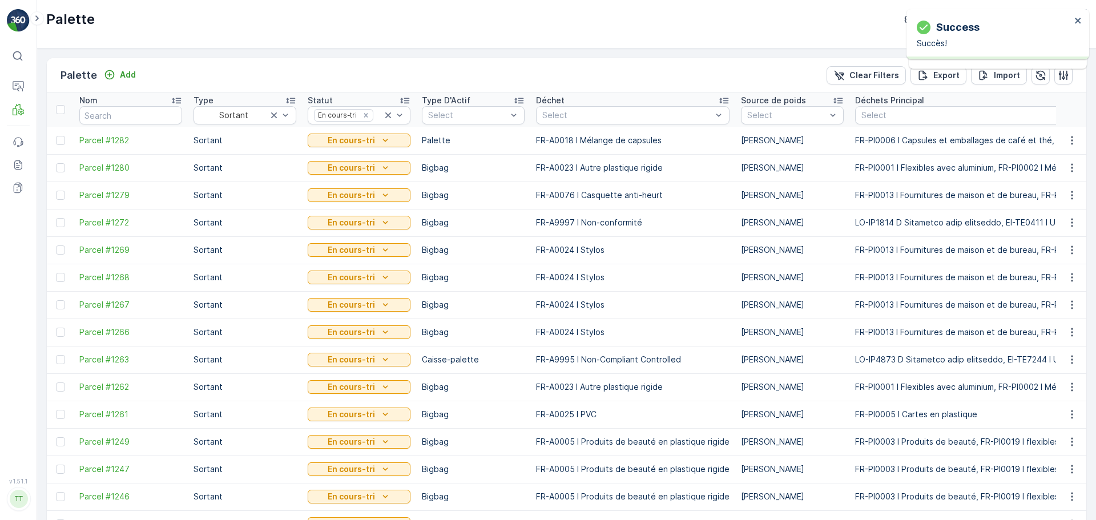
click at [386, 297] on div "En cours-tri" at bounding box center [359, 305] width 103 height 16
click at [368, 143] on p "En cours-tri" at bounding box center [351, 140] width 47 height 11
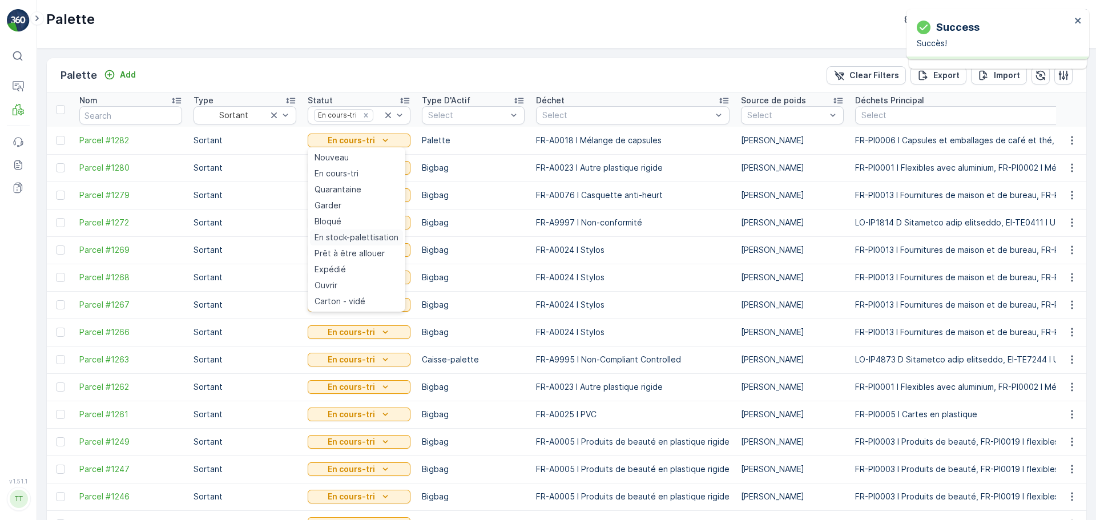
click at [372, 238] on span "En stock-palettisation" at bounding box center [357, 237] width 84 height 11
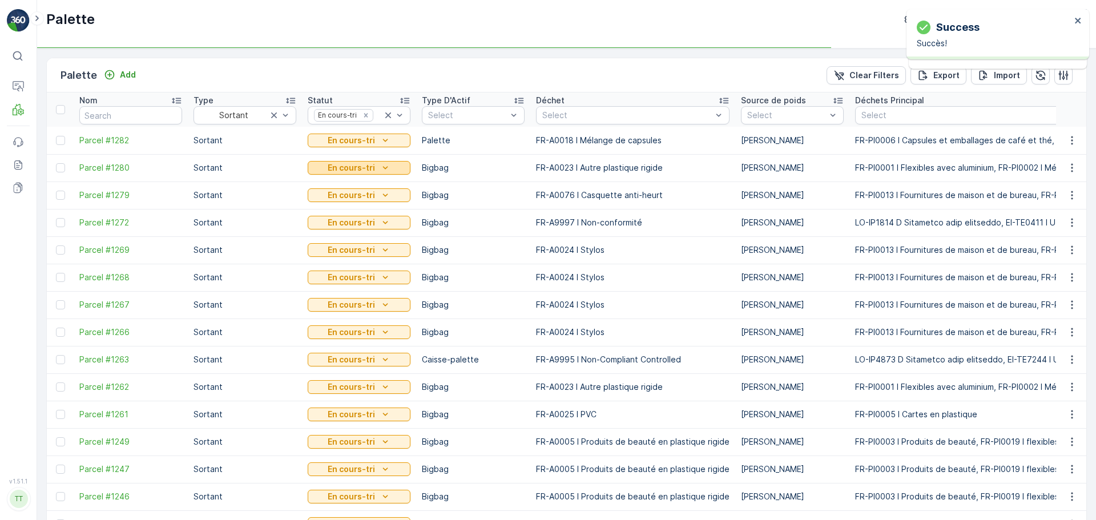
click at [380, 170] on icon "En cours-tri" at bounding box center [385, 167] width 11 height 11
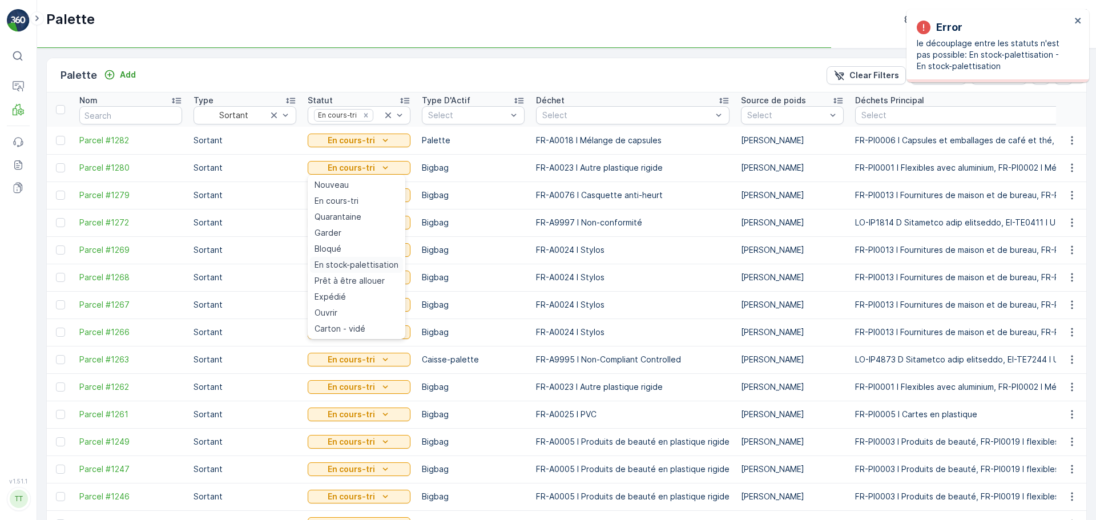
click at [379, 260] on span "En stock-palettisation" at bounding box center [357, 264] width 84 height 11
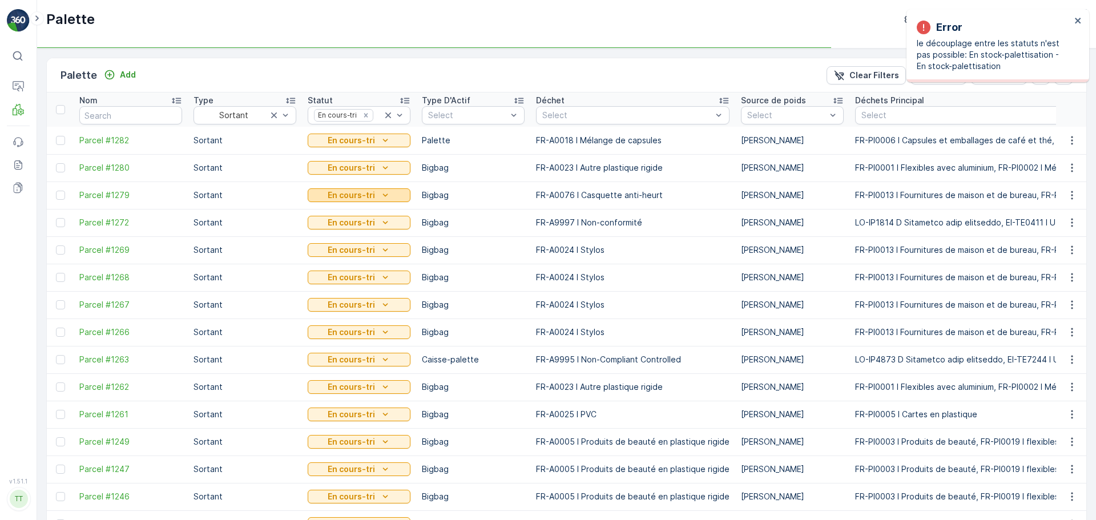
click at [377, 199] on div "En cours-tri" at bounding box center [359, 195] width 94 height 11
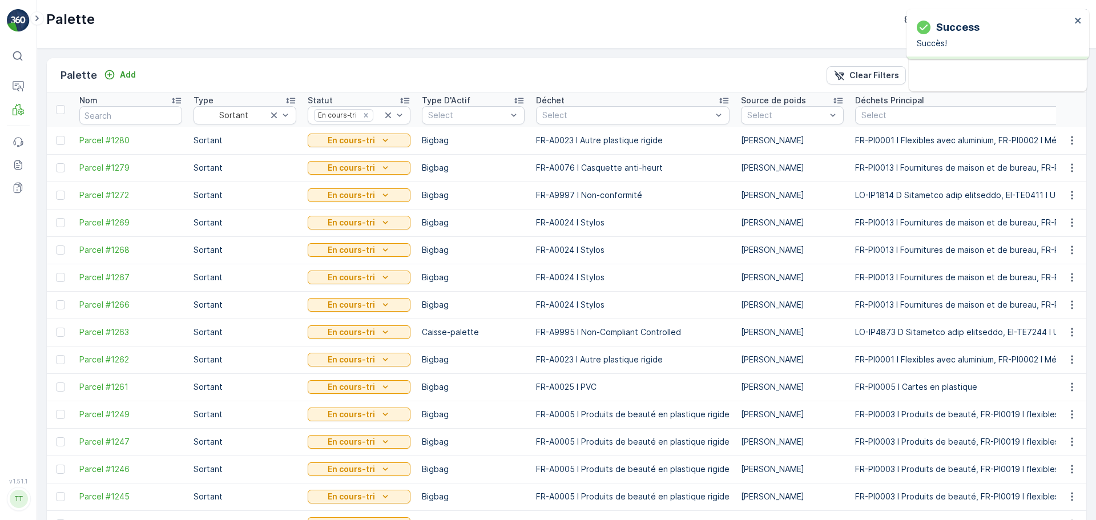
click at [384, 294] on td "En cours-tri" at bounding box center [359, 304] width 114 height 27
click at [378, 228] on button "En cours-tri" at bounding box center [359, 223] width 103 height 14
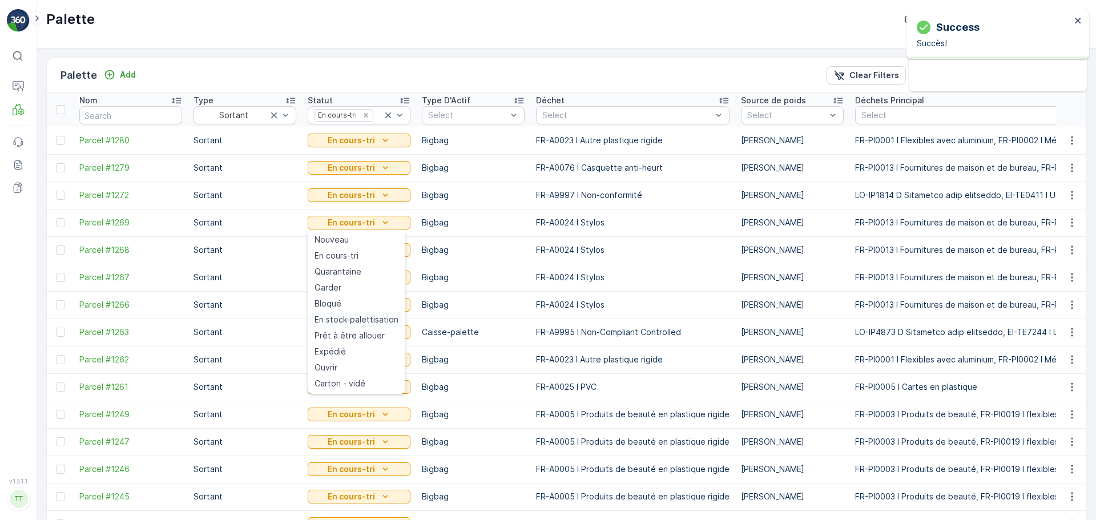
click at [364, 324] on span "En stock-palettisation" at bounding box center [357, 319] width 84 height 11
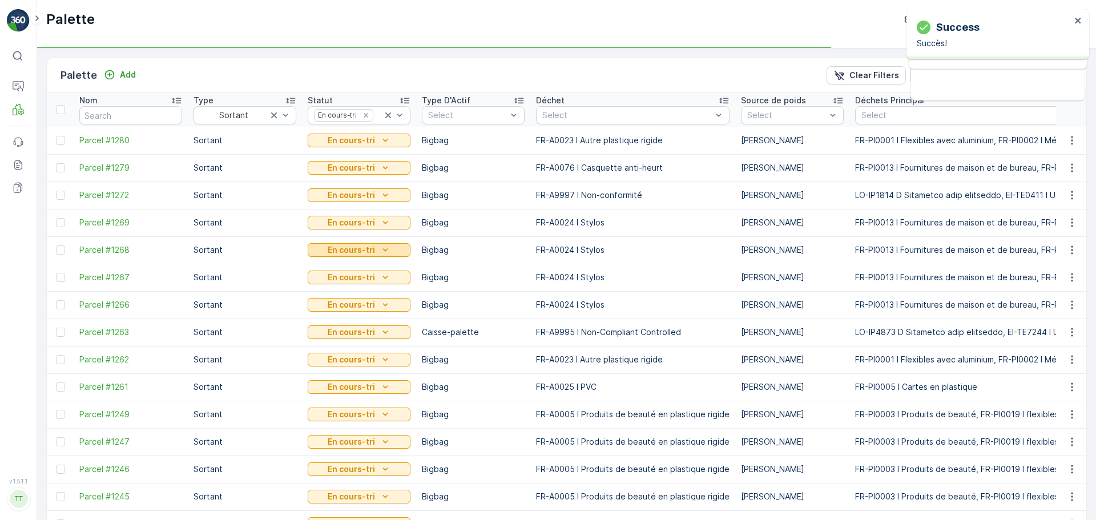
click at [384, 249] on icon "En cours-tri" at bounding box center [385, 249] width 11 height 11
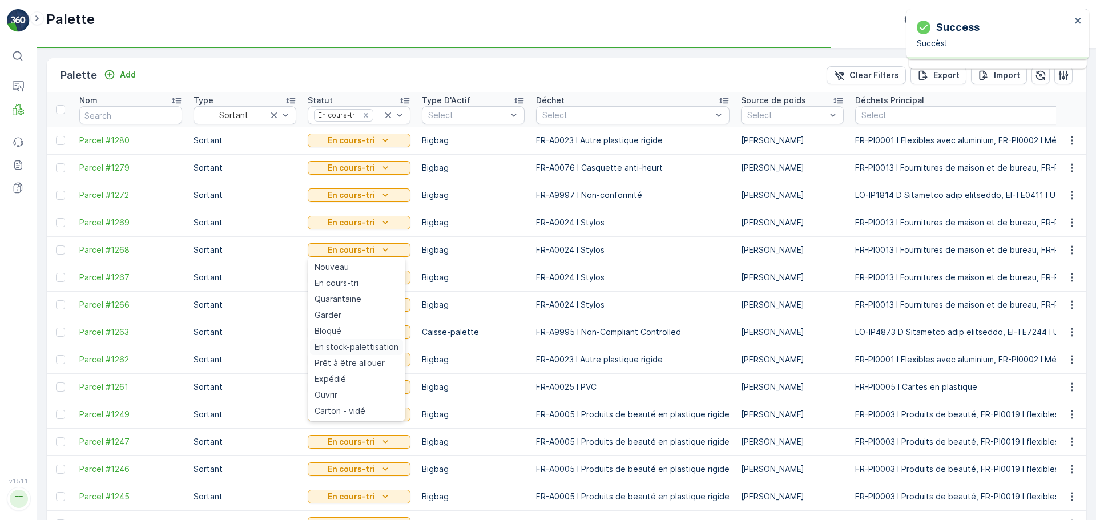
click at [376, 348] on span "En stock-palettisation" at bounding box center [357, 346] width 84 height 11
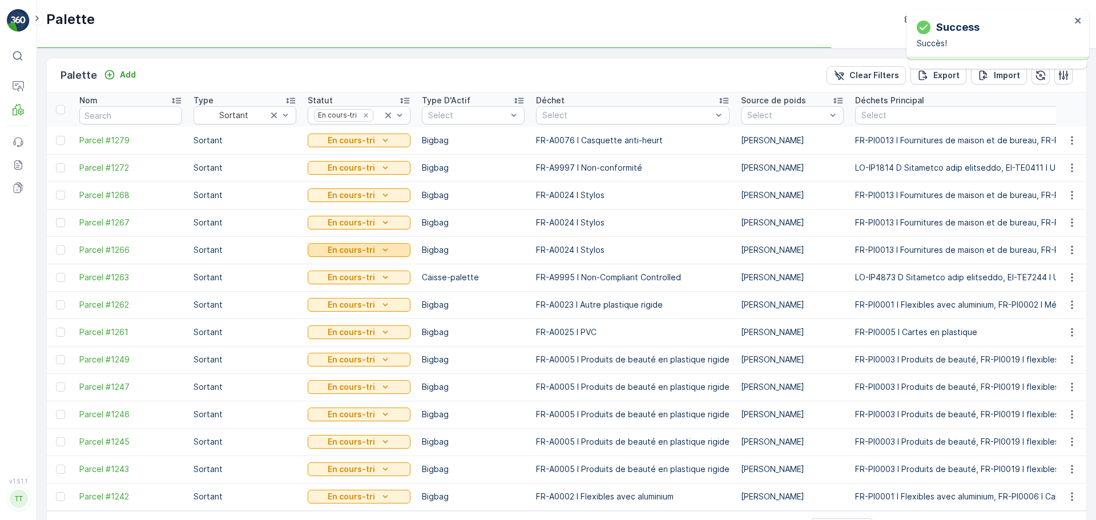
click at [380, 252] on icon "En cours-tri" at bounding box center [385, 249] width 11 height 11
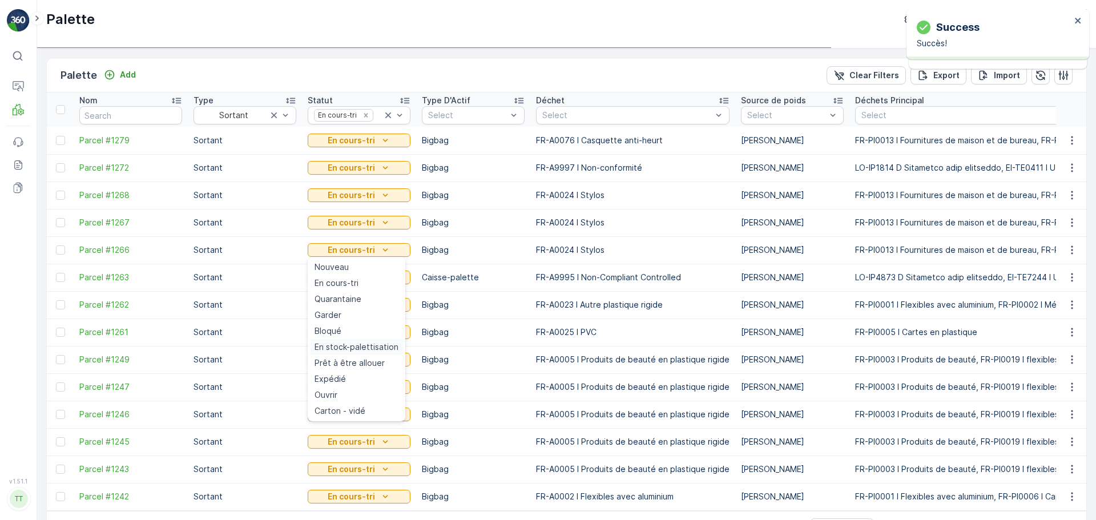
click at [370, 352] on span "En stock-palettisation" at bounding box center [357, 346] width 84 height 11
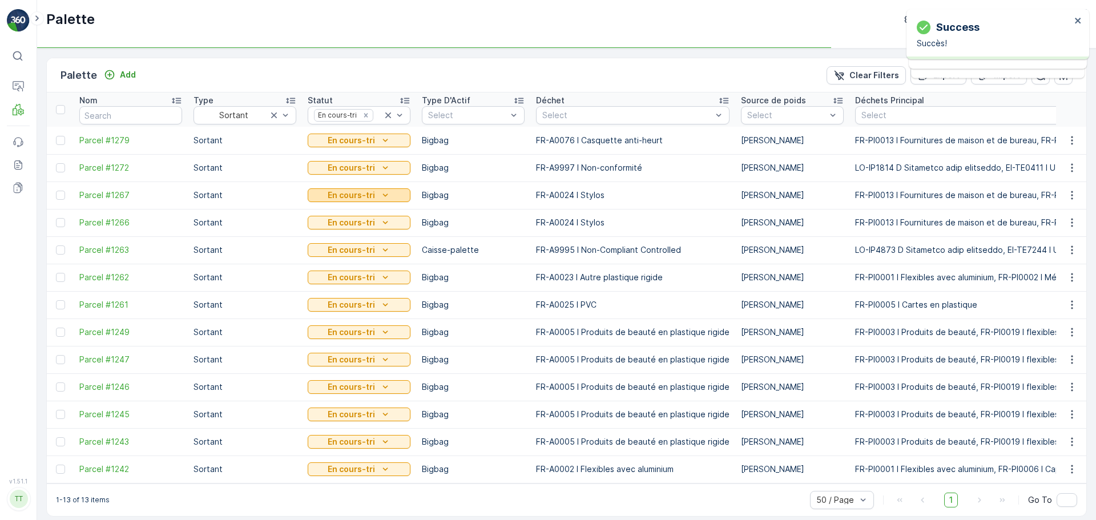
click at [381, 191] on icon "En cours-tri" at bounding box center [385, 195] width 11 height 11
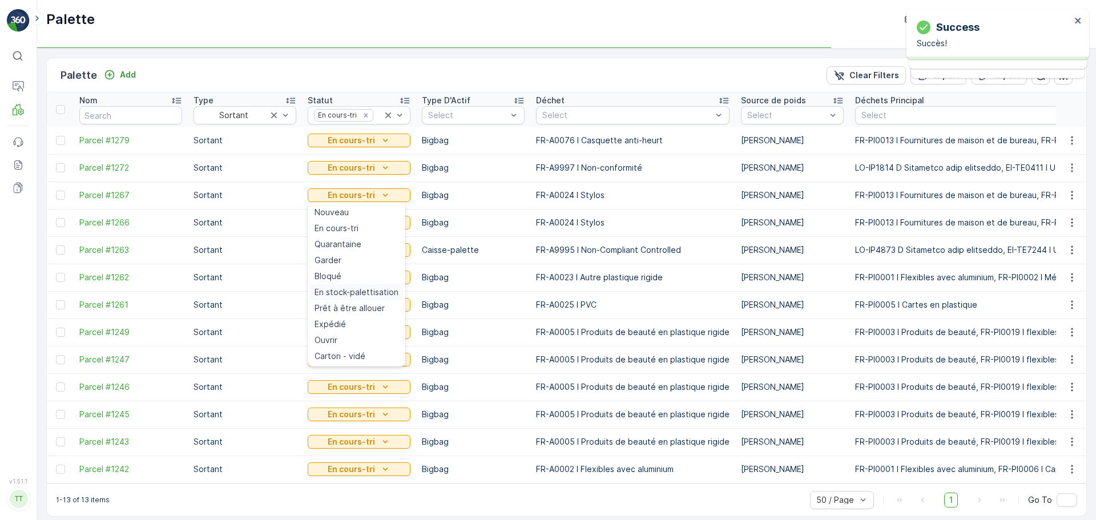
click at [373, 291] on span "En stock-palettisation" at bounding box center [357, 292] width 84 height 11
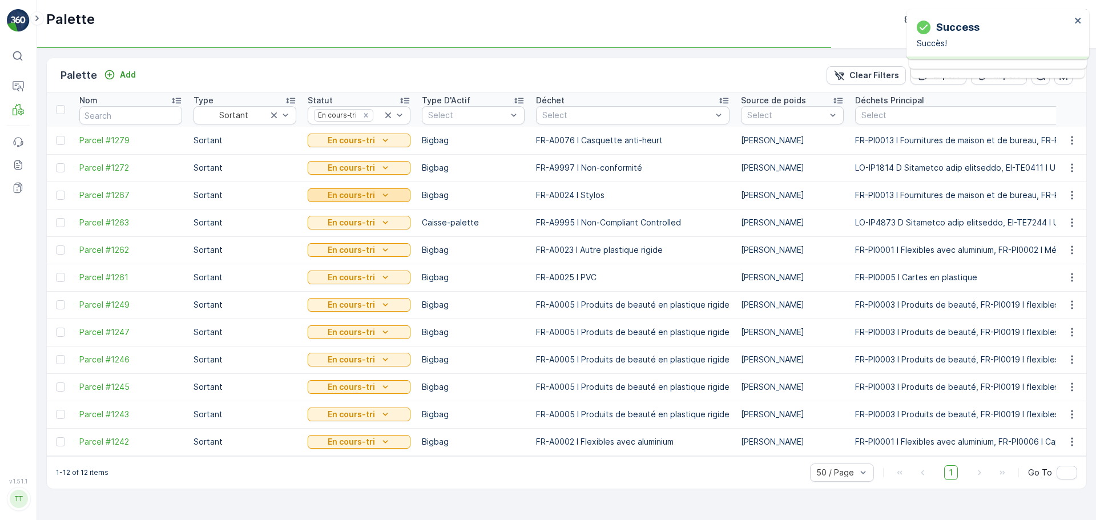
click at [368, 198] on p "En cours-tri" at bounding box center [351, 195] width 47 height 11
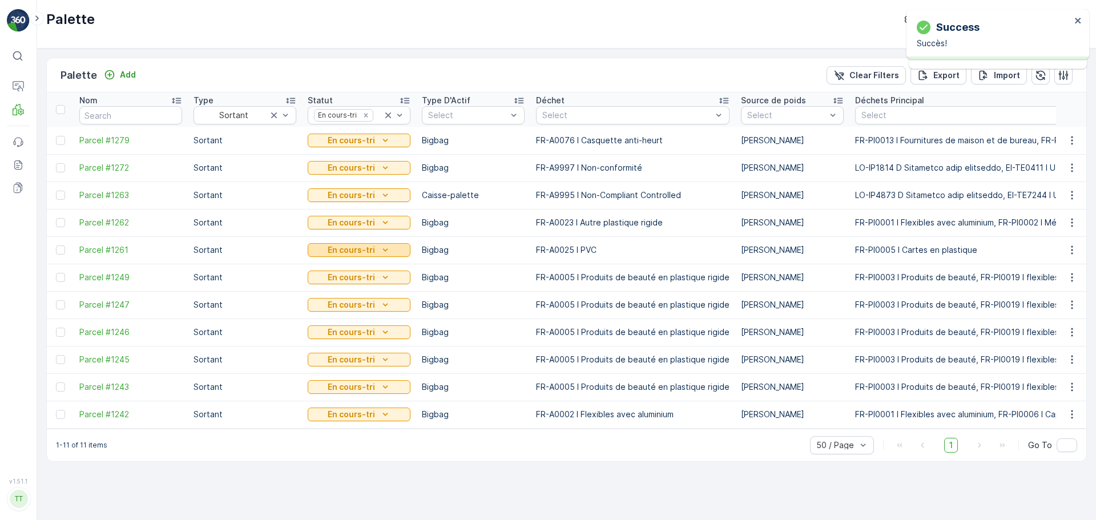
click at [406, 250] on button "En cours-tri" at bounding box center [359, 250] width 103 height 14
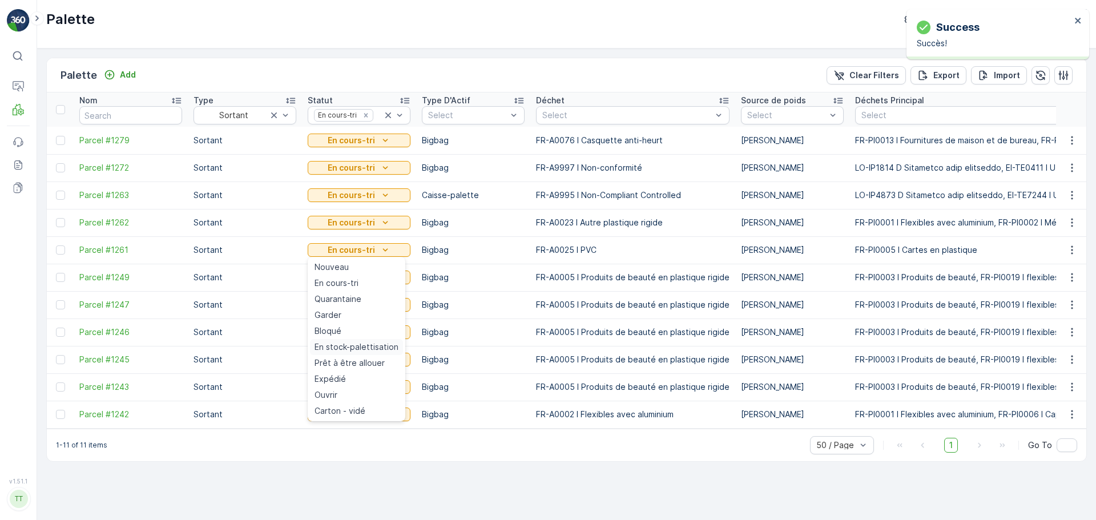
click at [363, 353] on div "En stock-palettisation" at bounding box center [356, 347] width 93 height 16
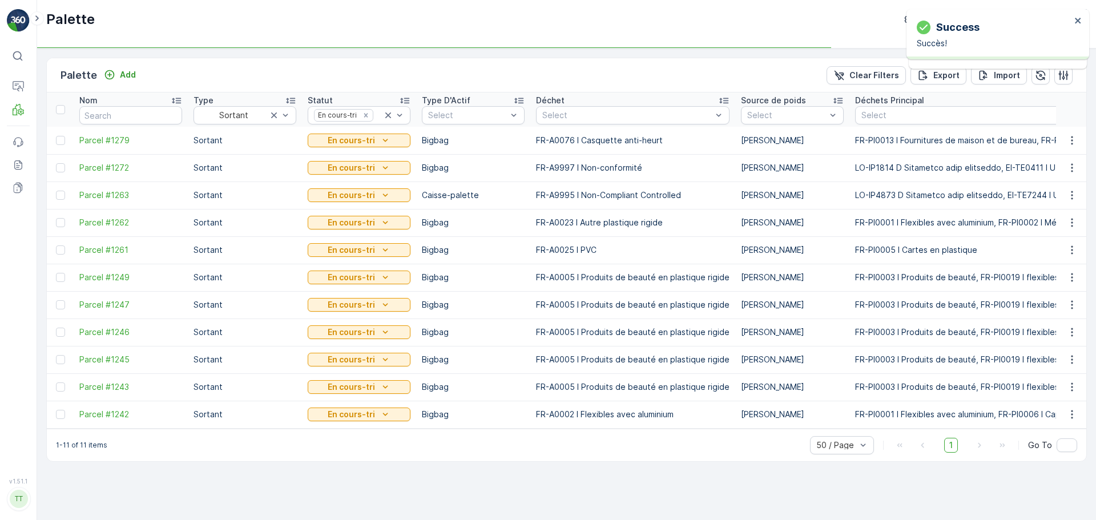
click at [384, 285] on td "En cours-tri" at bounding box center [359, 277] width 114 height 27
click at [384, 276] on icon "En cours-tri" at bounding box center [385, 277] width 11 height 11
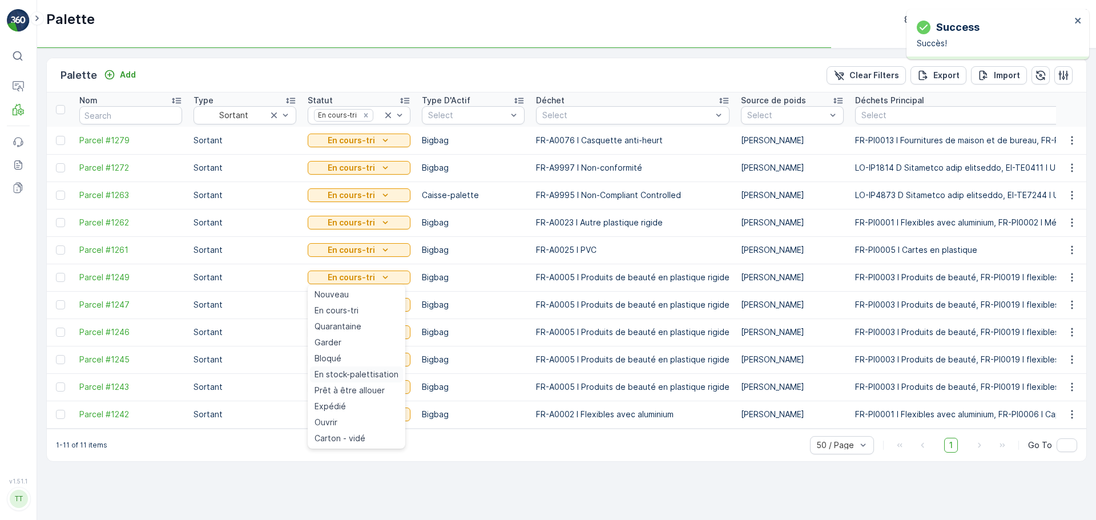
click at [374, 377] on span "En stock-palettisation" at bounding box center [357, 374] width 84 height 11
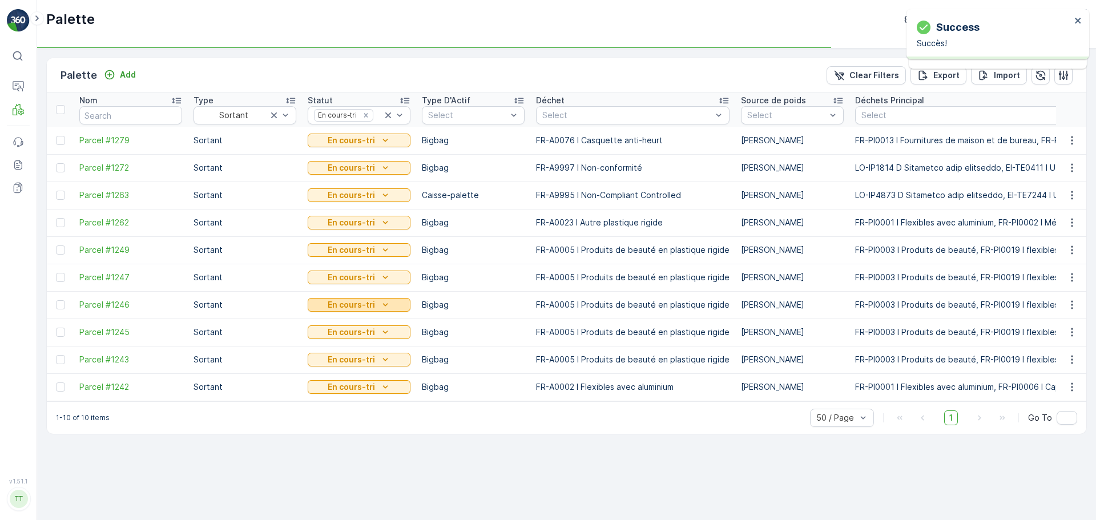
click at [385, 303] on icon "En cours-tri" at bounding box center [385, 304] width 11 height 11
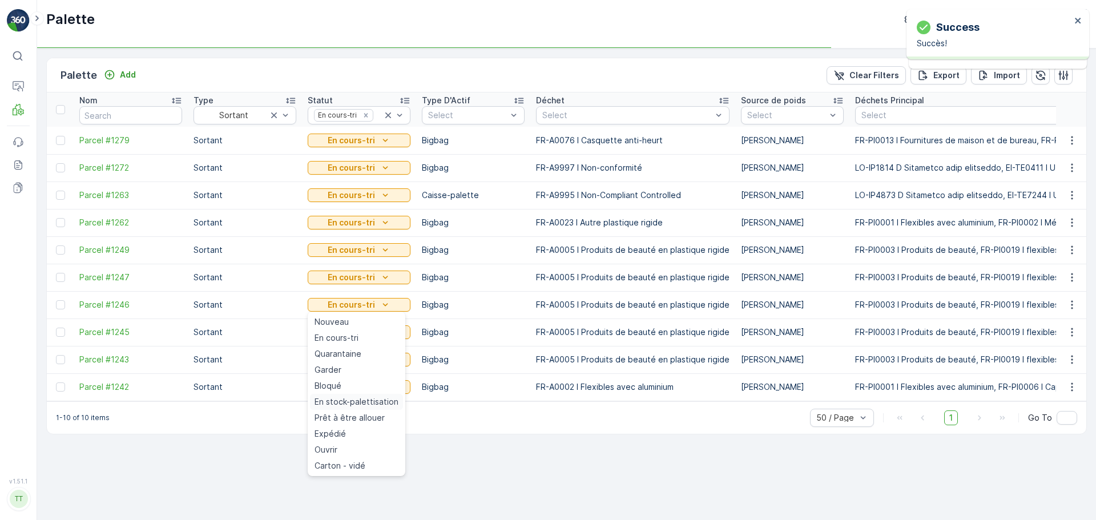
click at [376, 400] on span "En stock-palettisation" at bounding box center [357, 401] width 84 height 11
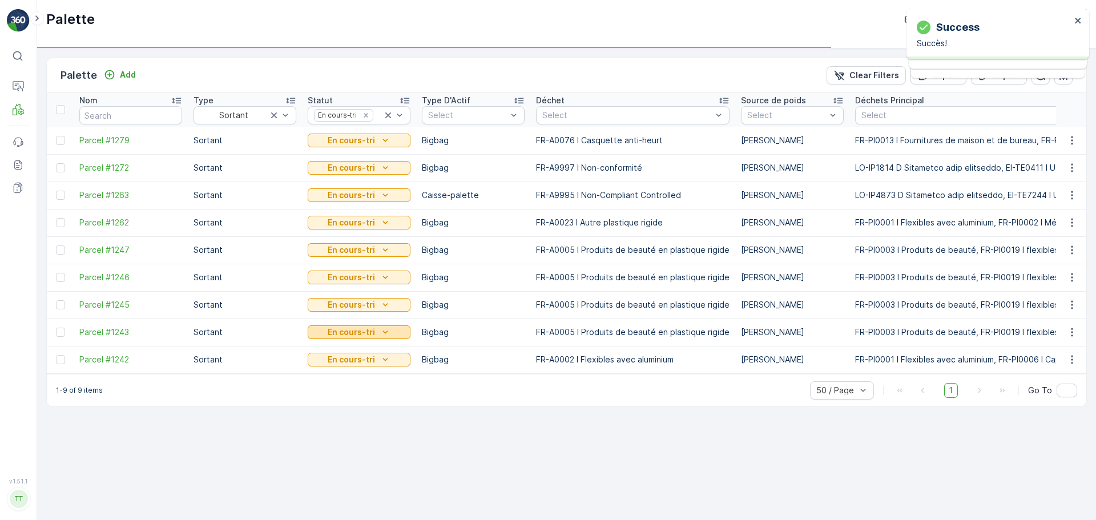
click at [390, 330] on div "En cours-tri" at bounding box center [359, 332] width 94 height 11
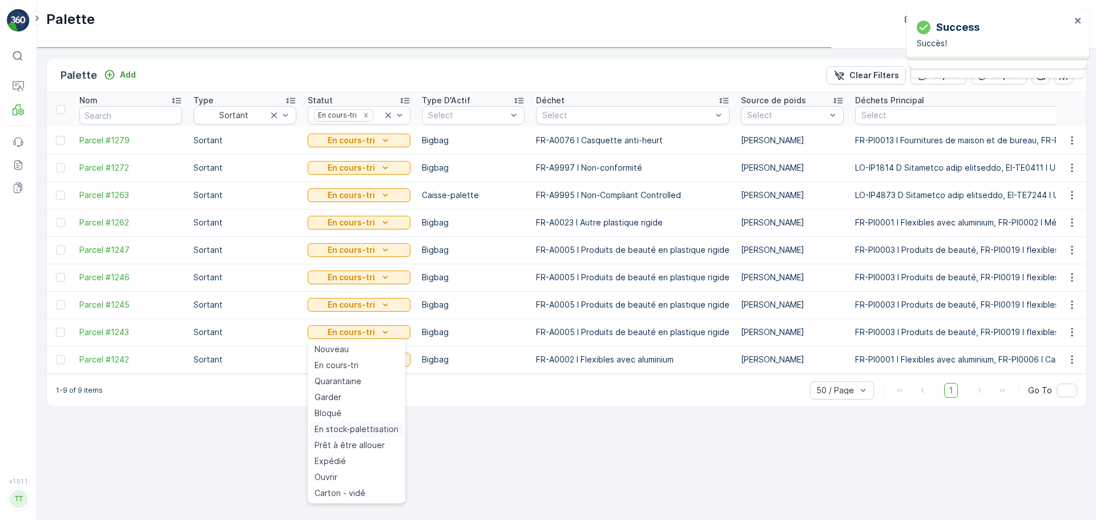
click at [374, 425] on span "En stock-palettisation" at bounding box center [357, 429] width 84 height 11
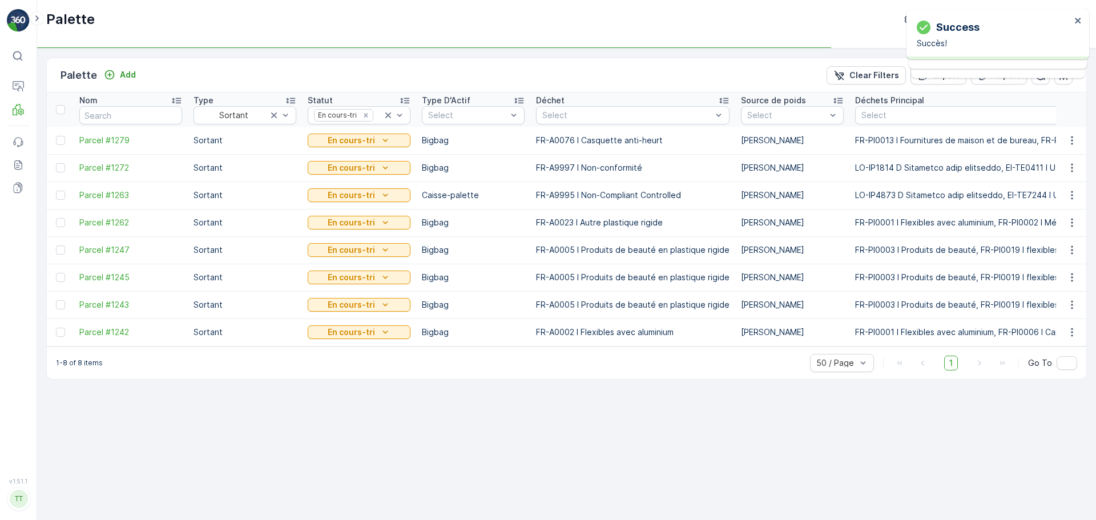
click at [381, 289] on td "En cours-tri" at bounding box center [359, 277] width 114 height 27
click at [376, 276] on div "En cours-tri" at bounding box center [359, 277] width 94 height 11
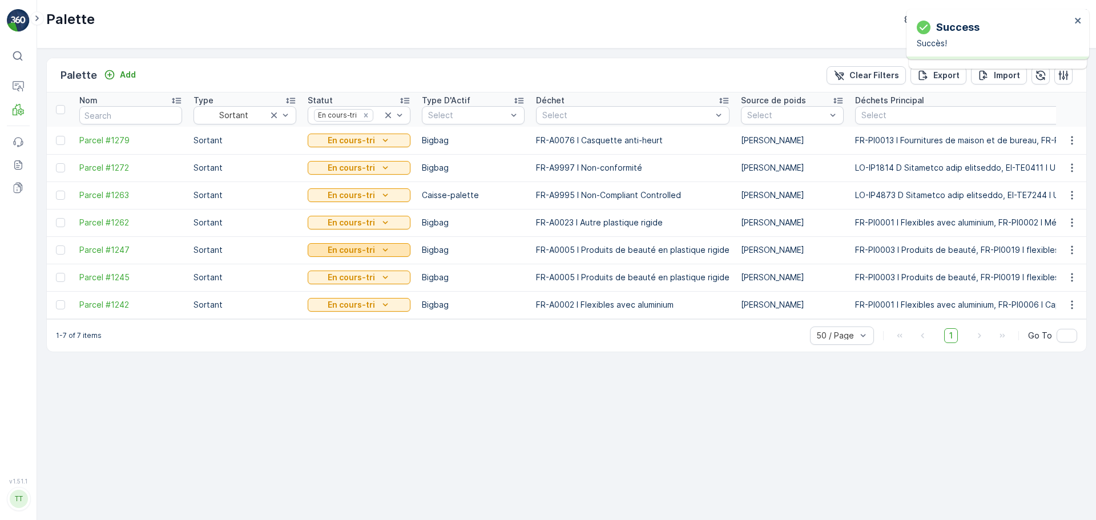
click at [381, 244] on icon "En cours-tri" at bounding box center [385, 249] width 11 height 11
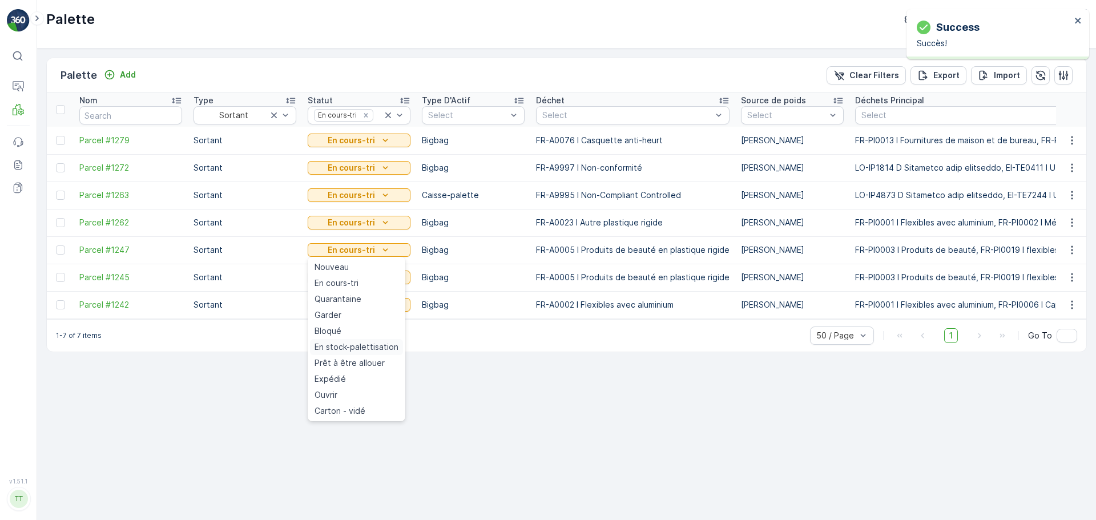
click at [359, 347] on span "En stock-palettisation" at bounding box center [357, 346] width 84 height 11
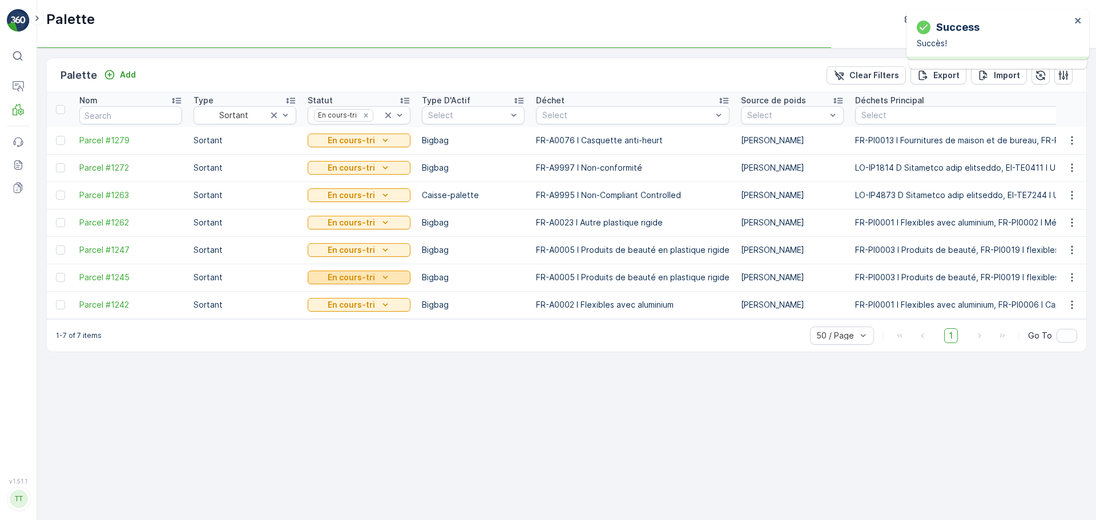
click at [370, 277] on p "En cours-tri" at bounding box center [351, 277] width 47 height 11
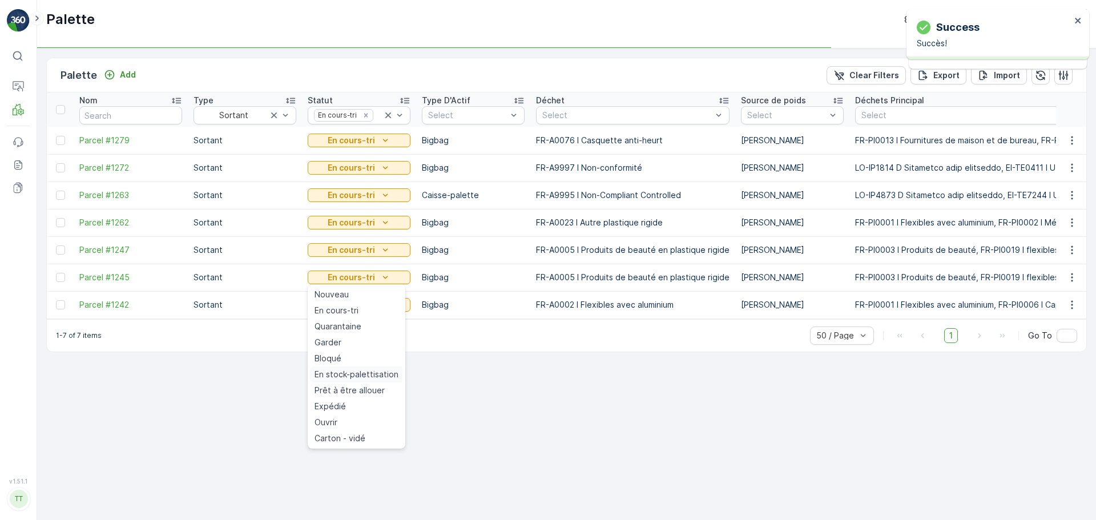
click at [381, 374] on span "En stock-palettisation" at bounding box center [357, 374] width 84 height 11
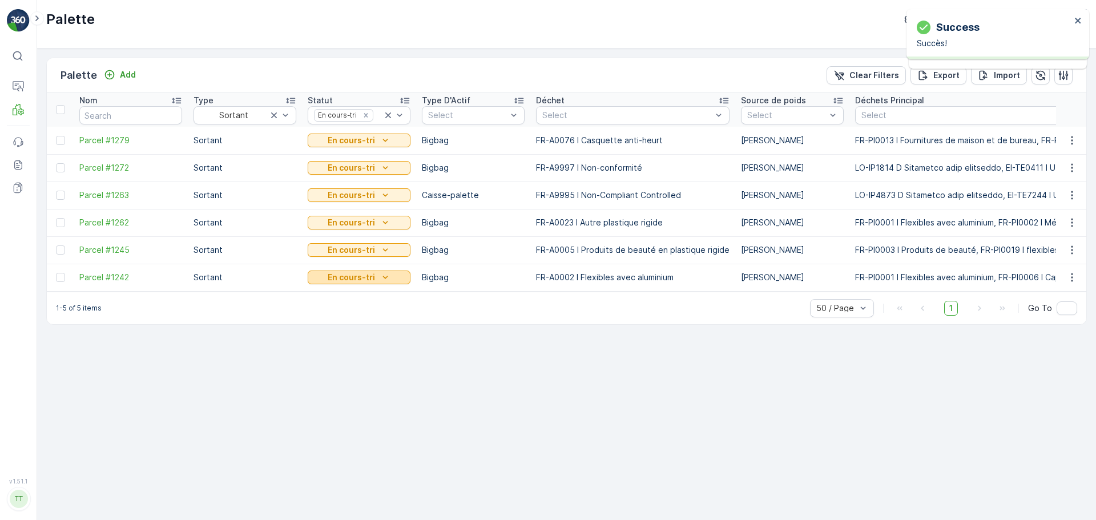
click at [370, 273] on p "En cours-tri" at bounding box center [351, 277] width 47 height 11
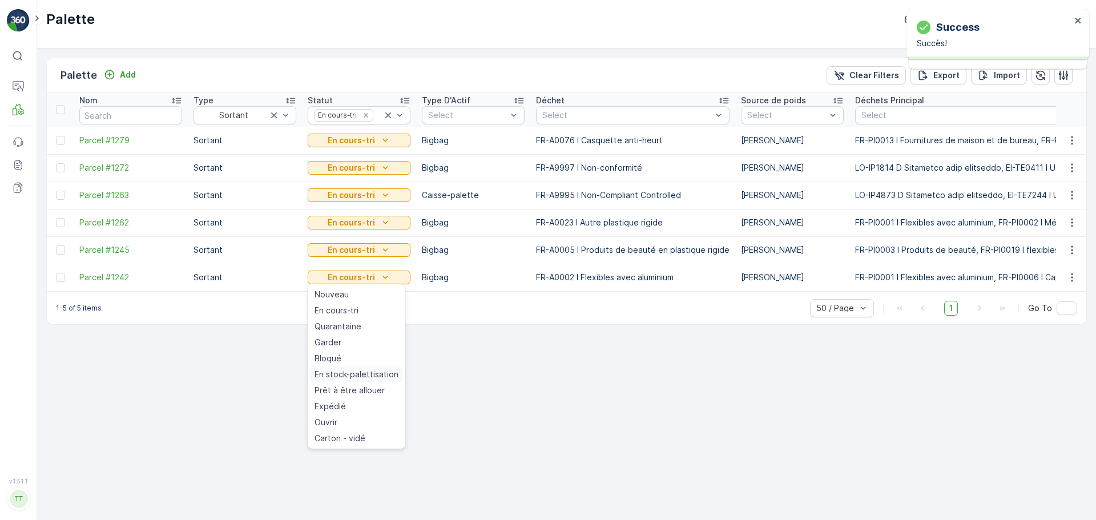
click at [376, 370] on span "En stock-palettisation" at bounding box center [357, 374] width 84 height 11
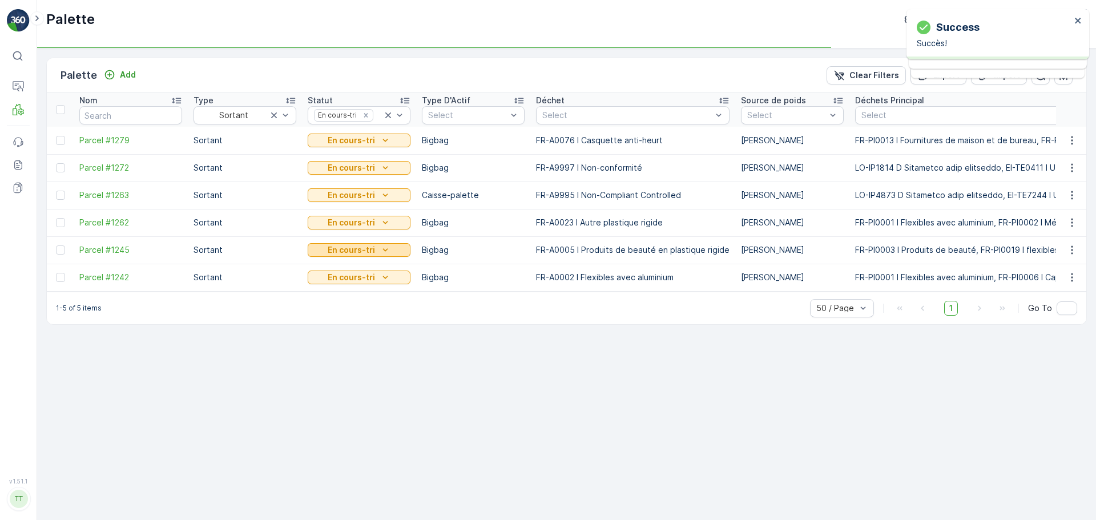
click at [369, 251] on p "En cours-tri" at bounding box center [351, 249] width 47 height 11
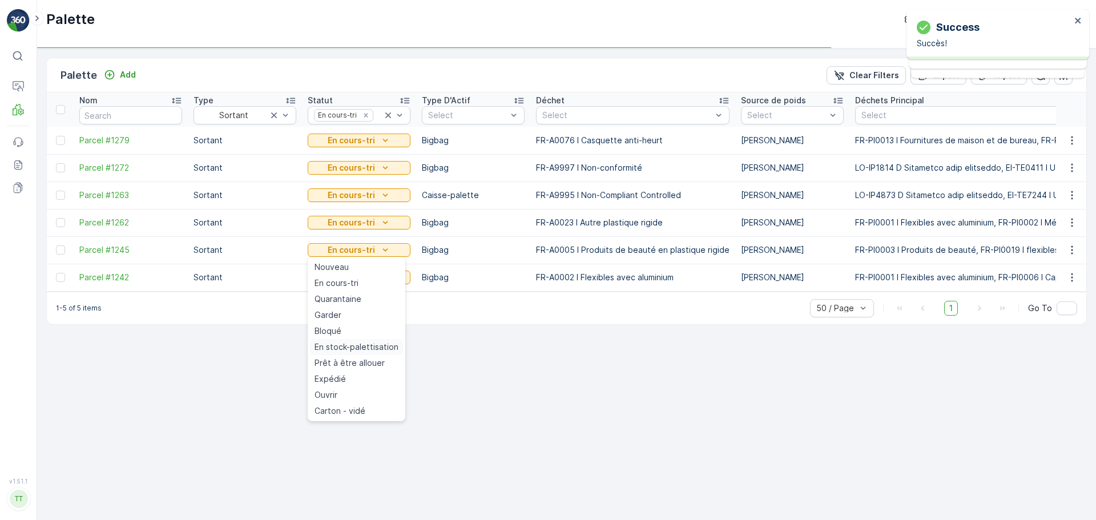
click at [372, 351] on span "En stock-palettisation" at bounding box center [357, 346] width 84 height 11
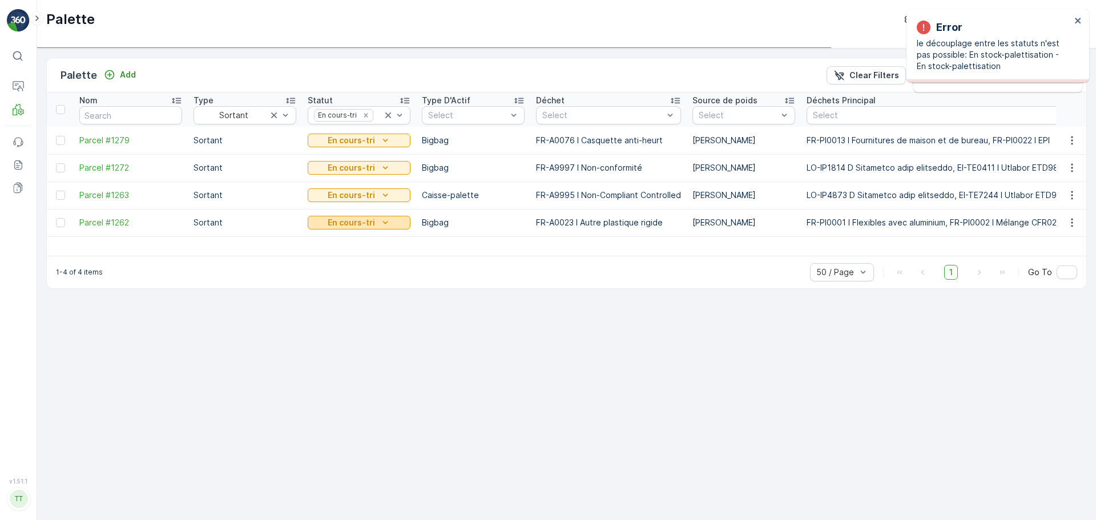
click at [369, 220] on p "En cours-tri" at bounding box center [351, 222] width 47 height 11
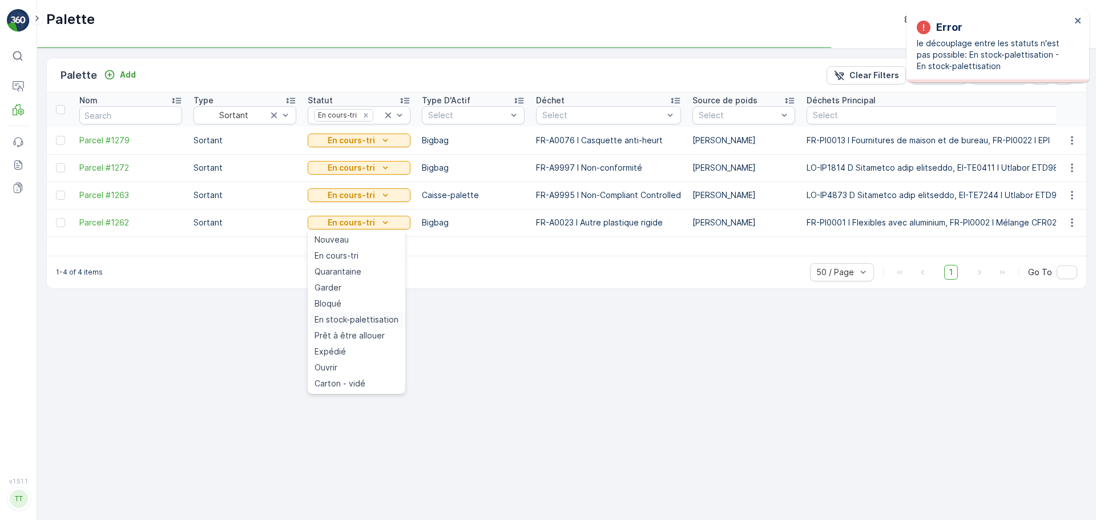
click at [374, 316] on span "En stock-palettisation" at bounding box center [357, 319] width 84 height 11
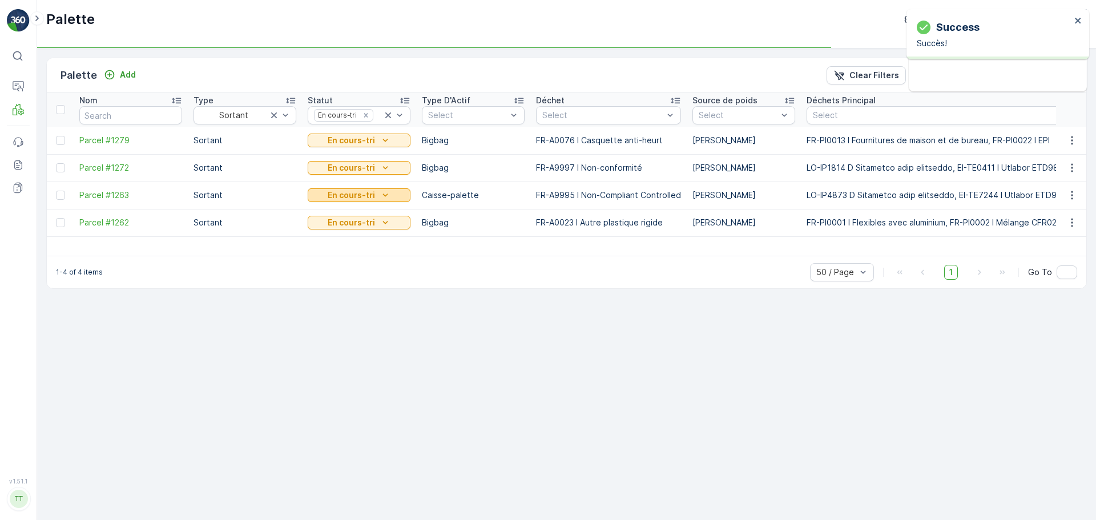
click at [370, 190] on p "En cours-tri" at bounding box center [351, 195] width 47 height 11
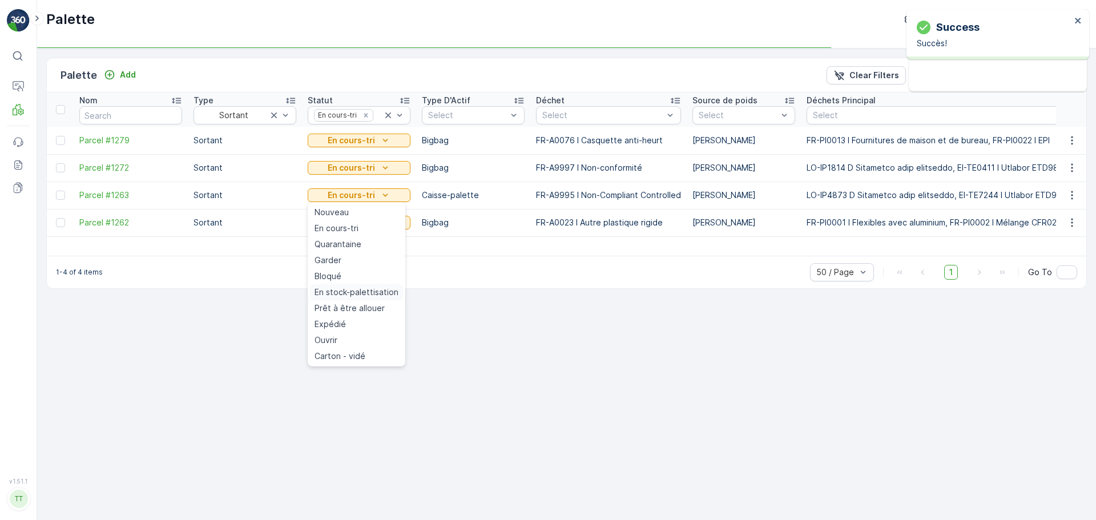
click at [378, 287] on span "En stock-palettisation" at bounding box center [357, 292] width 84 height 11
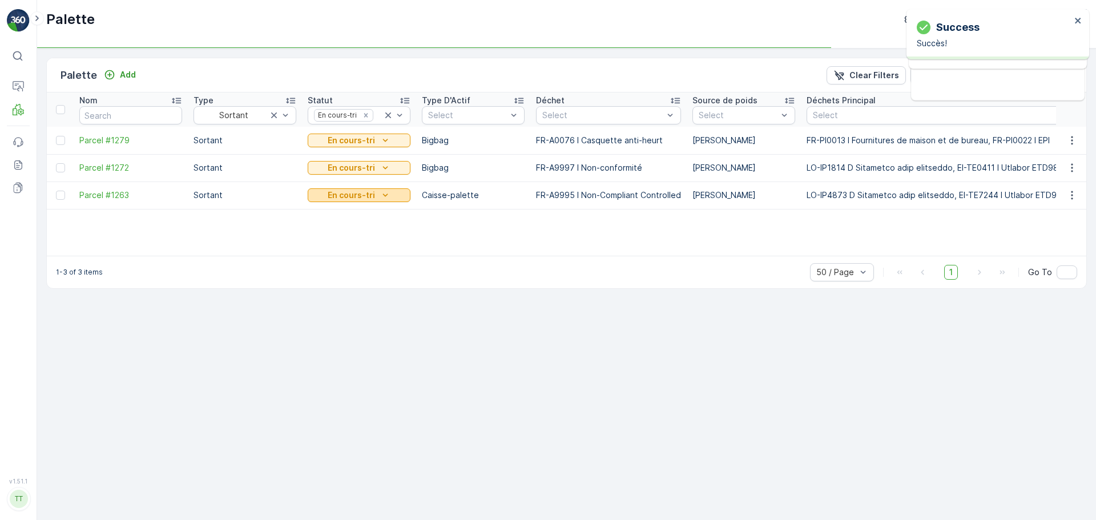
drag, startPoint x: 380, startPoint y: 187, endPoint x: 382, endPoint y: 194, distance: 7.4
click at [380, 190] on td "En cours-tri" at bounding box center [359, 195] width 114 height 27
click at [382, 194] on icon "En cours-tri" at bounding box center [385, 195] width 11 height 11
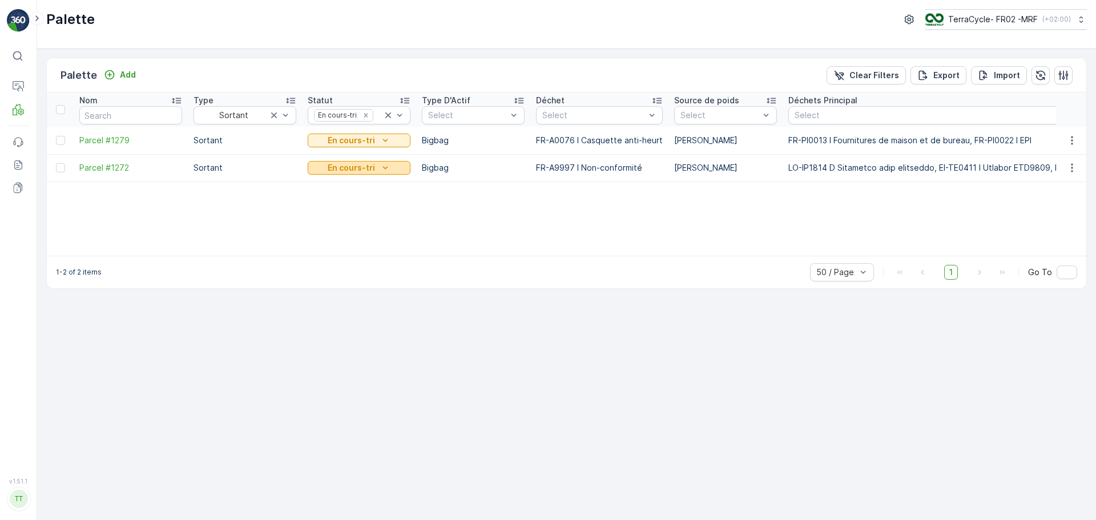
click at [371, 167] on p "En cours-tri" at bounding box center [351, 167] width 47 height 11
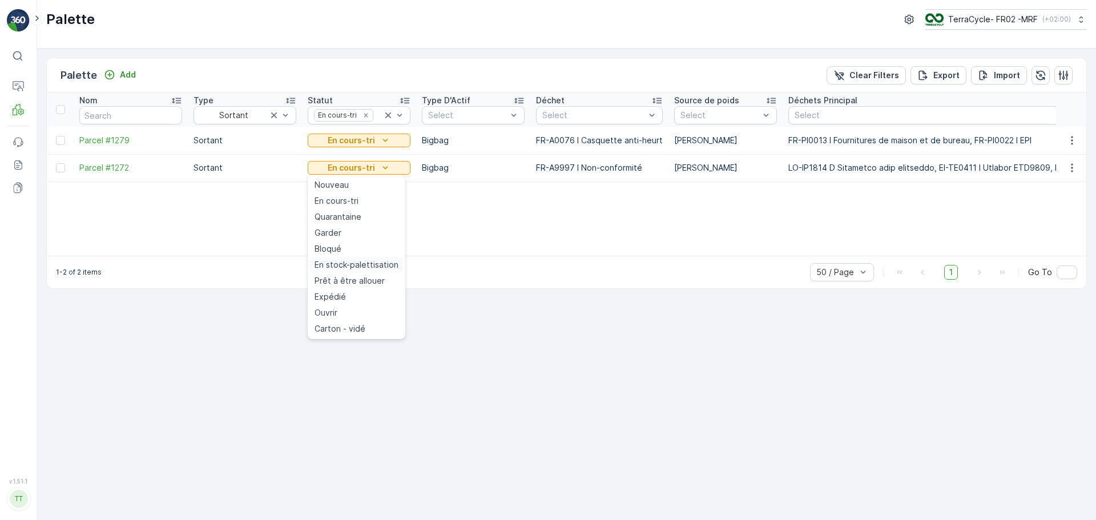
click at [384, 261] on span "En stock-palettisation" at bounding box center [357, 264] width 84 height 11
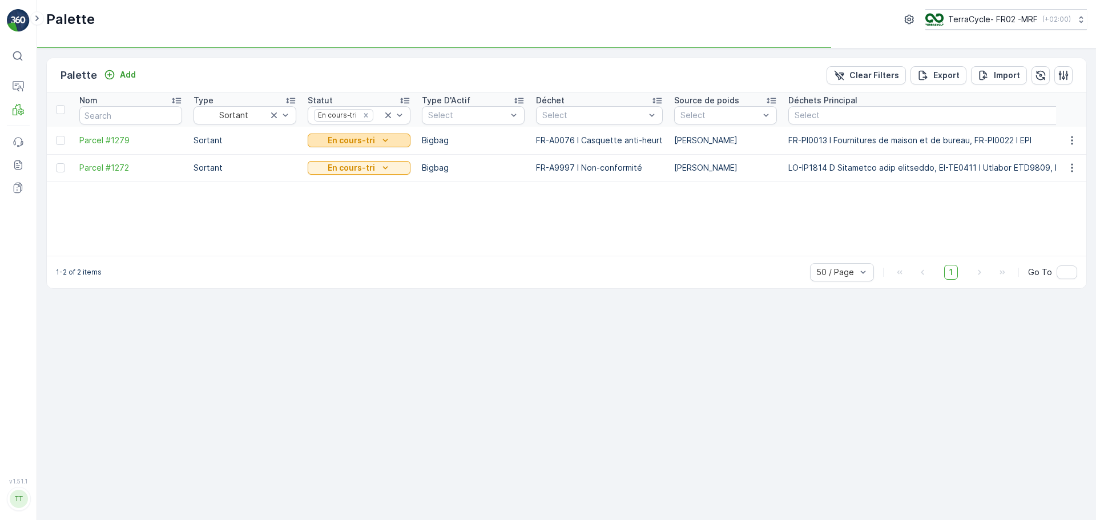
click at [367, 143] on p "En cours-tri" at bounding box center [351, 140] width 47 height 11
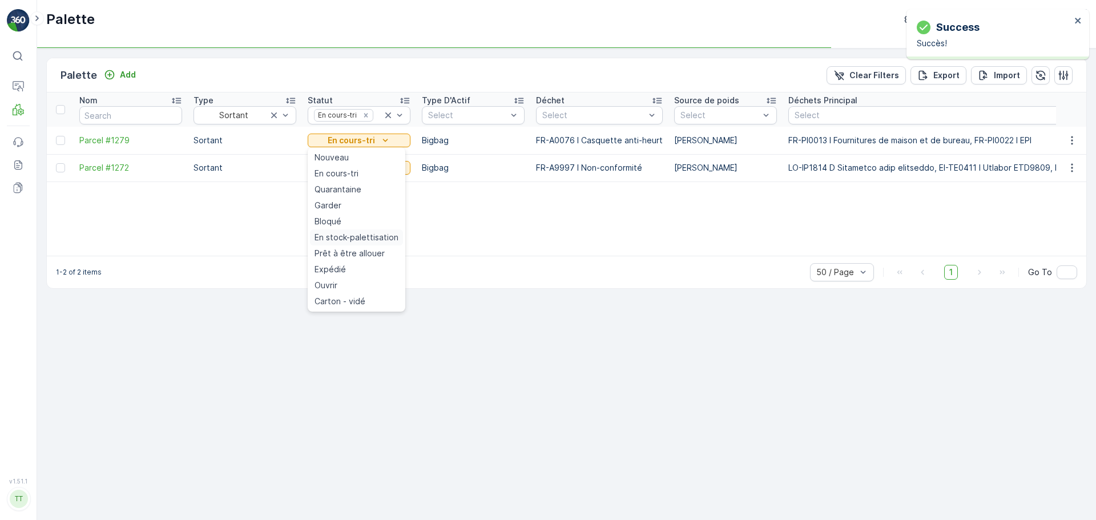
click at [375, 240] on span "En stock-palettisation" at bounding box center [357, 237] width 84 height 11
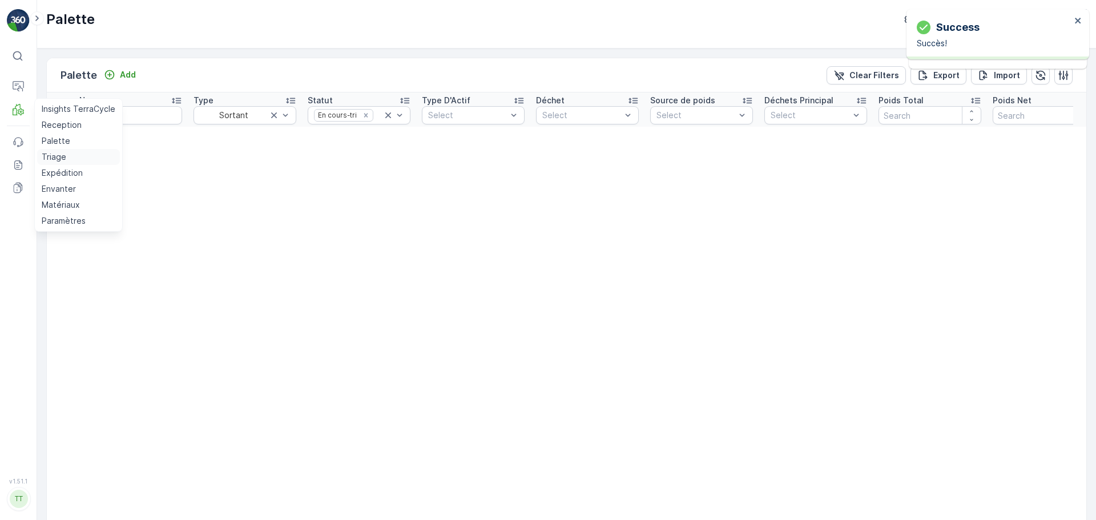
click at [59, 159] on p "Triage" at bounding box center [54, 156] width 25 height 11
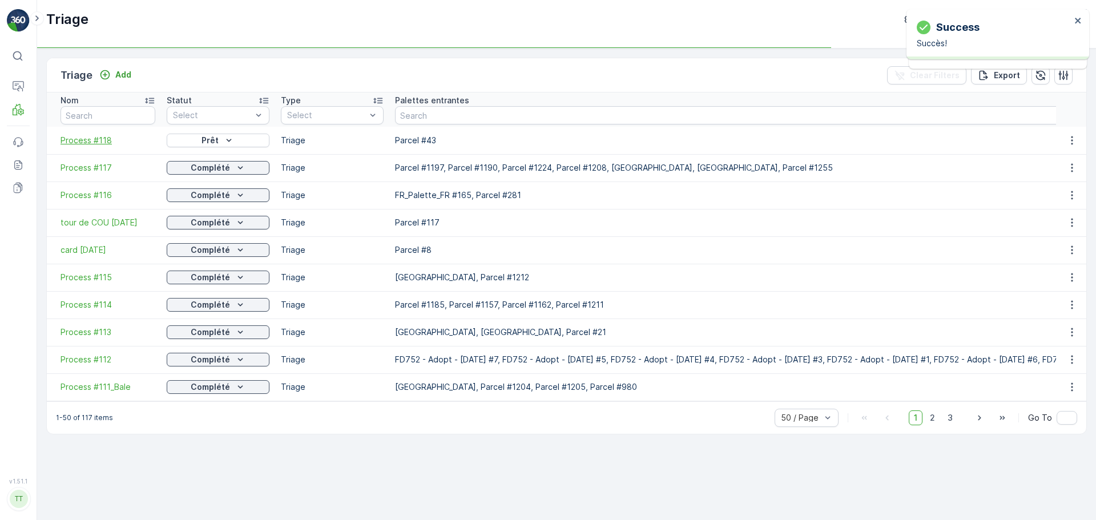
click at [94, 135] on span "Process #118" at bounding box center [108, 140] width 95 height 11
